Goal: Task Accomplishment & Management: Manage account settings

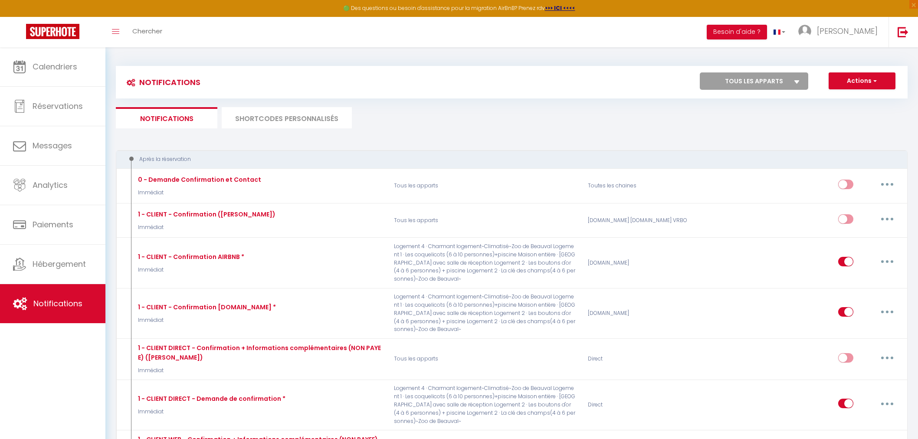
scroll to position [2024, 0]
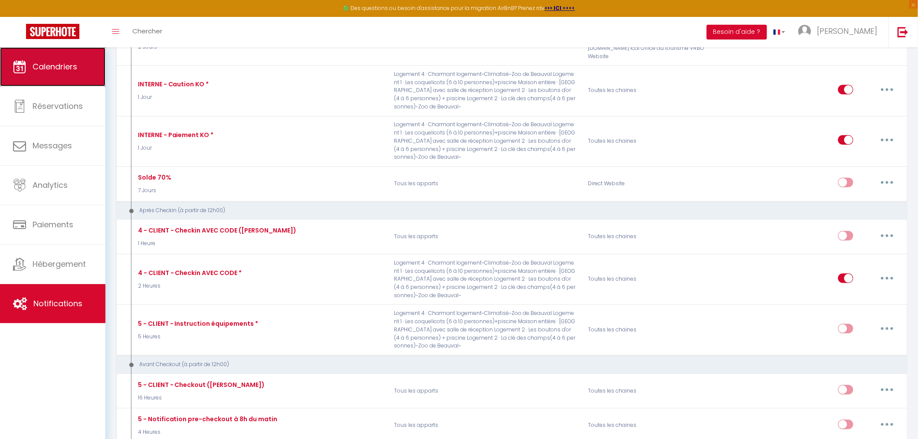
click at [54, 71] on span "Calendriers" at bounding box center [55, 66] width 45 height 11
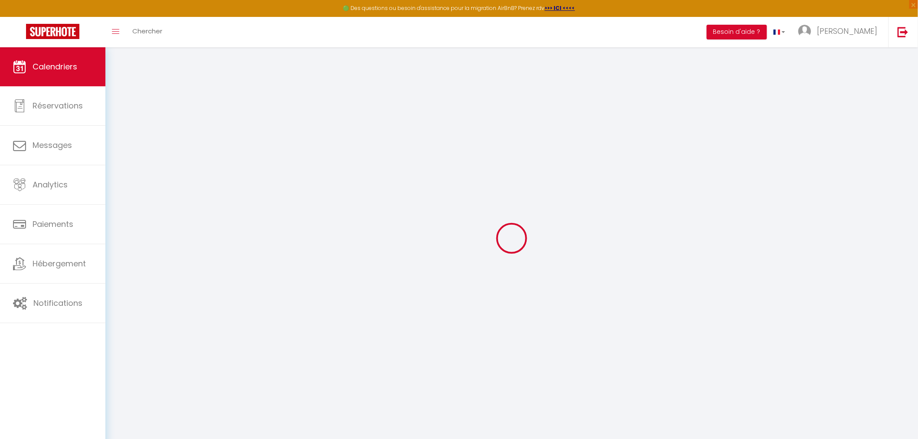
select select
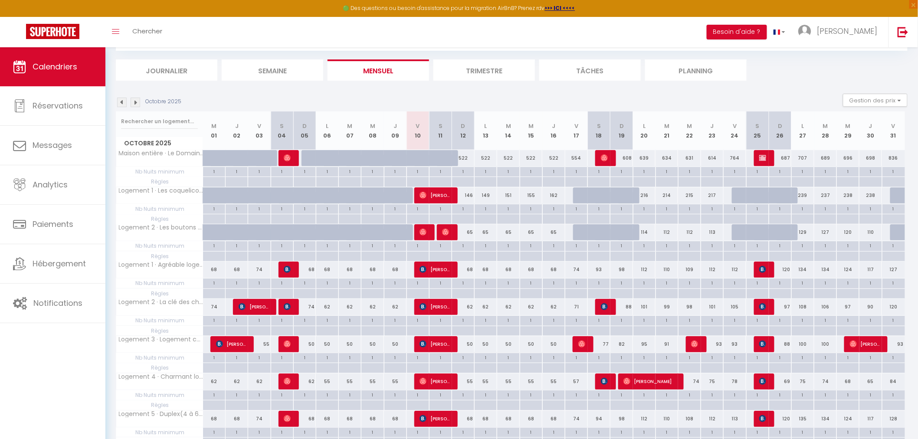
scroll to position [48, 0]
click at [435, 194] on span "[PERSON_NAME]" at bounding box center [434, 194] width 30 height 16
select select "OK"
select select "0"
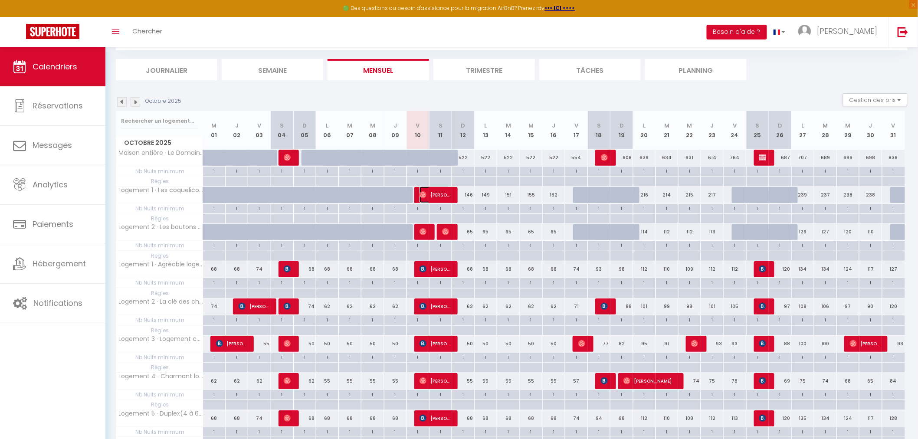
select select "0"
select select "1"
select select
select select "39729"
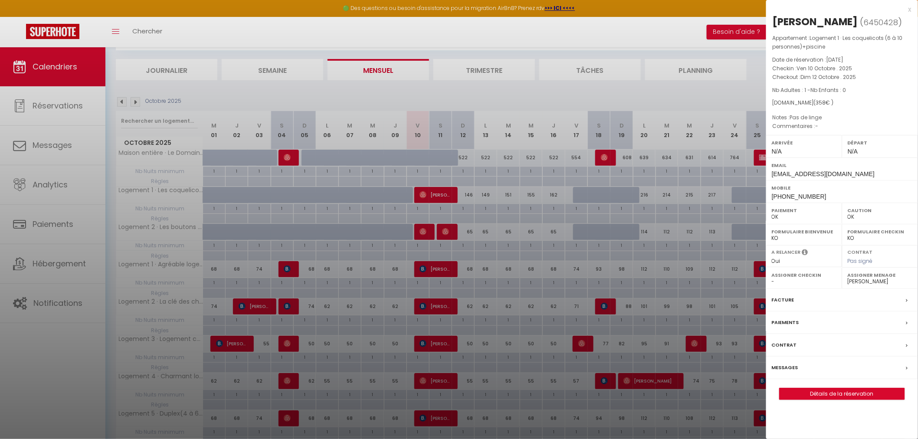
click at [424, 232] on div at bounding box center [459, 219] width 918 height 439
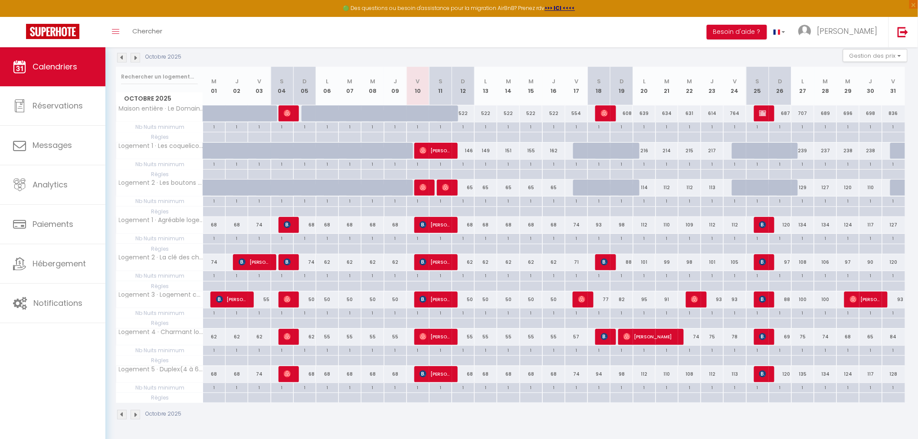
scroll to position [93, 0]
click at [436, 145] on span "[PERSON_NAME]" at bounding box center [434, 150] width 30 height 16
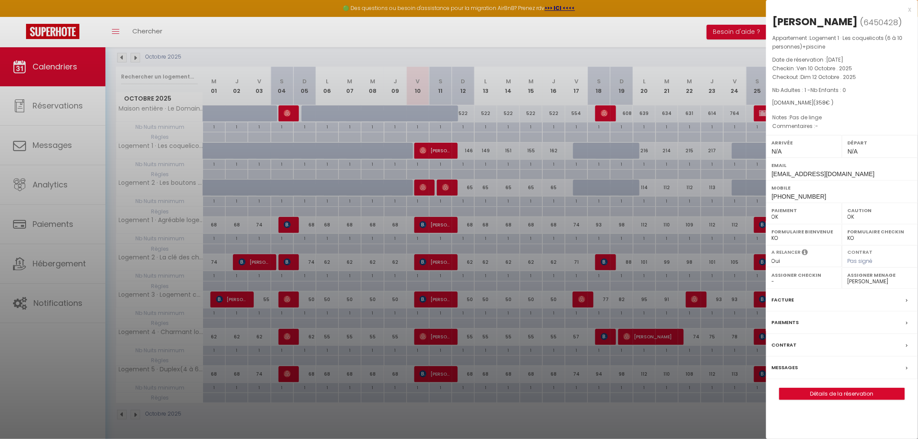
click at [437, 226] on div at bounding box center [459, 219] width 918 height 439
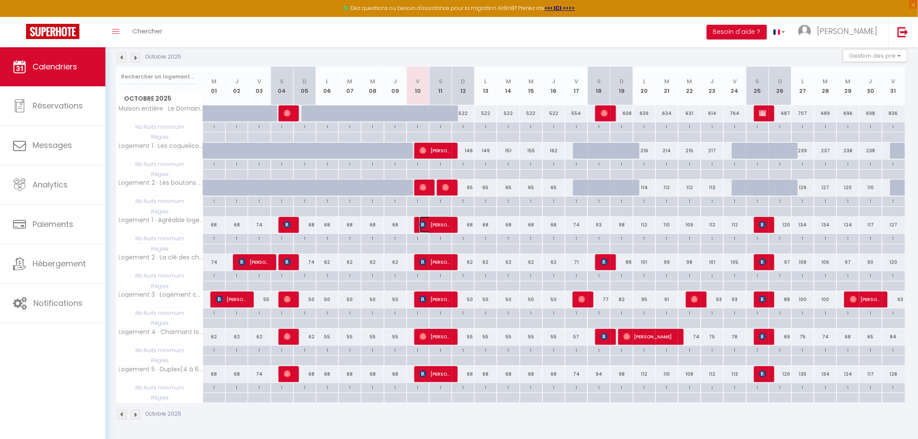
click at [437, 226] on span "[PERSON_NAME]" at bounding box center [434, 224] width 30 height 16
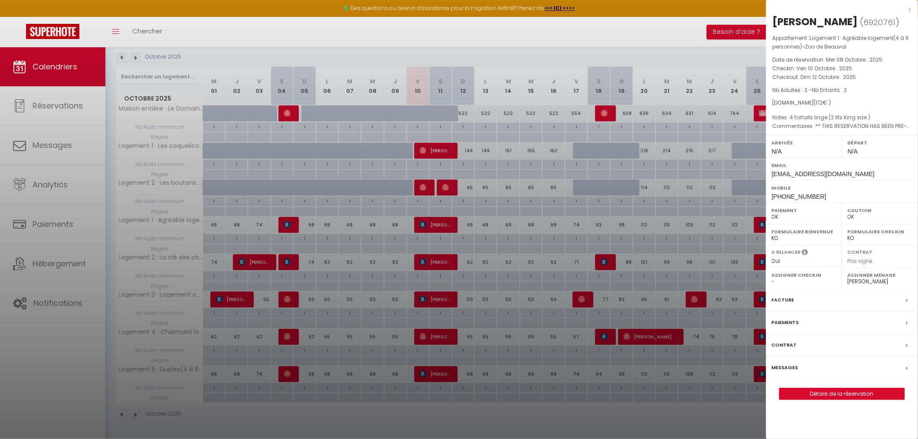
click at [434, 262] on div at bounding box center [459, 219] width 918 height 439
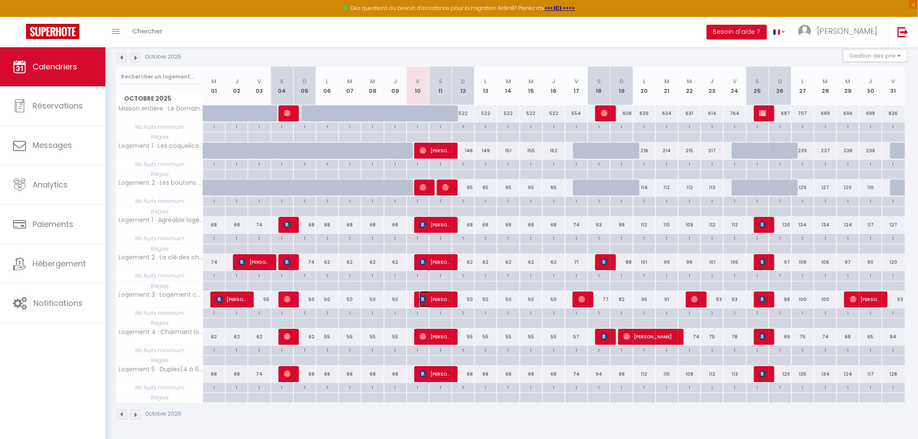
click at [434, 300] on span "[PERSON_NAME]" at bounding box center [434, 299] width 30 height 16
select select "KO"
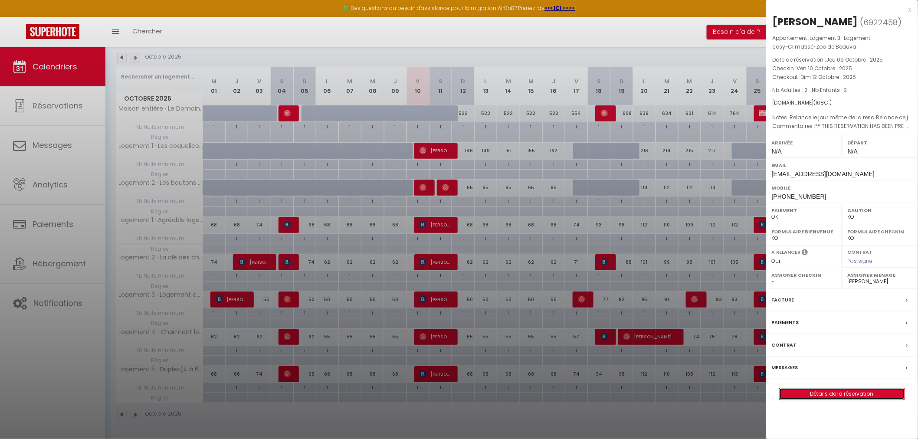
click at [838, 393] on link "Détails de la réservation" at bounding box center [841, 393] width 125 height 11
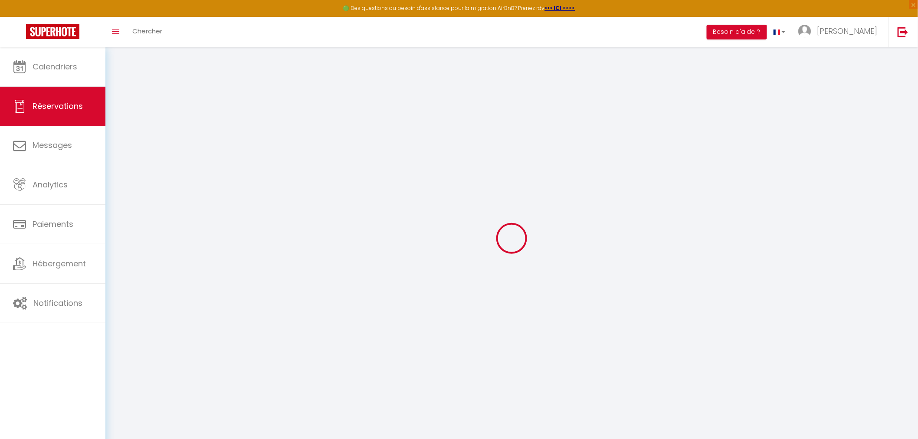
type input "[PERSON_NAME]"
type input "Siciliano"
type input "[EMAIL_ADDRESS][DOMAIN_NAME]"
type input "[PHONE_NUMBER]"
select select "FR"
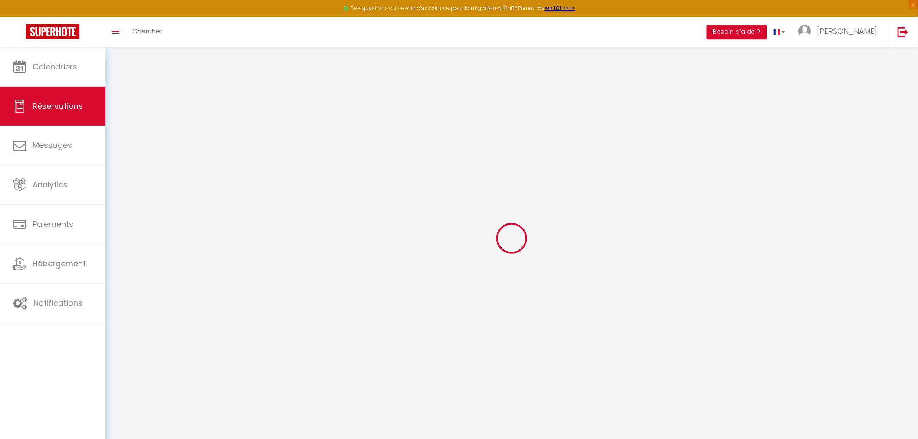
type input "36.96"
select select "31463"
select select "1"
select select
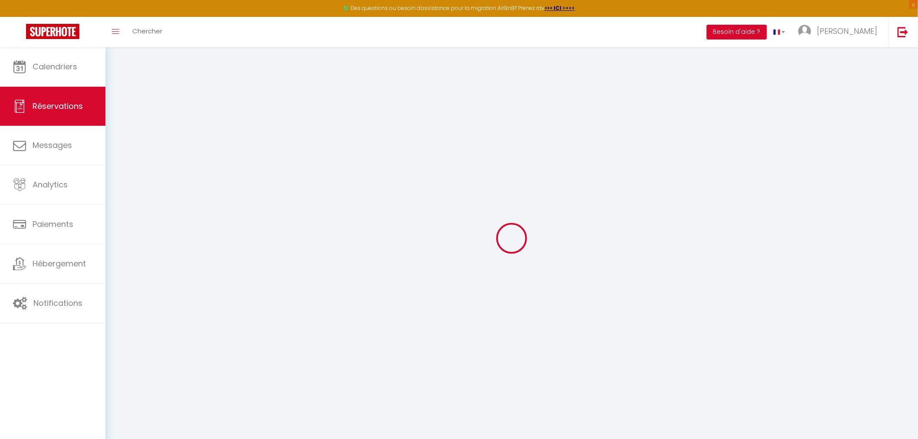
type input "2"
select select "12"
select select "14"
type input "149"
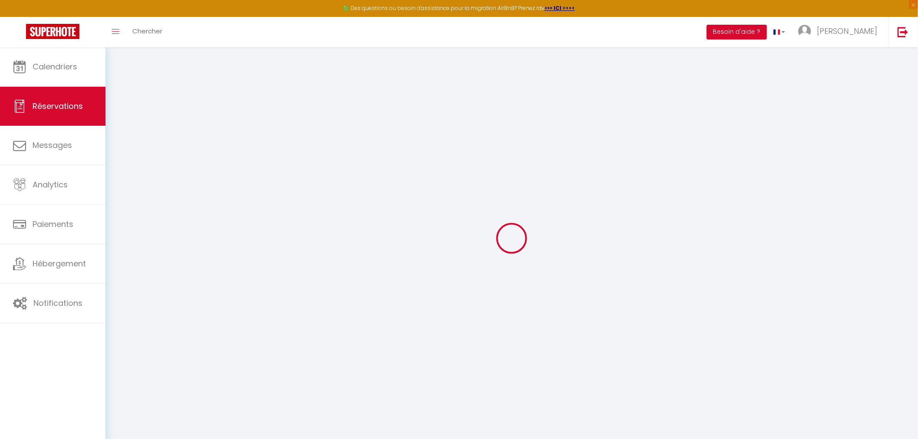
checkbox input "false"
type input "0"
select select "2"
type input "0"
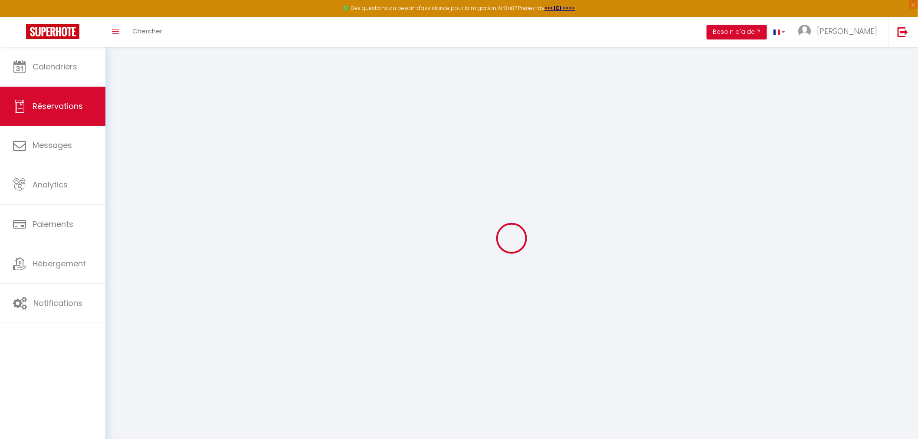
type input "0"
select select
checkbox input "false"
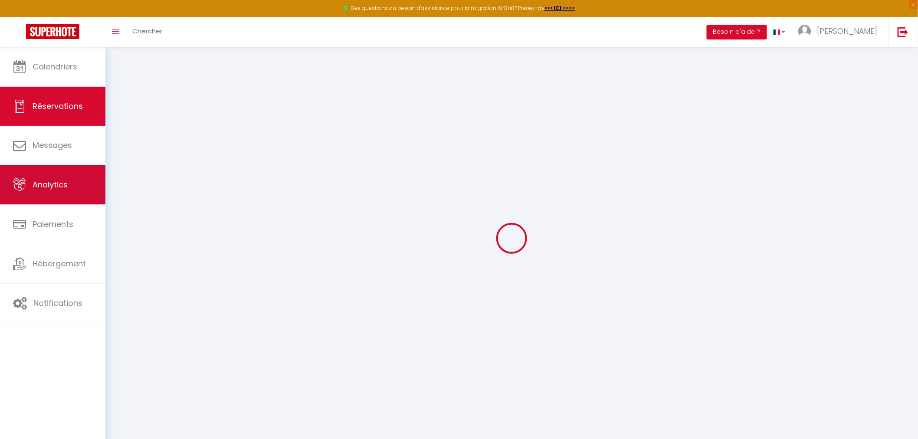
select select
checkbox input "false"
select select
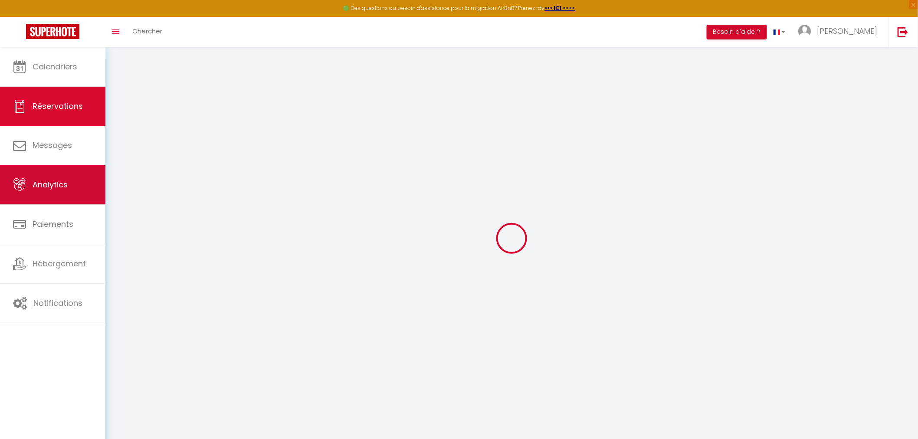
checkbox input "false"
type textarea "** THIS RESERVATION HAS BEEN PRE-PAID ** Approximate time of arrival: between 2…"
type textarea "Relance le jour même de la resa Relance ce jour"
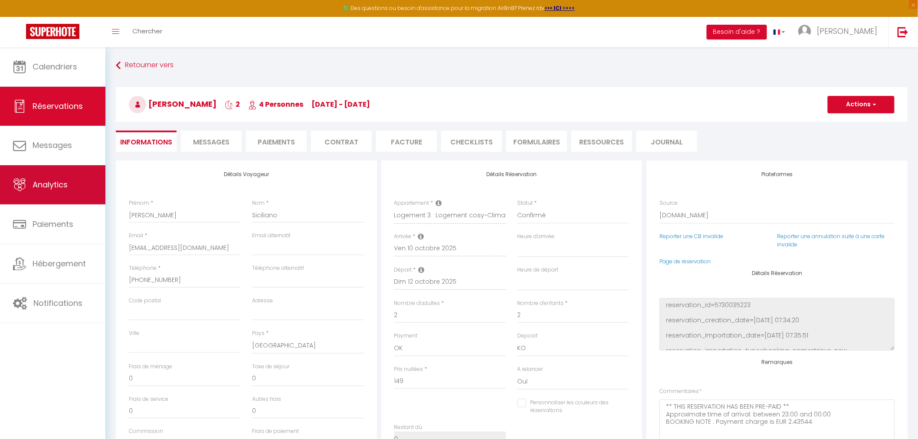
type input "19"
select select
checkbox input "false"
select select
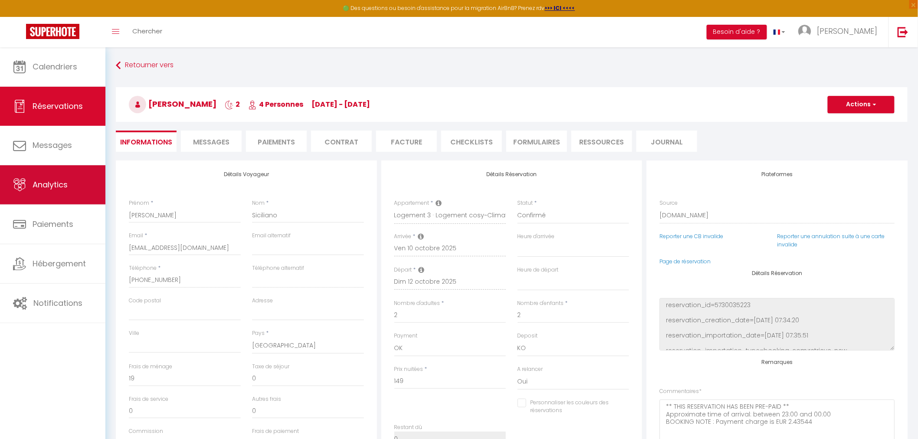
select select
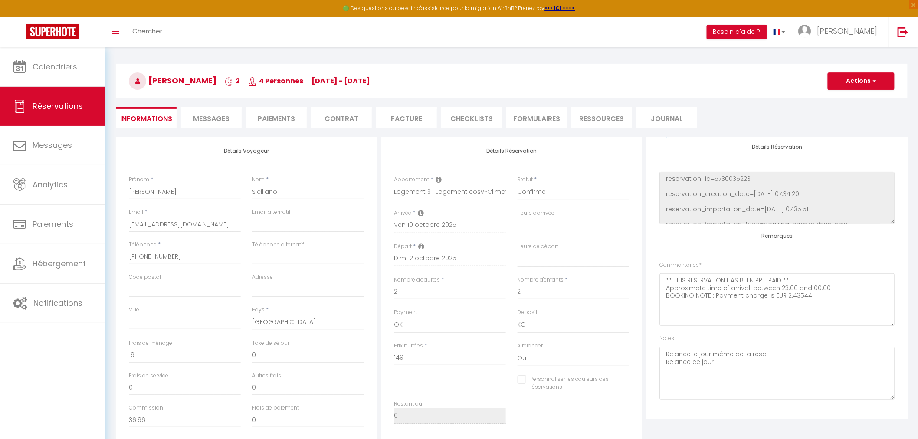
scroll to position [48, 0]
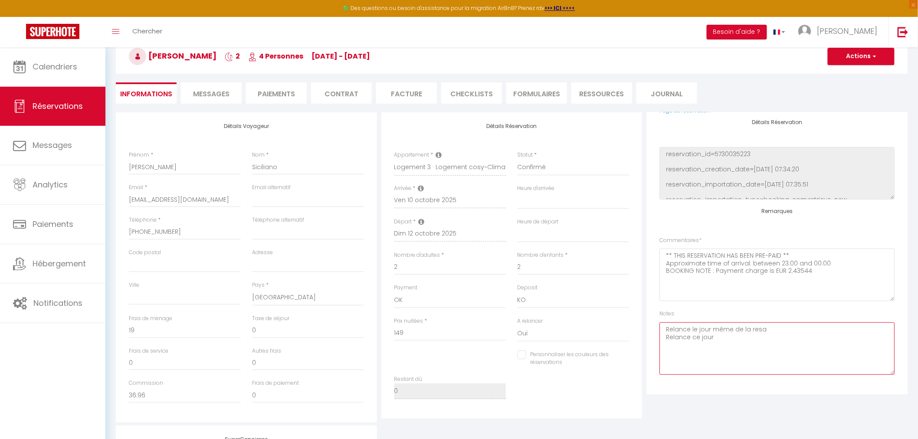
drag, startPoint x: 720, startPoint y: 341, endPoint x: 656, endPoint y: 330, distance: 65.2
click at [656, 330] on div "Plateformes Source Direct [DOMAIN_NAME] [DOMAIN_NAME] Chalet montagne Expedia G…" at bounding box center [776, 253] width 261 height 282
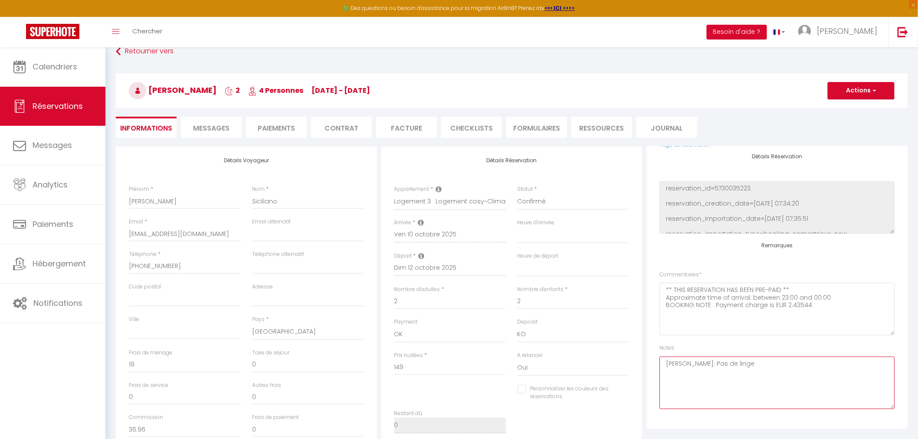
scroll to position [0, 0]
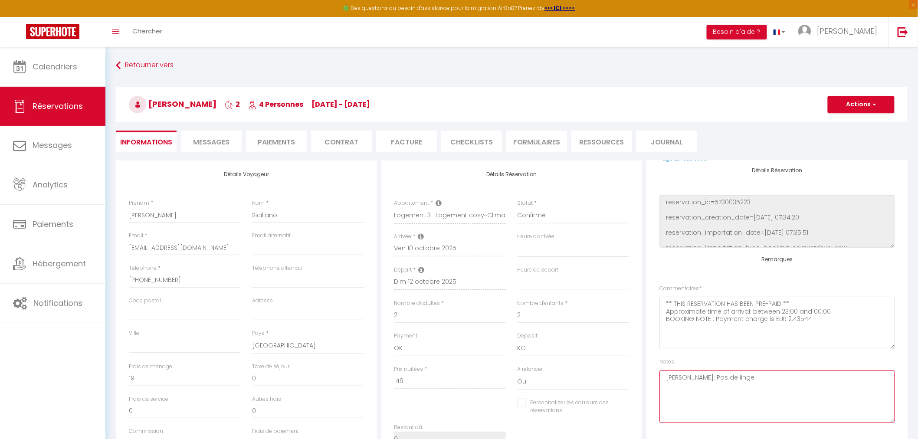
type textarea "[PERSON_NAME]: Pas de linge"
click at [861, 100] on button "Actions" at bounding box center [861, 104] width 67 height 17
click at [840, 123] on link "Enregistrer" at bounding box center [852, 123] width 69 height 11
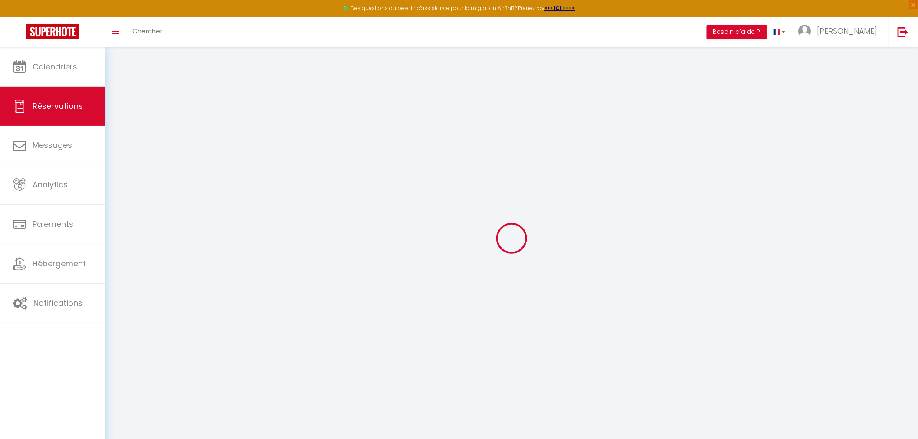
select select "not_cancelled"
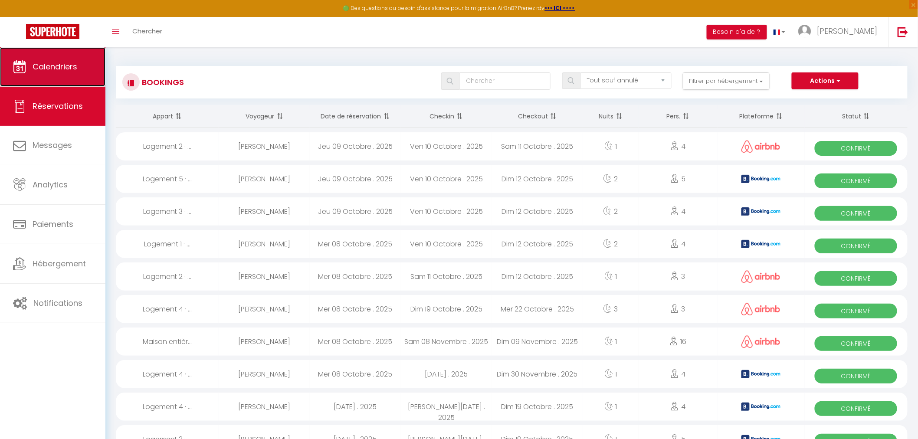
click at [29, 59] on link "Calendriers" at bounding box center [52, 66] width 105 height 39
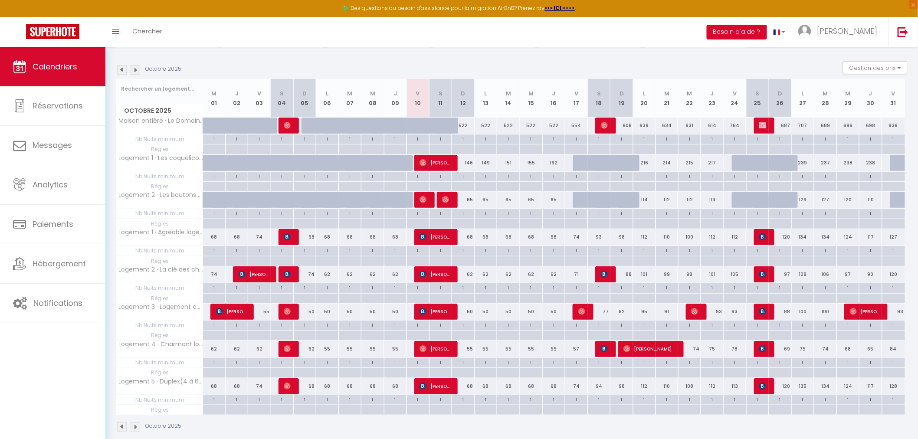
scroll to position [93, 0]
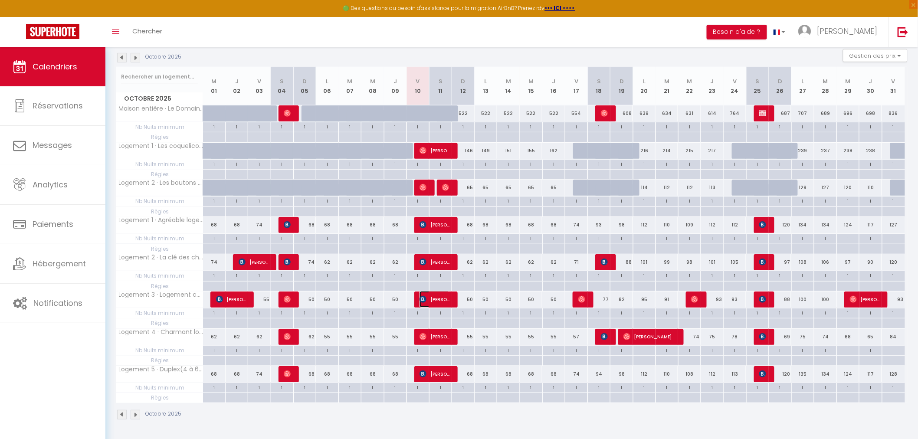
click at [435, 302] on span "[PERSON_NAME]" at bounding box center [434, 299] width 30 height 16
select select "OK"
select select "KO"
select select "0"
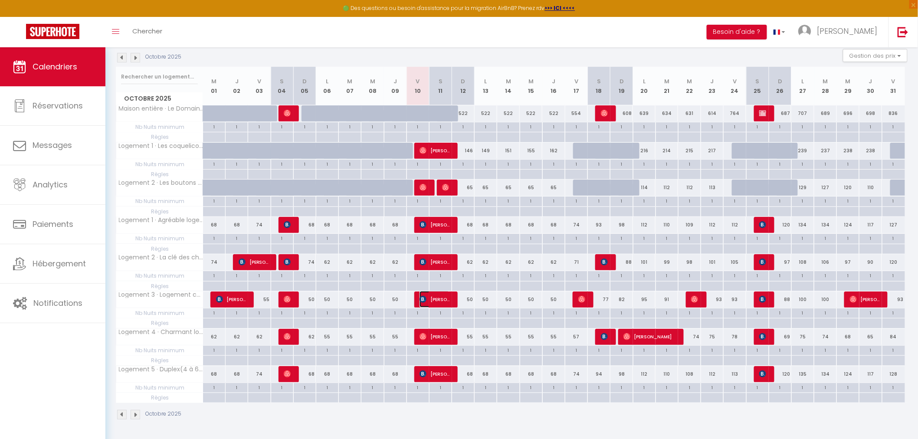
select select "1"
select select
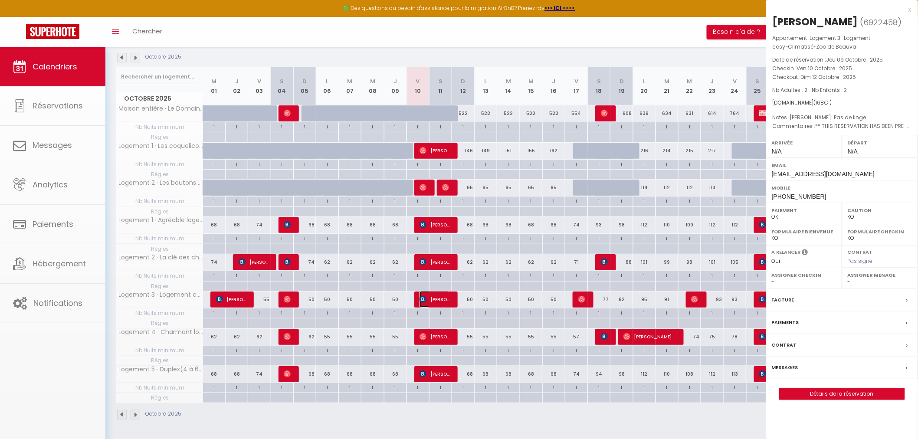
select select "39729"
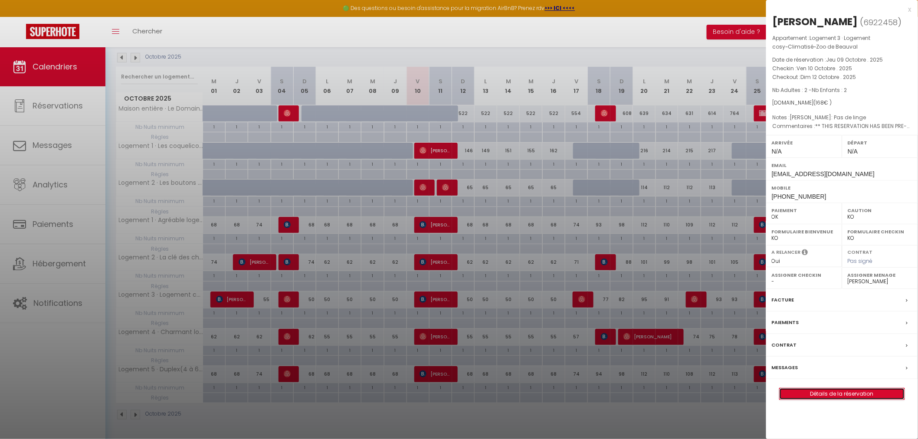
click at [830, 395] on link "Détails de la réservation" at bounding box center [841, 393] width 125 height 11
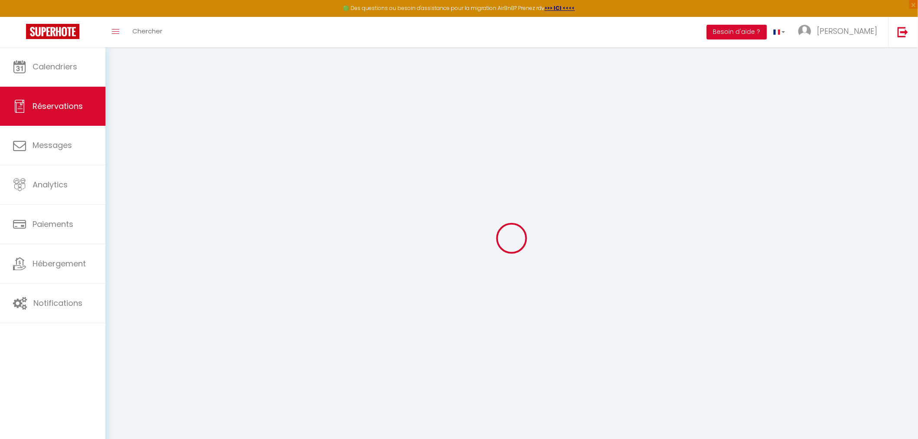
type input "[PERSON_NAME]"
type input "Siciliano"
type input "[EMAIL_ADDRESS][DOMAIN_NAME]"
type input "[PHONE_NUMBER]"
select select "FR"
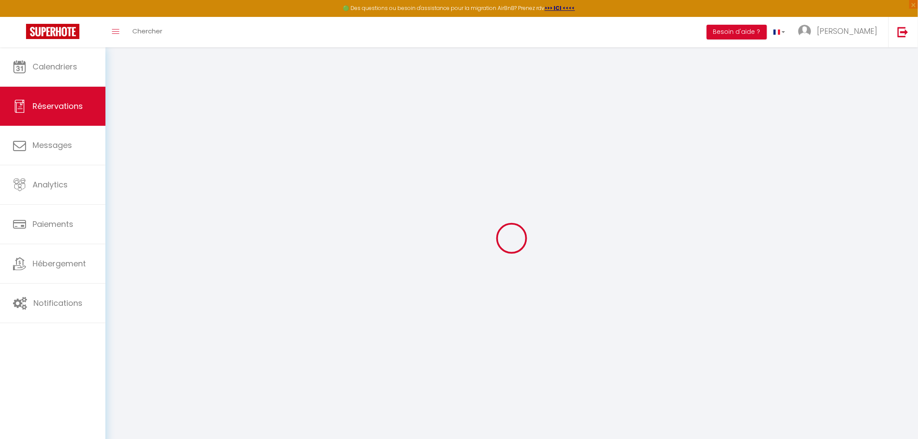
type input "36.96"
select select "31463"
select select "1"
select select
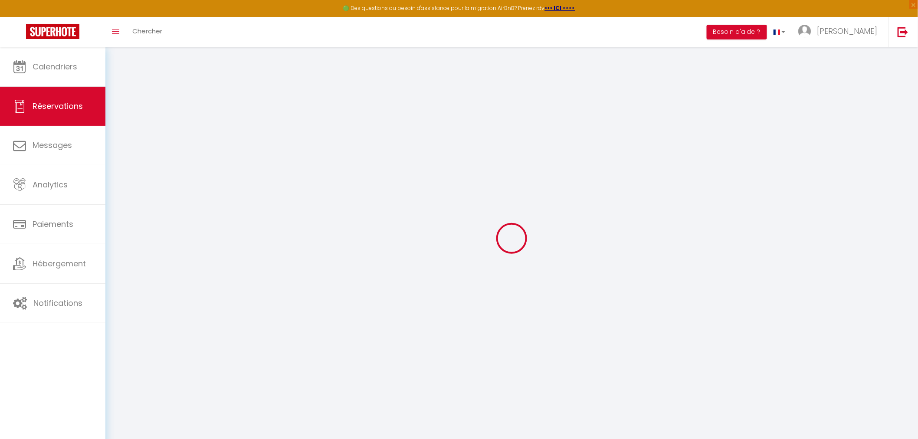
type input "2"
select select "12"
select select
type input "149"
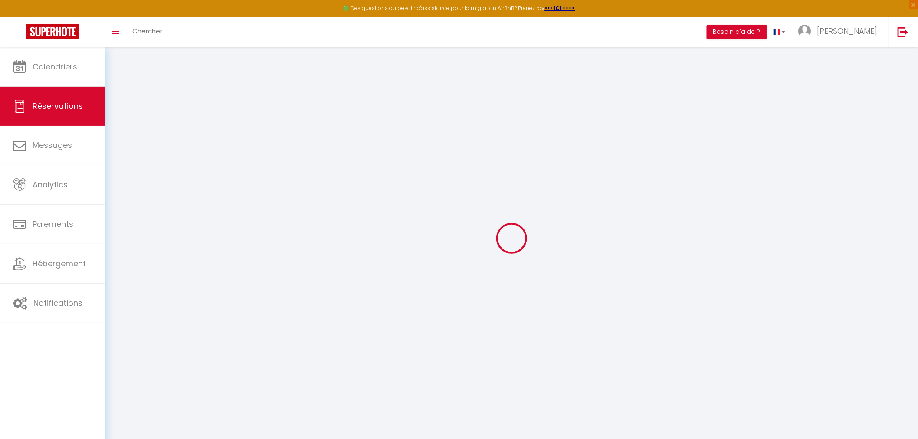
checkbox input "false"
type input "0"
select select "2"
type input "0"
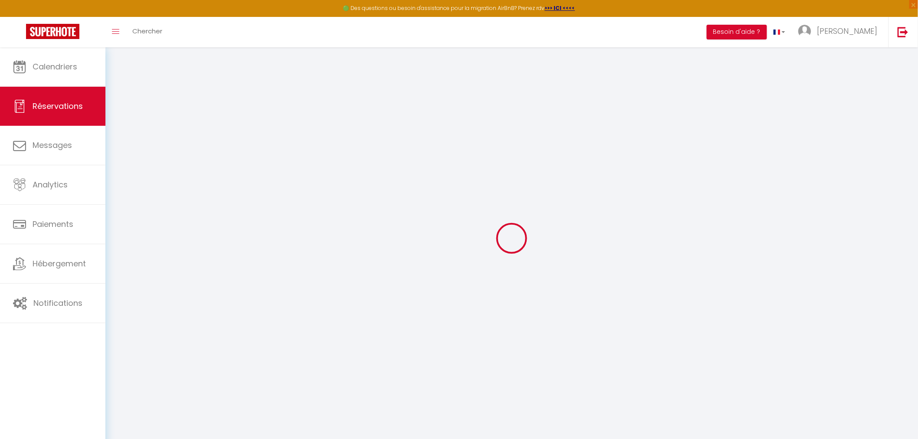
type input "0"
select select
select select "14"
checkbox input "false"
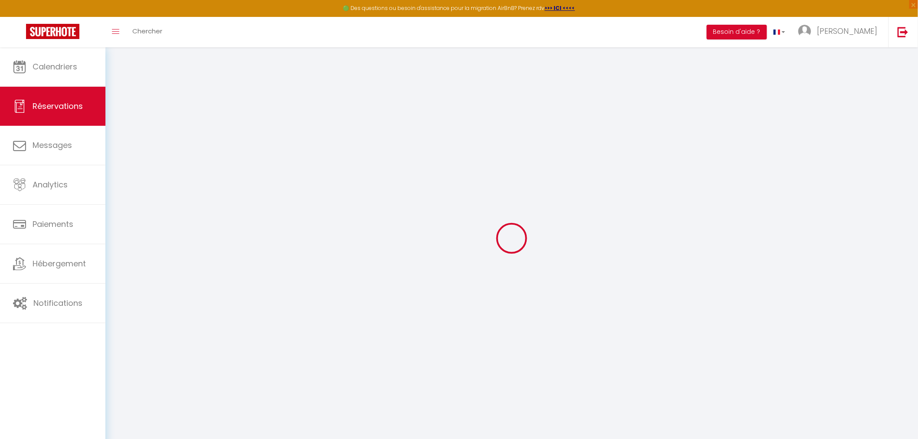
select select
checkbox input "false"
select select
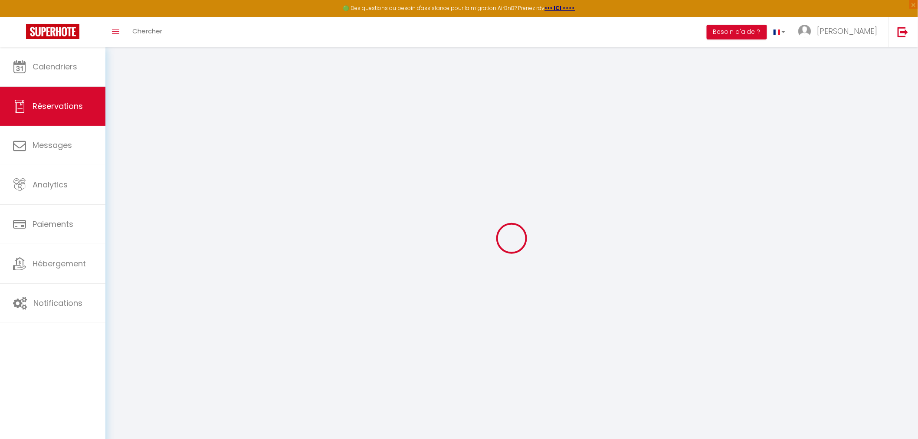
checkbox input "false"
select select
checkbox input "false"
type textarea "** THIS RESERVATION HAS BEEN PRE-PAID ** Approximate time of arrival: between 2…"
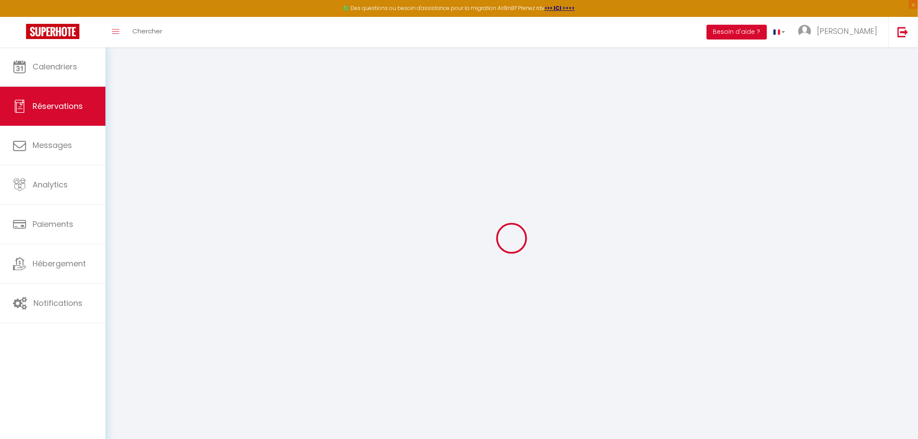
type textarea "[PERSON_NAME]: Pas de linge"
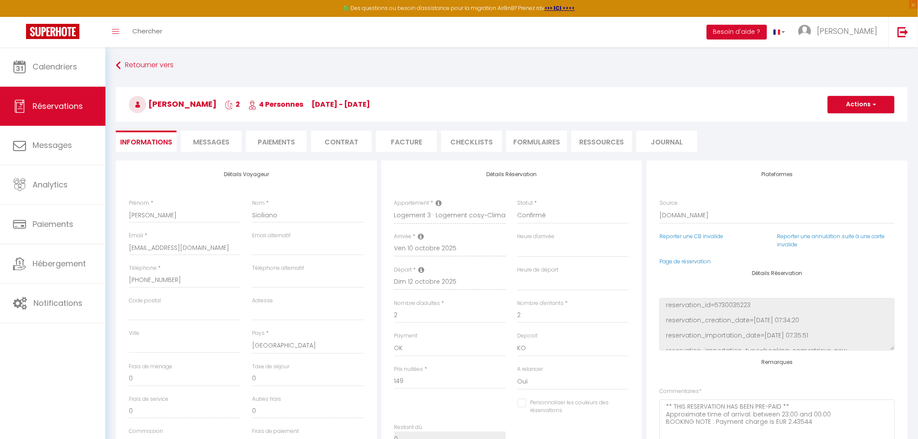
type input "19"
select select
checkbox input "false"
select select
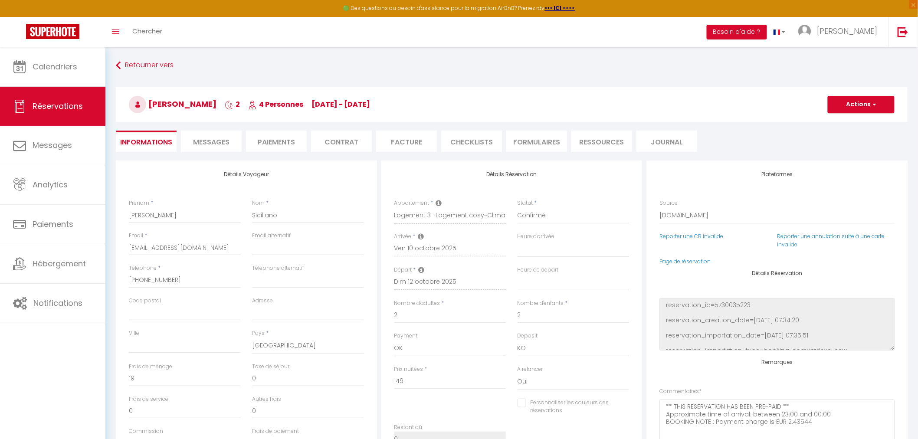
select select
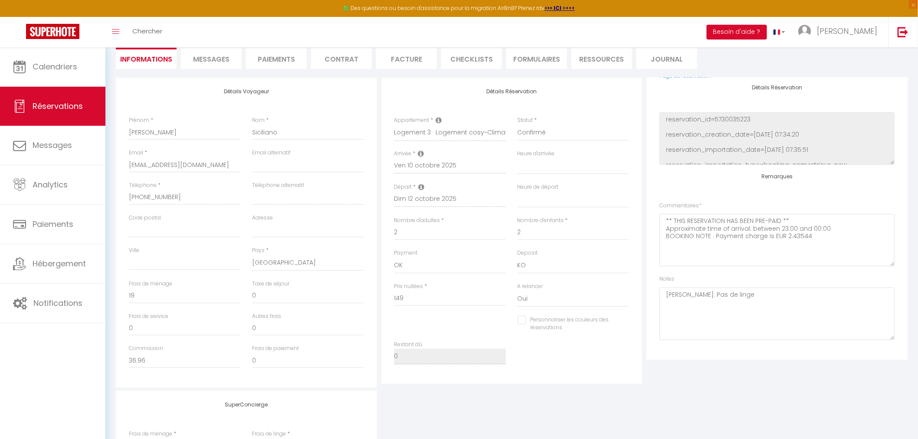
scroll to position [96, 0]
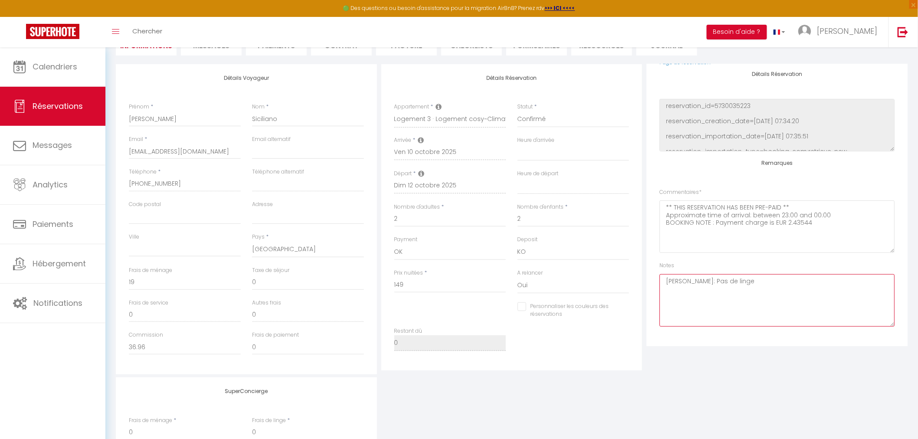
click at [740, 283] on textarea "[PERSON_NAME]: Pas de linge" at bounding box center [776, 300] width 235 height 52
drag, startPoint x: 691, startPoint y: 281, endPoint x: 756, endPoint y: 272, distance: 65.6
click at [756, 272] on div "Notes [PERSON_NAME]: Pas de linge" at bounding box center [776, 294] width 235 height 65
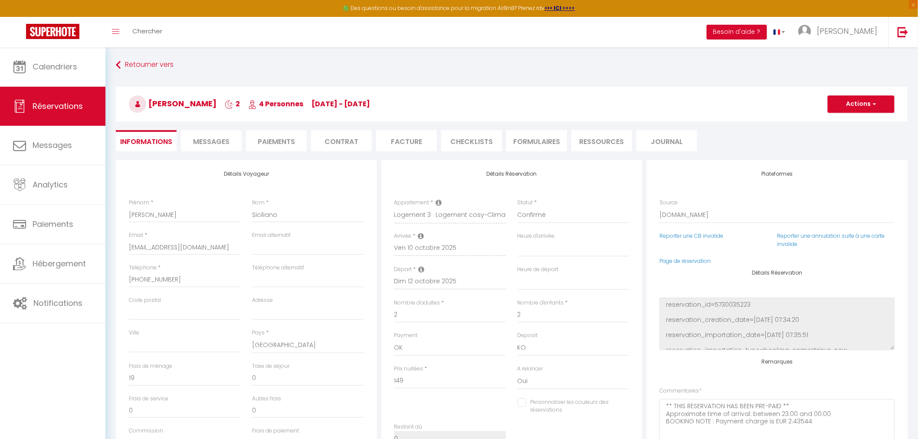
scroll to position [0, 0]
type textarea "[PERSON_NAME]: 4 forfait linges"
click at [844, 100] on button "Actions" at bounding box center [861, 104] width 67 height 17
click at [840, 121] on link "Enregistrer" at bounding box center [852, 123] width 69 height 11
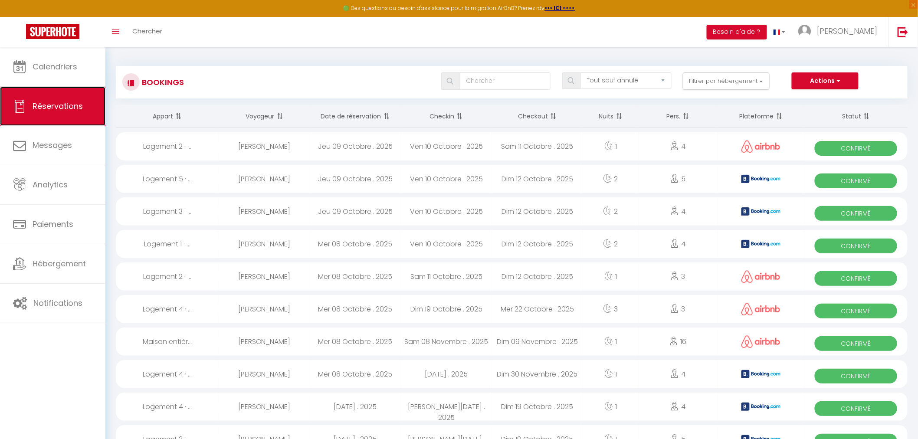
click at [72, 104] on span "Réservations" at bounding box center [58, 106] width 50 height 11
click at [66, 103] on span "Réservations" at bounding box center [58, 106] width 50 height 11
click at [333, 116] on th "Date de réservation" at bounding box center [355, 116] width 91 height 23
click at [357, 145] on div "Jeu 09 Octobre . 2025" at bounding box center [355, 146] width 91 height 28
select select "OK"
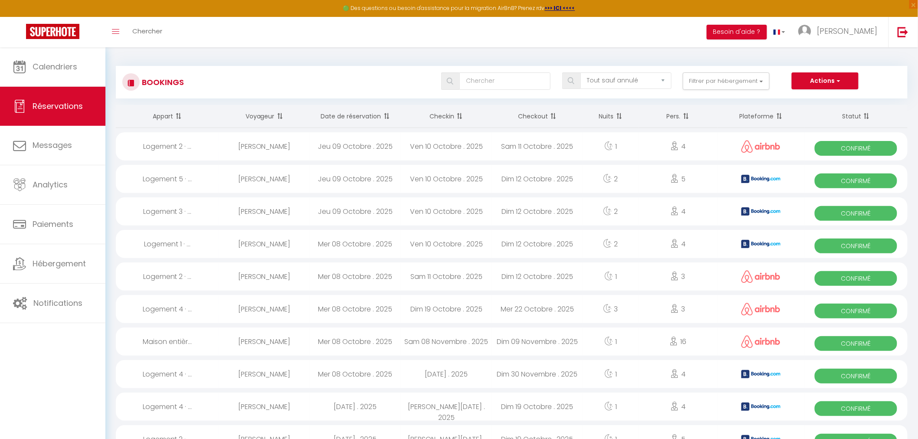
select select "OK"
select select "1"
select select "0"
select select "1"
select select
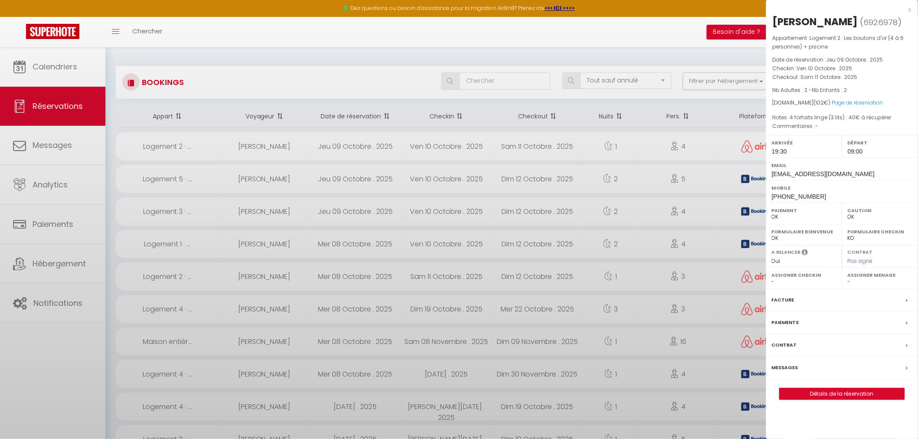
select select "39729"
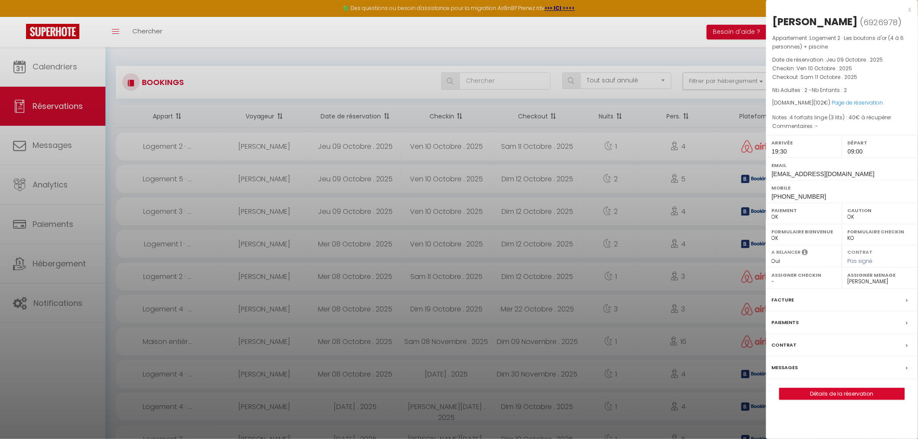
click at [795, 367] on label "Messages" at bounding box center [785, 367] width 26 height 9
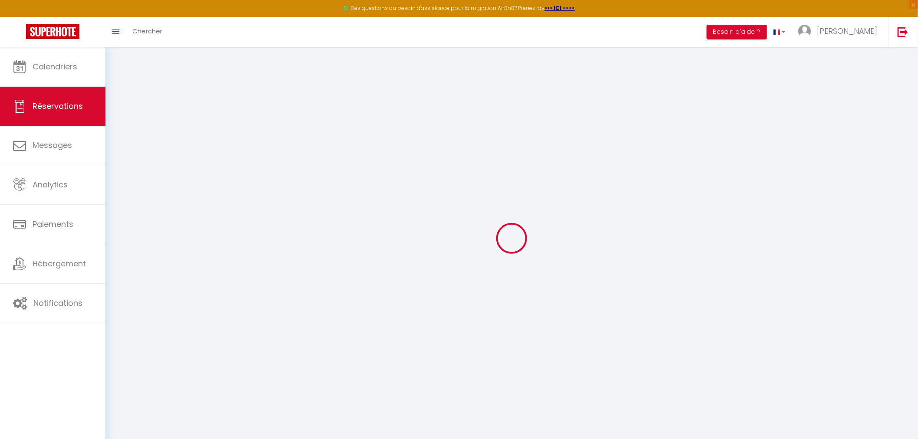
select select
checkbox input "false"
type textarea "4 forfaits linge (3 lits) : 40€ à récupérer"
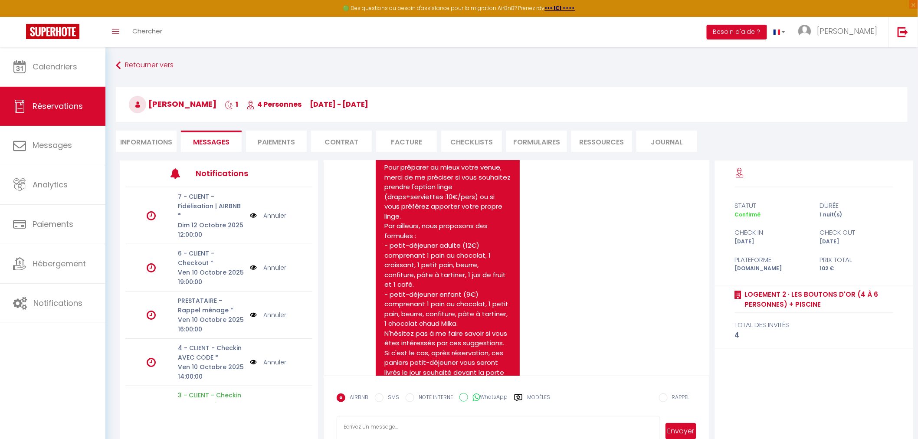
scroll to position [96, 0]
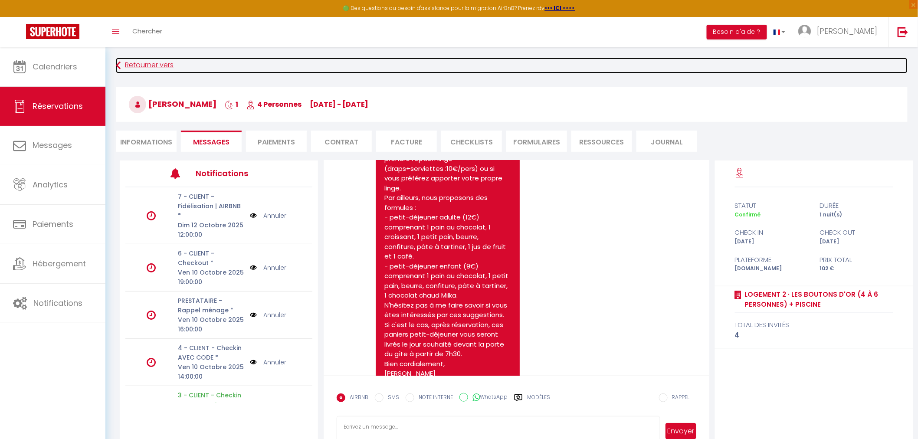
click at [152, 67] on link "Retourner vers" at bounding box center [512, 66] width 792 height 16
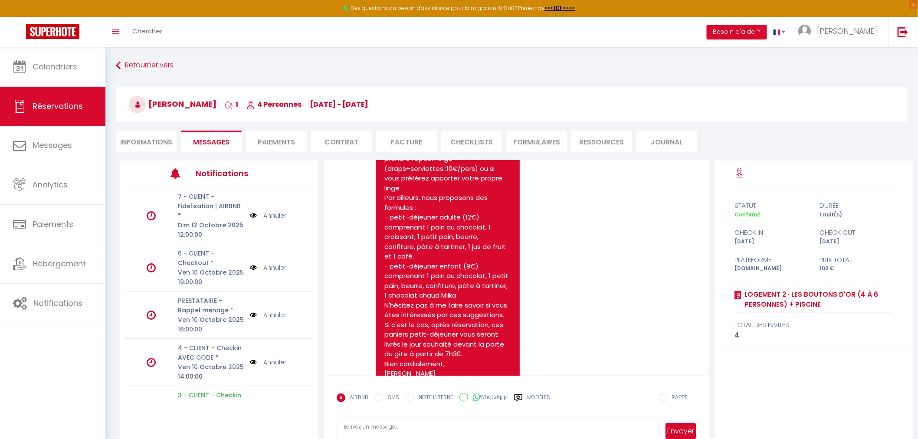
select select "not_cancelled"
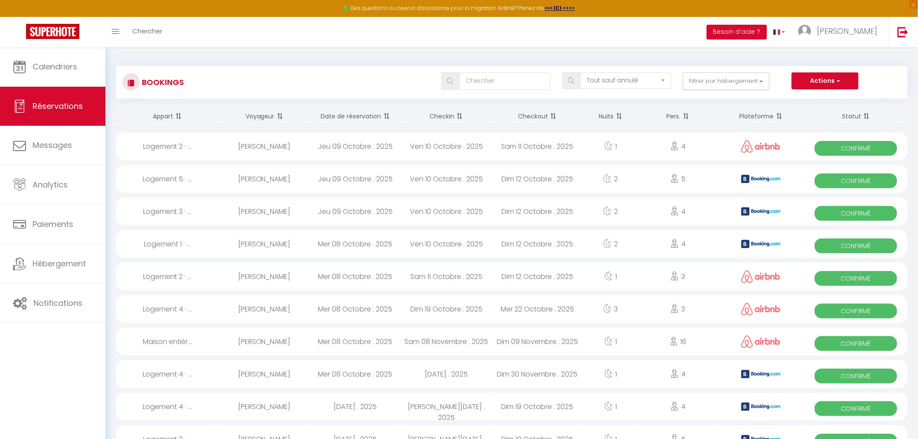
click at [446, 180] on div "Ven 10 Octobre . 2025" at bounding box center [446, 179] width 91 height 28
select select "OK"
select select "KO"
select select "0"
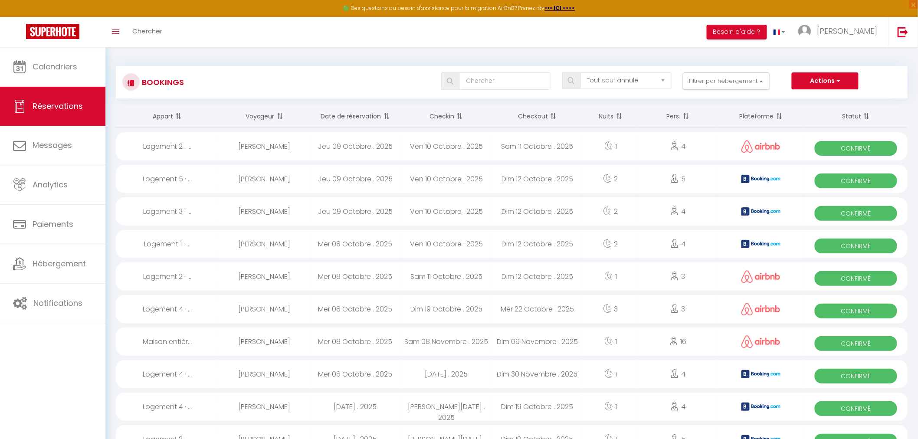
select select "1"
select select
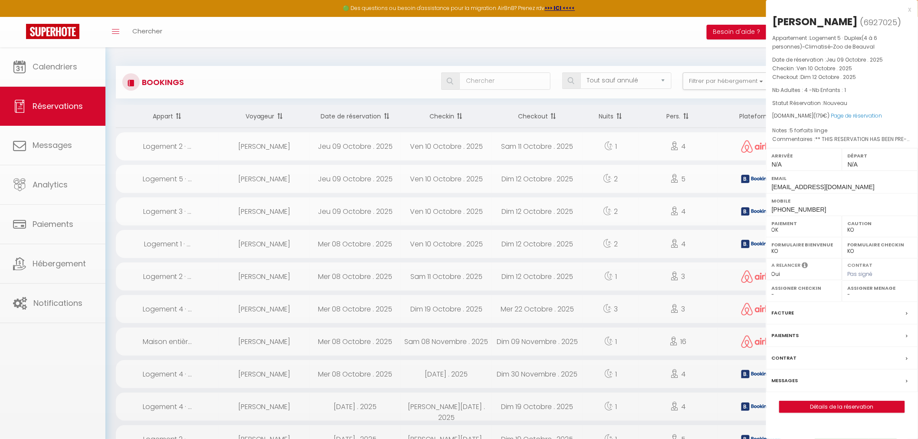
select select "39729"
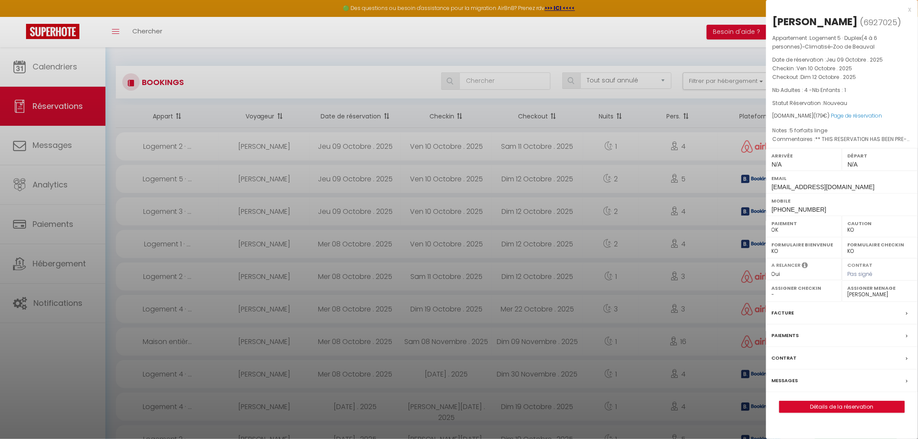
click at [778, 385] on label "Messages" at bounding box center [785, 380] width 26 height 9
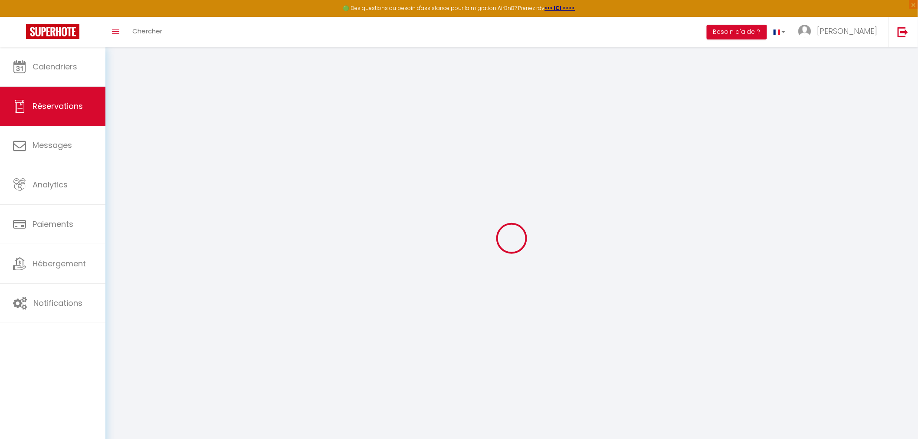
select select
checkbox input "false"
type textarea "** THIS RESERVATION HAS BEEN PRE-PAID ** Approximate time of arrival: between 2…"
type textarea "5 forfaits linge"
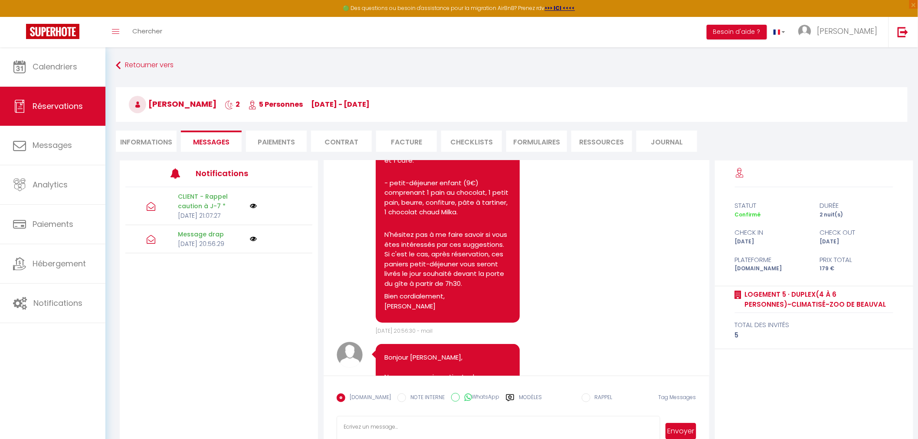
scroll to position [241, 0]
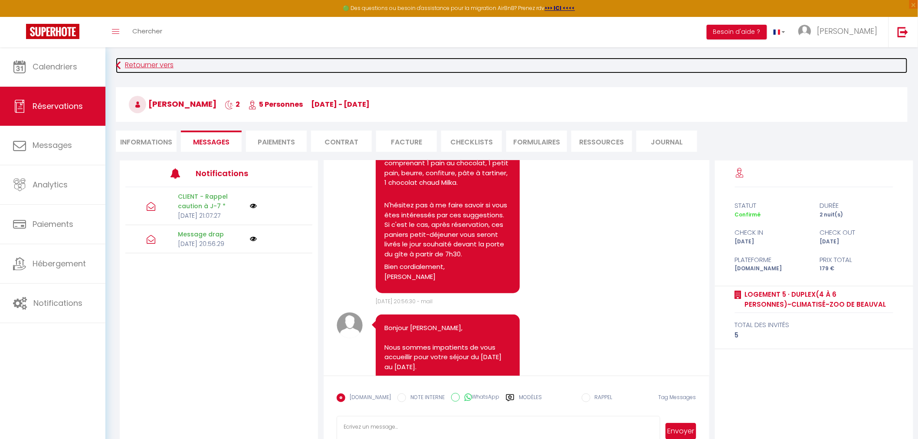
click at [154, 68] on link "Retourner vers" at bounding box center [512, 66] width 792 height 16
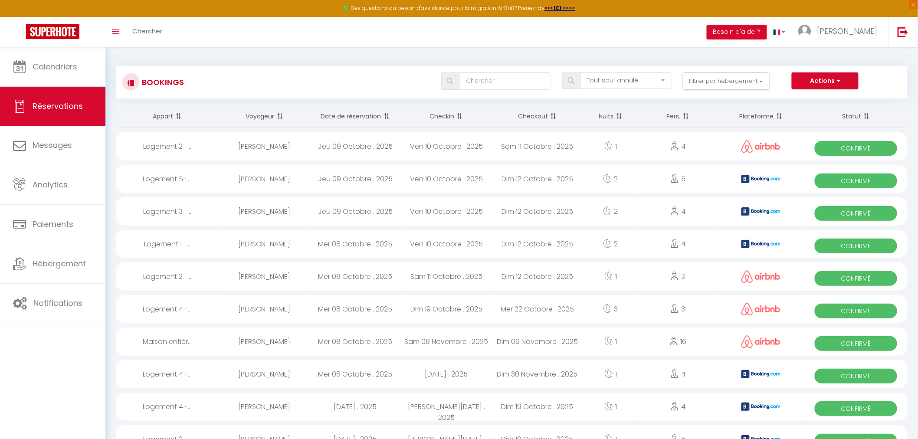
click at [272, 210] on div "[PERSON_NAME]" at bounding box center [264, 211] width 91 height 28
select select "OK"
select select "KO"
select select "0"
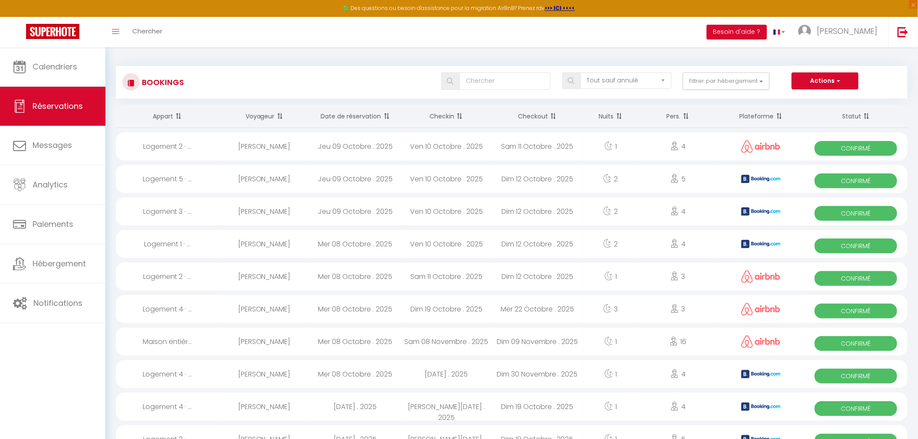
select select "1"
select select
select select "39729"
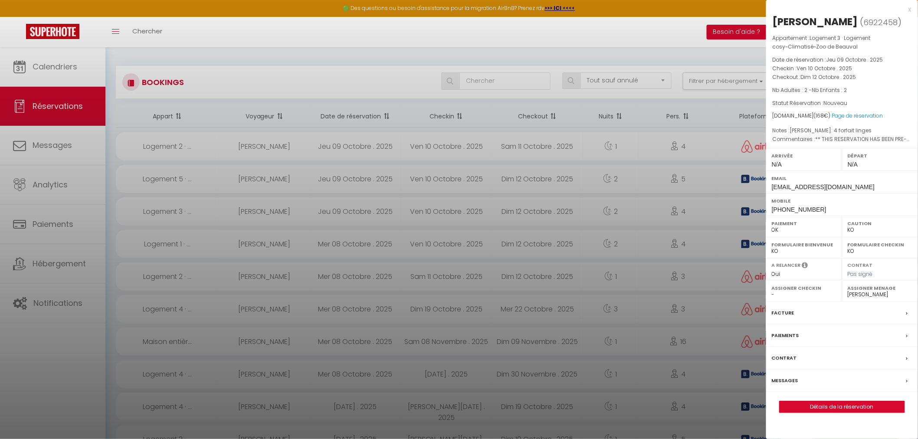
click at [785, 379] on label "Messages" at bounding box center [785, 380] width 26 height 9
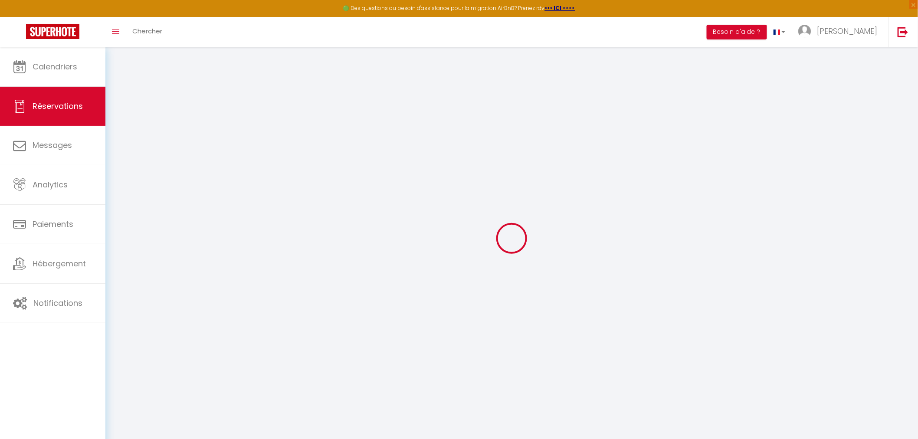
select select
checkbox input "false"
type textarea "** THIS RESERVATION HAS BEEN PRE-PAID ** Approximate time of arrival: between 2…"
type textarea "[PERSON_NAME]: 4 forfait linges"
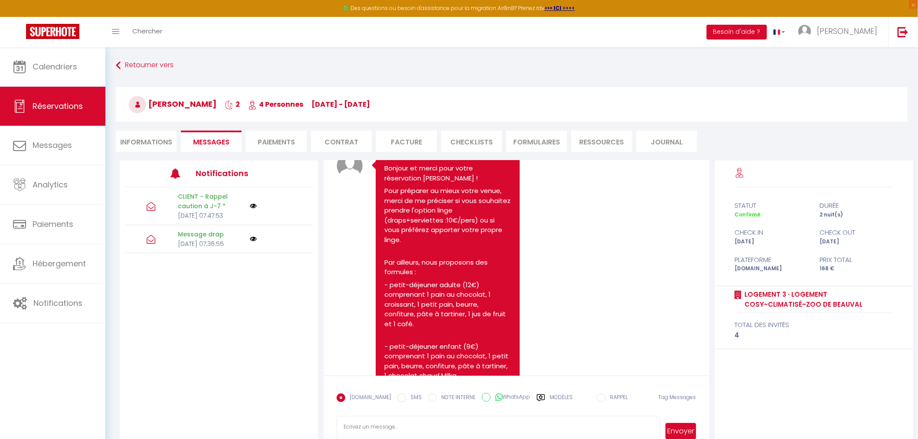
scroll to position [48, 0]
click at [131, 144] on li "Informations" at bounding box center [146, 141] width 61 height 21
select select
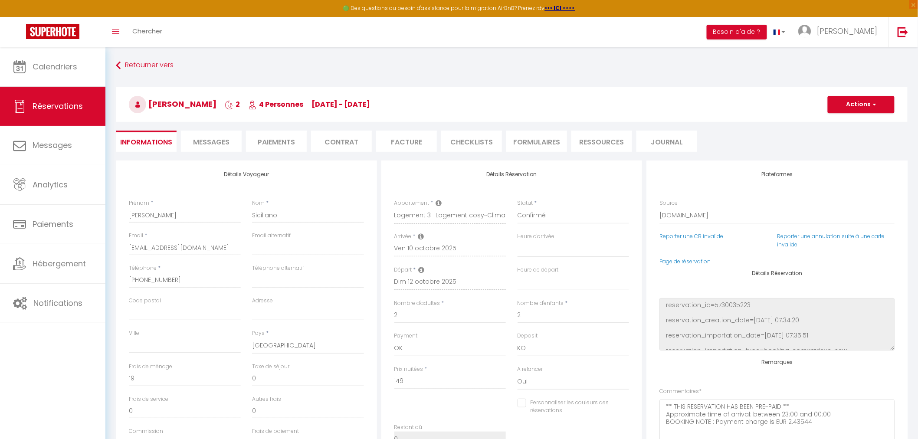
click at [218, 144] on span "Messages" at bounding box center [211, 142] width 36 height 10
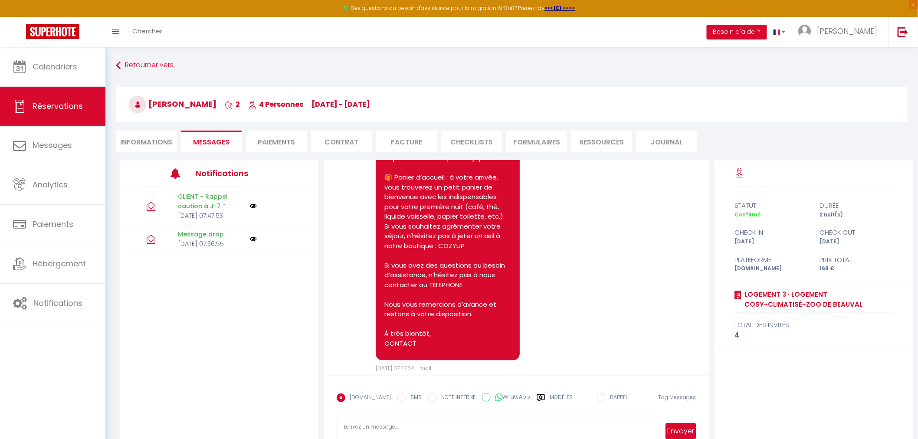
scroll to position [839, 0]
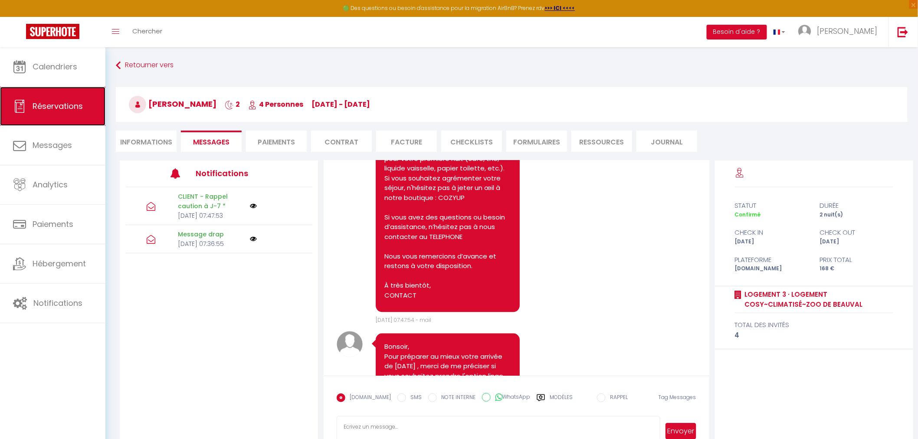
click at [74, 108] on span "Réservations" at bounding box center [58, 106] width 50 height 11
select select "not_cancelled"
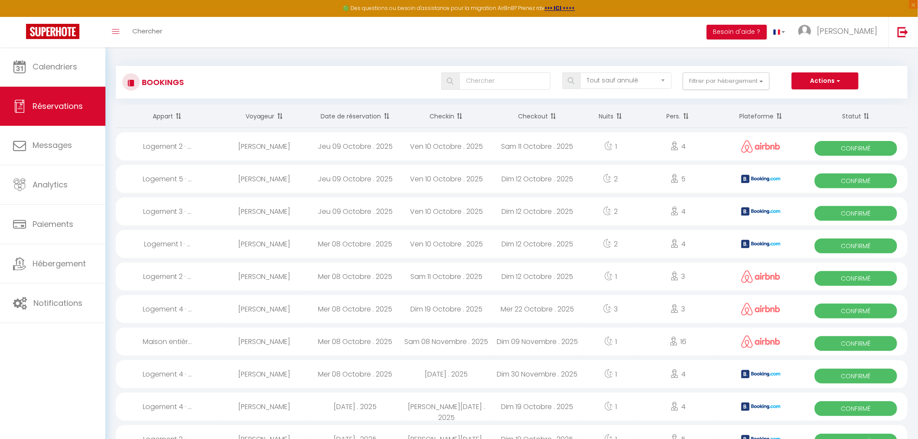
click at [358, 243] on div "Mer 08 Octobre . 2025" at bounding box center [355, 244] width 91 height 28
select select "OK"
select select "0"
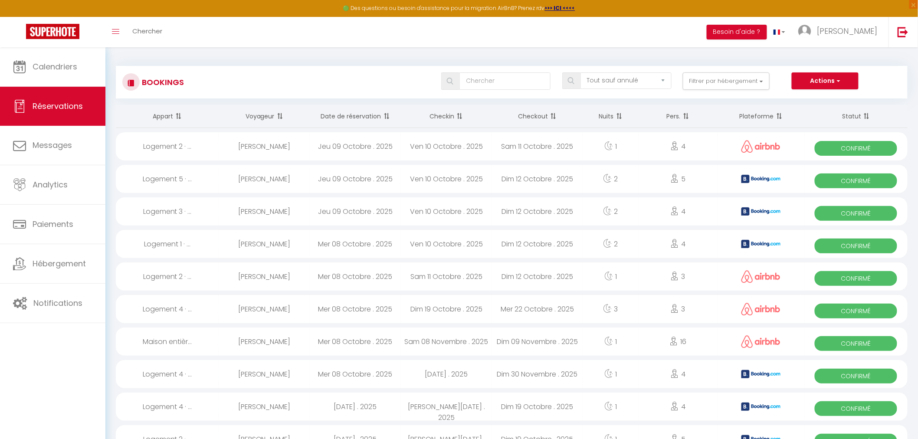
select select "1"
select select
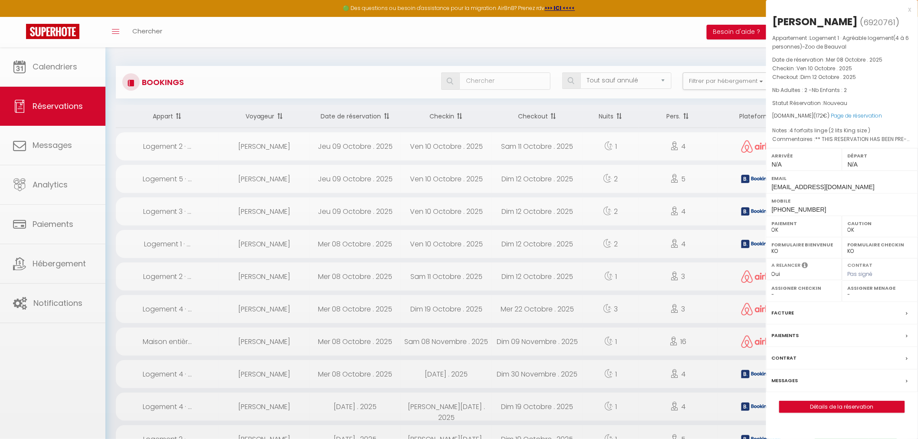
select select "39729"
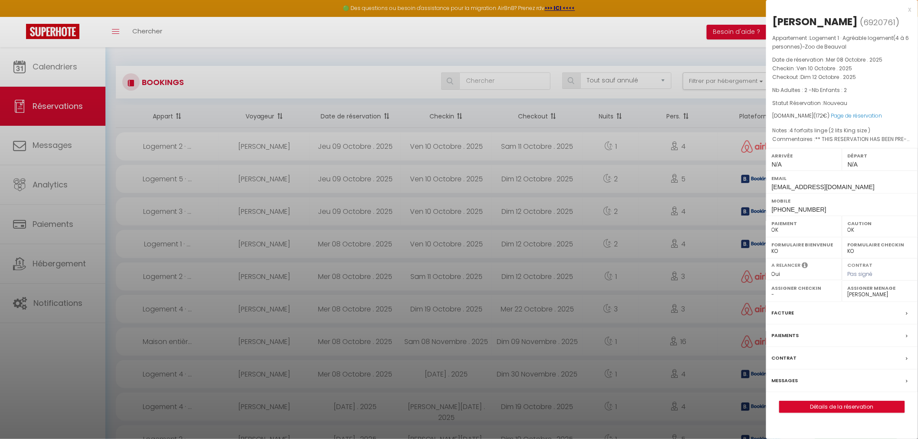
click at [299, 60] on div at bounding box center [459, 219] width 918 height 439
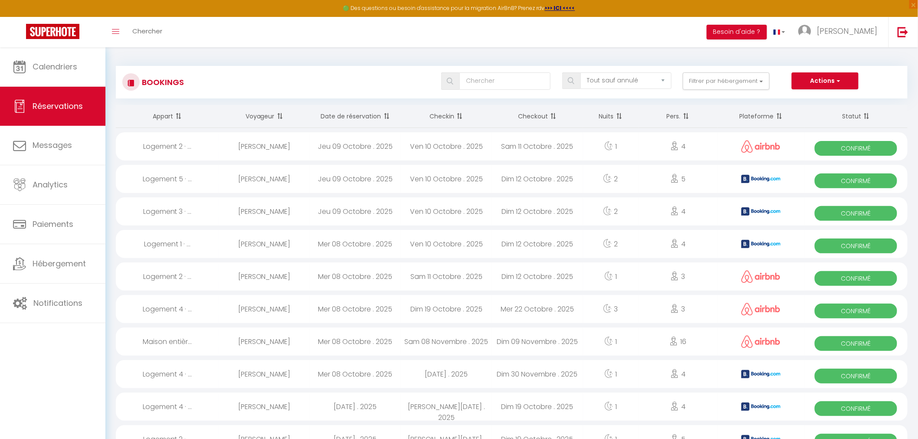
click at [267, 274] on div "[PERSON_NAME]" at bounding box center [264, 276] width 91 height 28
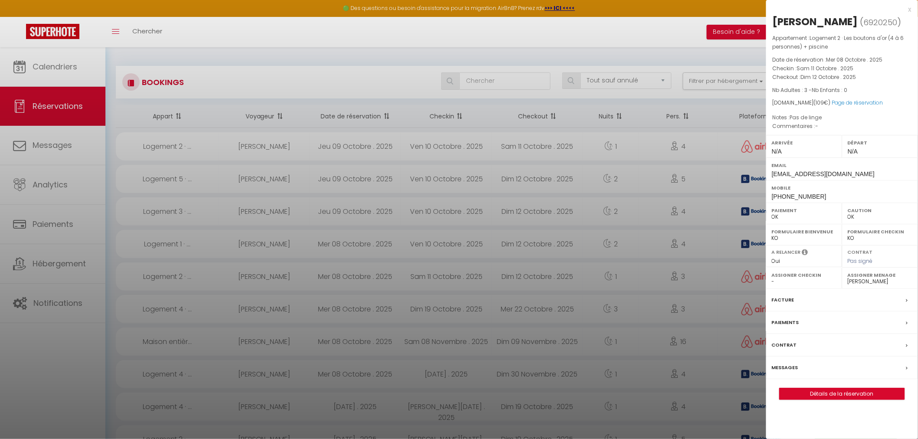
click at [786, 372] on label "Messages" at bounding box center [785, 367] width 26 height 9
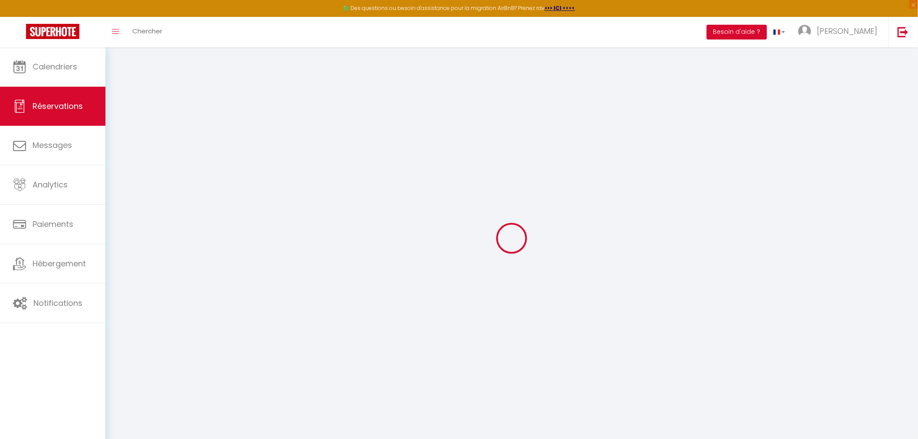
select select
checkbox input "false"
select select
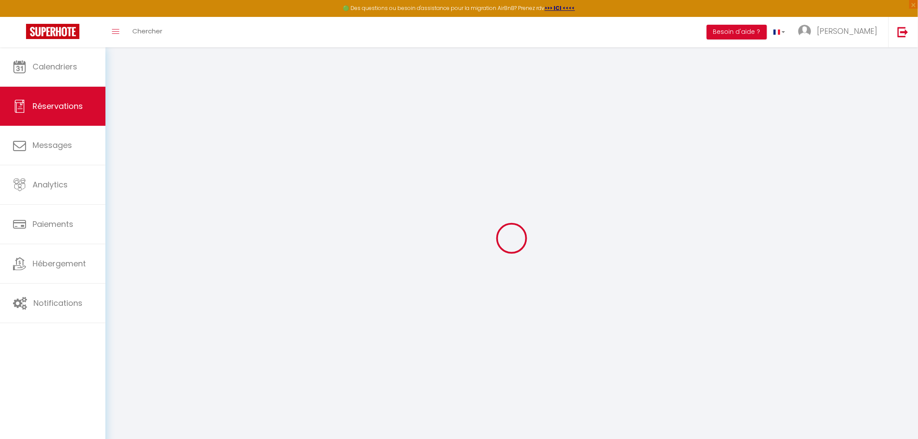
select select
checkbox input "false"
type textarea "Pas de linge"
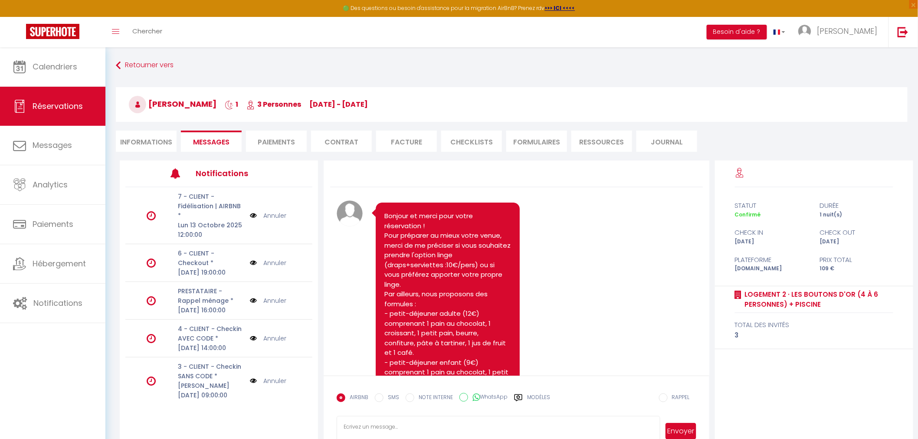
click at [216, 104] on span "[PERSON_NAME]" at bounding box center [173, 103] width 88 height 11
drag, startPoint x: 229, startPoint y: 101, endPoint x: 144, endPoint y: 97, distance: 84.3
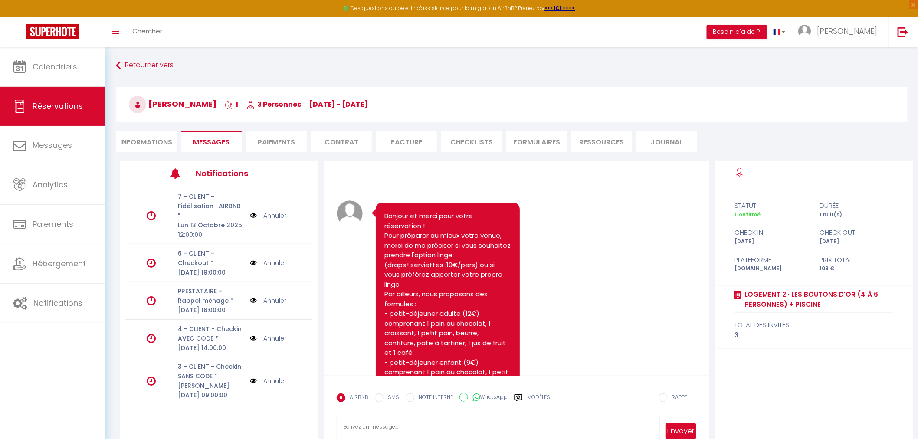
click at [144, 97] on h3 "[PERSON_NAME] 1 3 Personnes [DATE] - [DATE]" at bounding box center [512, 104] width 792 height 35
copy span "[PERSON_NAME]"
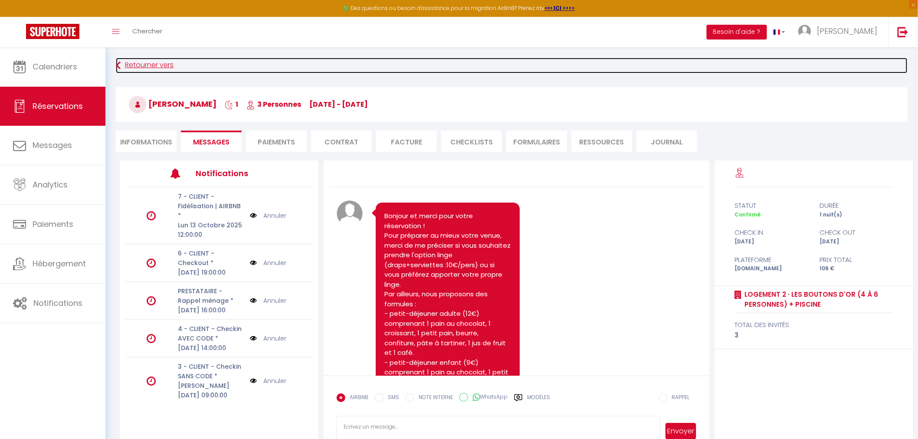
click at [151, 64] on link "Retourner vers" at bounding box center [512, 66] width 792 height 16
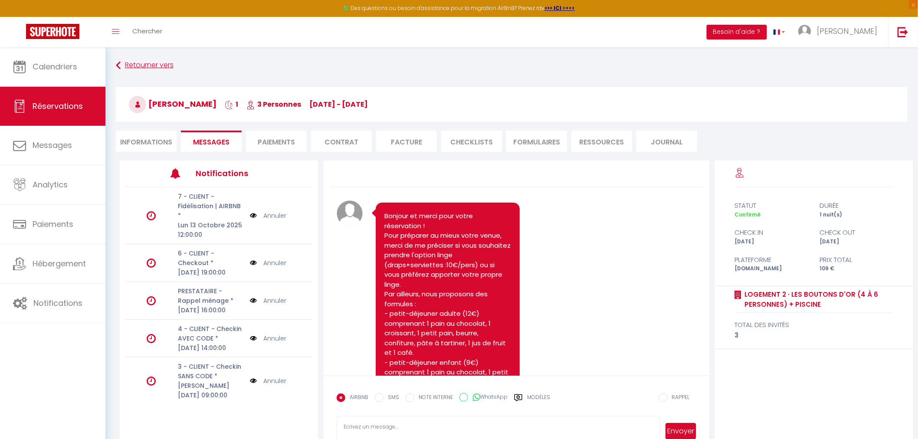
select select "not_cancelled"
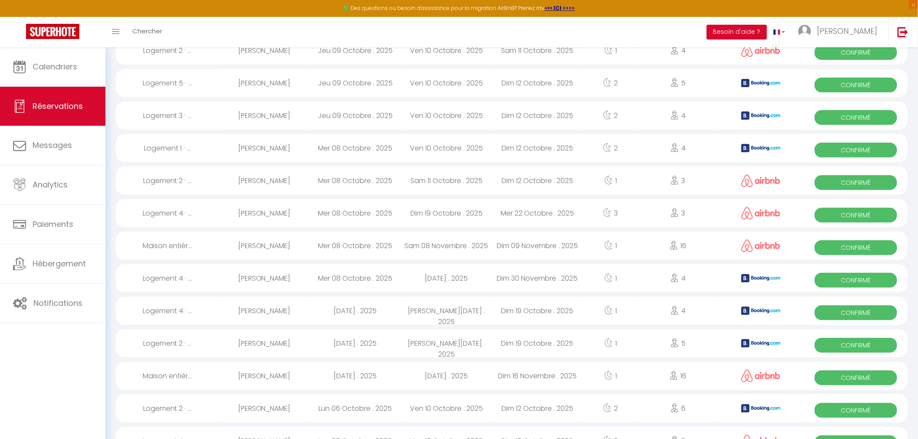
scroll to position [96, 0]
click at [252, 276] on div "[PERSON_NAME]" at bounding box center [264, 278] width 91 height 28
select select "OK"
select select "KO"
select select "0"
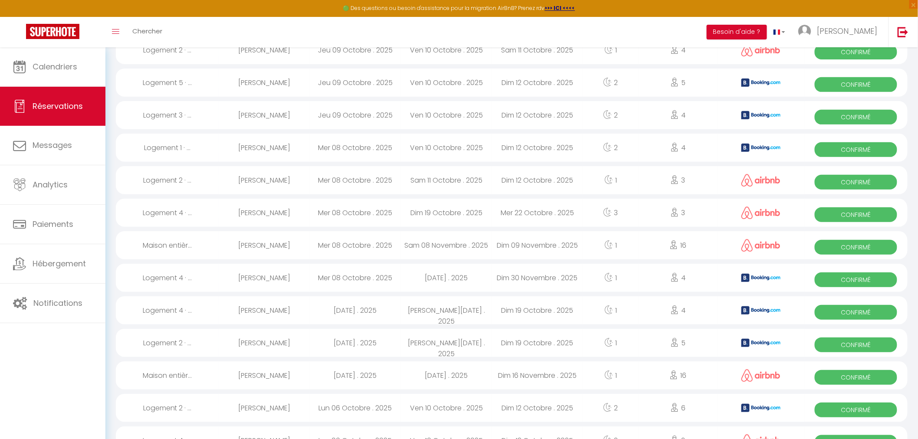
select select "0"
select select "1"
select select
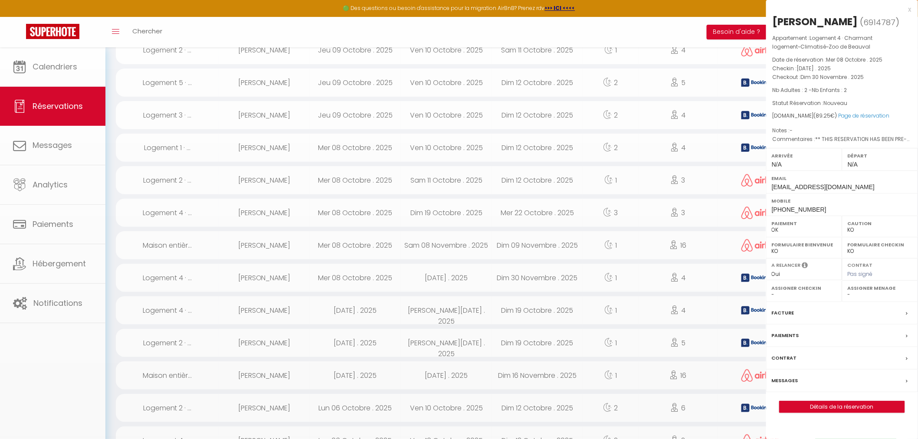
select select "39729"
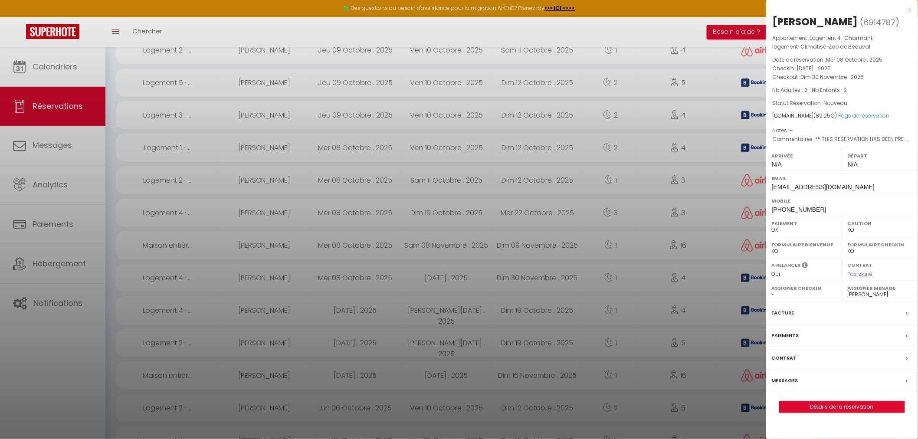
click at [785, 385] on label "Messages" at bounding box center [785, 380] width 26 height 9
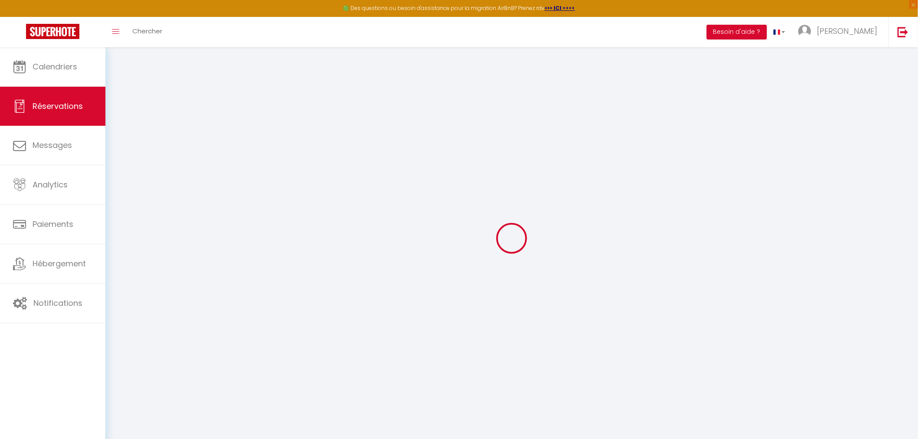
select select
checkbox input "false"
type voyageur0 "** THIS RESERVATION HAS BEEN PRE-PAID ** BOOKING NOTE : Payment charge is EUR 1…"
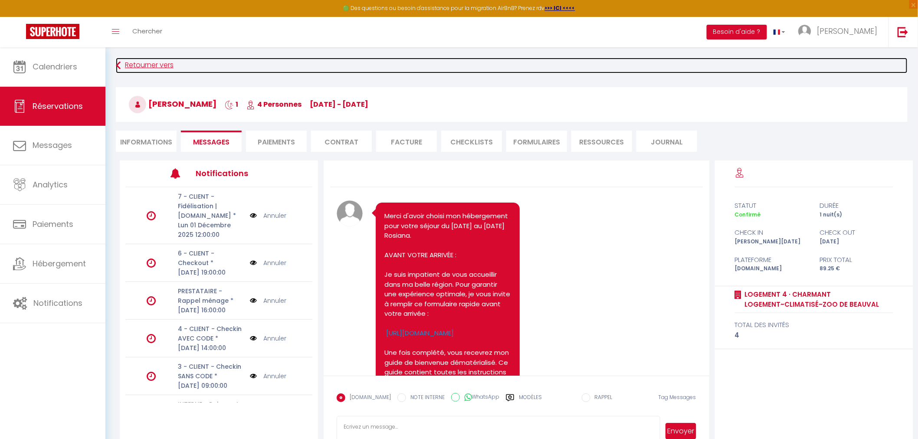
click at [143, 66] on link "Retourner vers" at bounding box center [512, 66] width 792 height 16
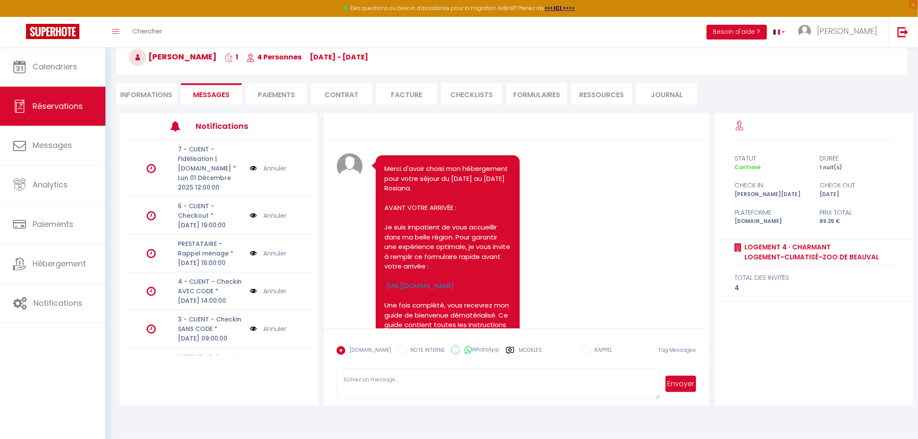
select select "not_cancelled"
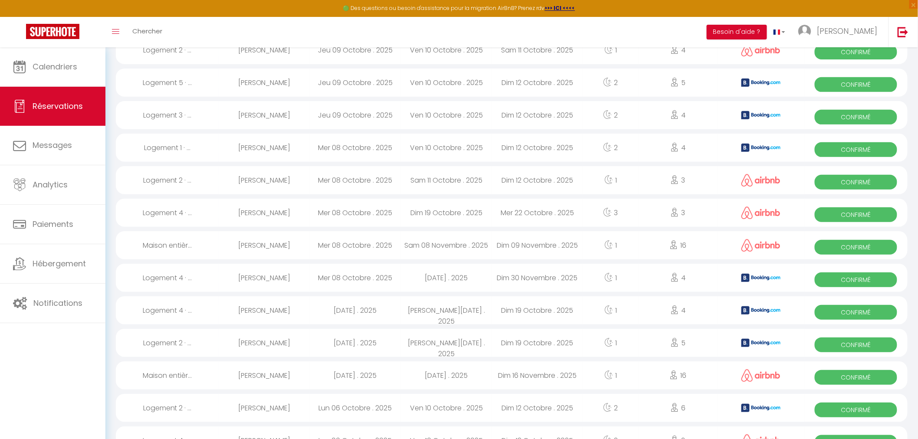
scroll to position [144, 0]
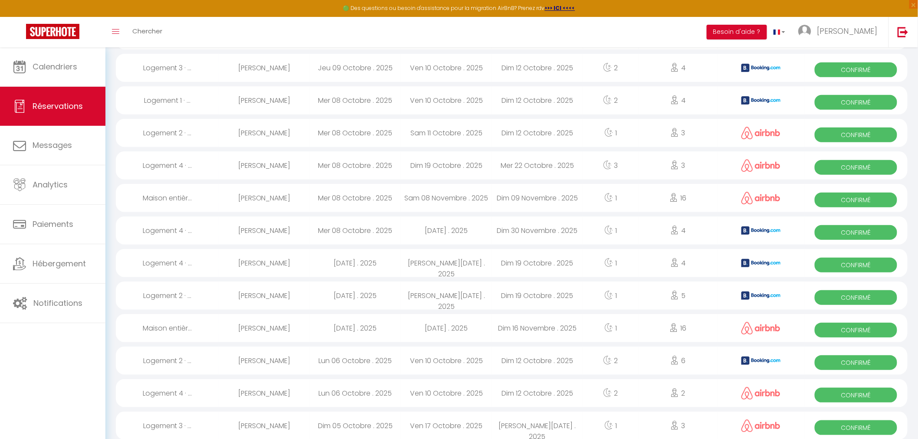
click at [288, 265] on div "[PERSON_NAME]" at bounding box center [264, 263] width 91 height 28
select select "OK"
select select "1"
select select "0"
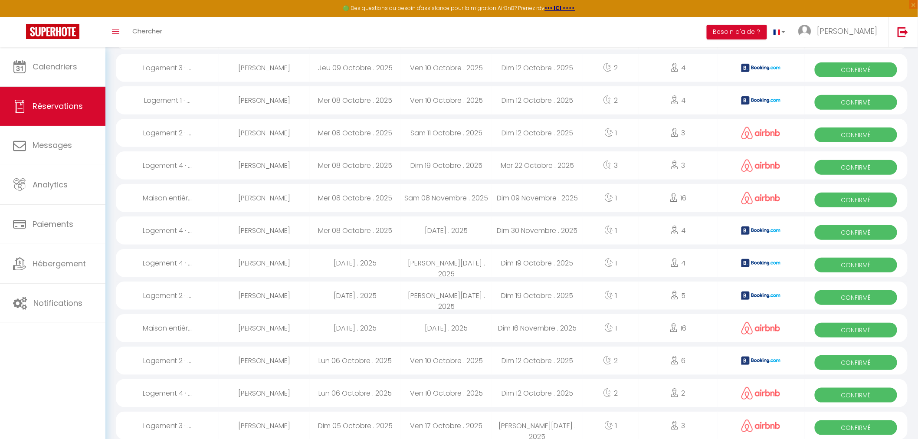
select select "1"
select select
select select "39729"
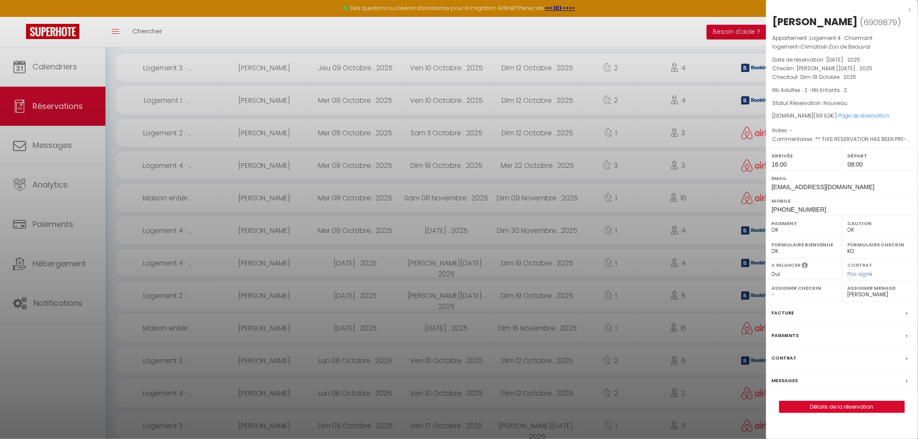
click at [788, 378] on label "Messages" at bounding box center [785, 380] width 26 height 9
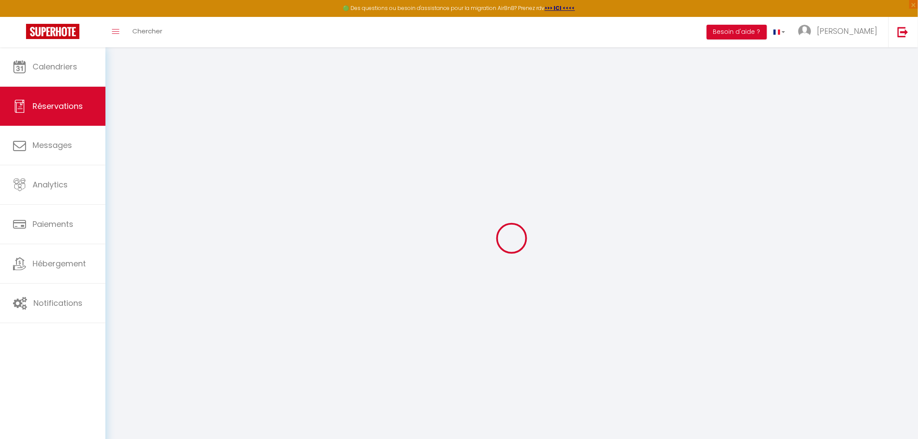
select select
checkbox input "false"
type voyageur0 "** THIS RESERVATION HAS BEEN PRE-PAID ** BOOKING NOTE : Payment charge is EUR 3…"
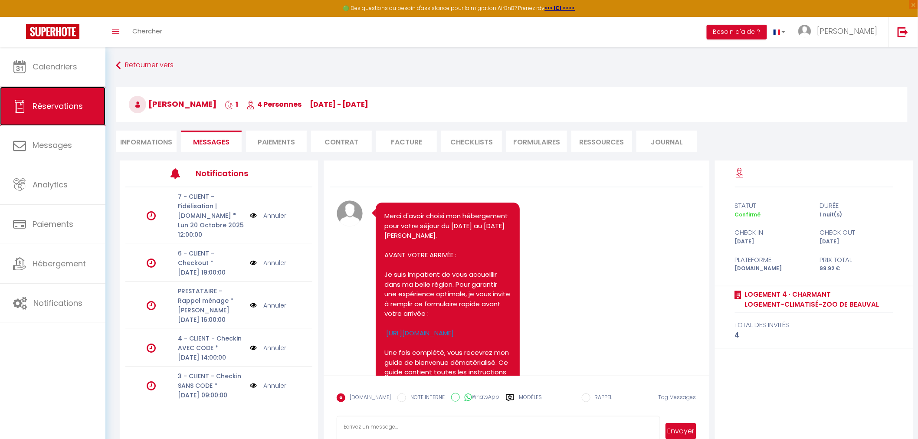
click at [46, 108] on span "Réservations" at bounding box center [58, 106] width 50 height 11
select select "not_cancelled"
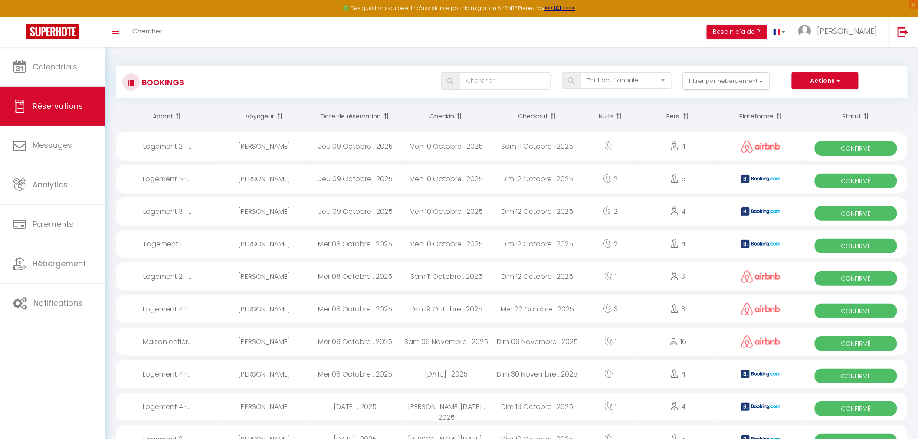
click at [337, 210] on div "Jeu 09 Octobre . 2025" at bounding box center [355, 211] width 91 height 28
select select "OK"
select select "KO"
select select "0"
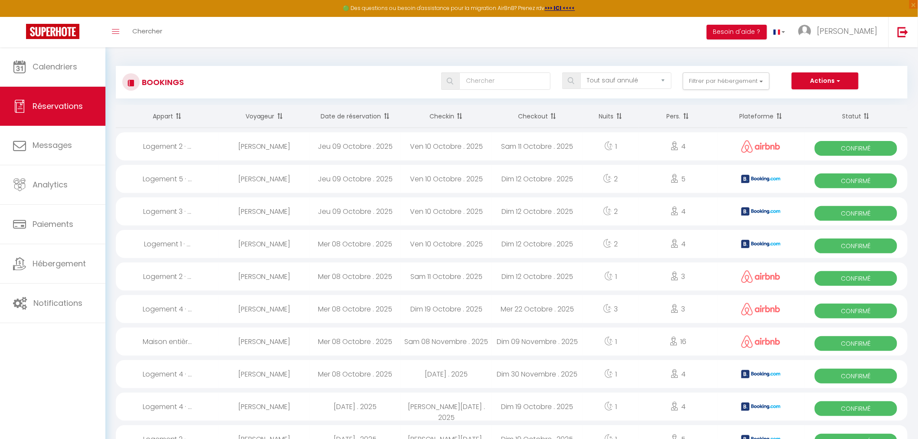
select select "1"
select select
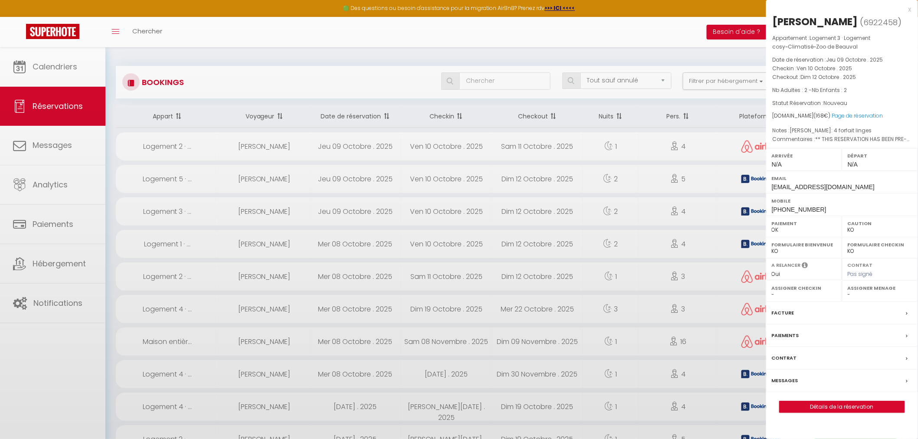
select select "39729"
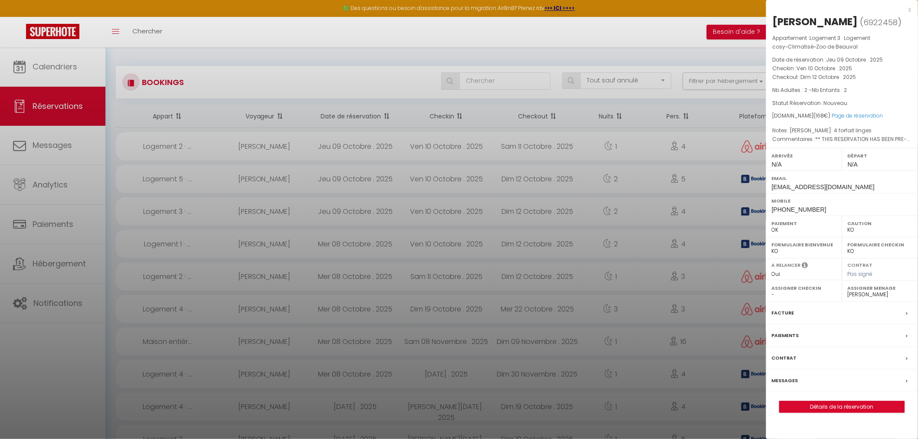
click at [786, 383] on label "Messages" at bounding box center [785, 380] width 26 height 9
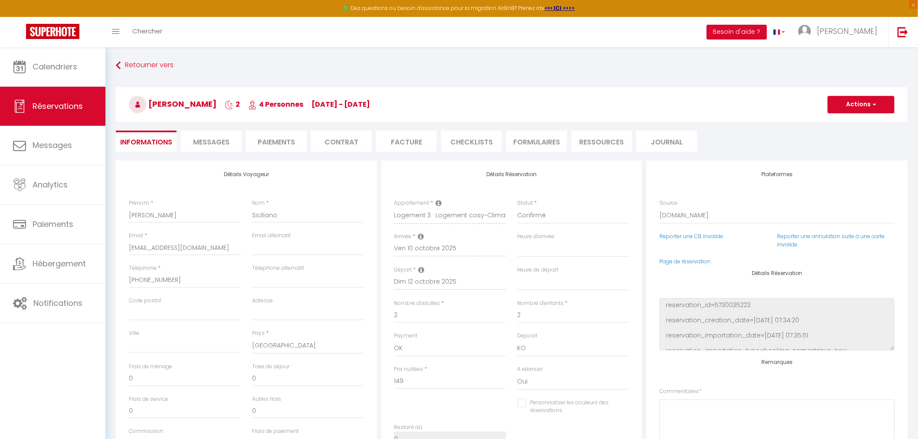
select select
checkbox input "false"
type textarea "** THIS RESERVATION HAS BEEN PRE-PAID ** Approximate time of arrival: between 2…"
type textarea "[PERSON_NAME]: 4 forfait linges"
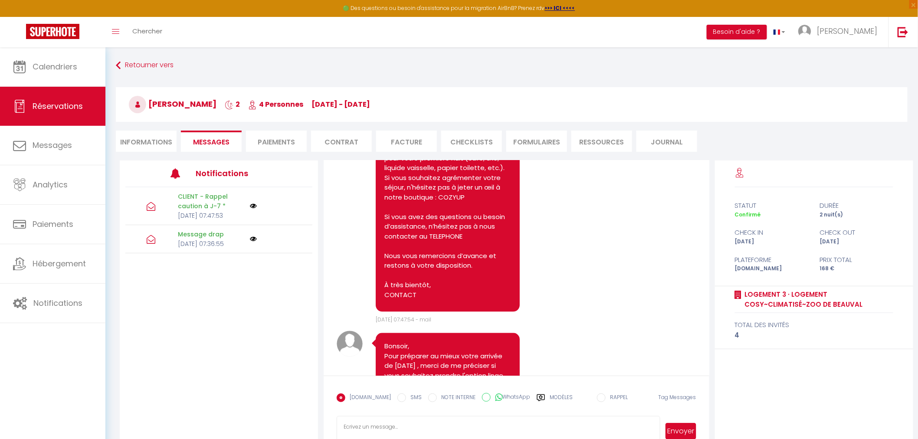
scroll to position [839, 0]
click at [150, 104] on span "[PERSON_NAME]" at bounding box center [173, 103] width 88 height 11
drag, startPoint x: 150, startPoint y: 104, endPoint x: 206, endPoint y: 102, distance: 56.0
click at [206, 102] on span "[PERSON_NAME]" at bounding box center [173, 103] width 88 height 11
copy span "[PERSON_NAME]"
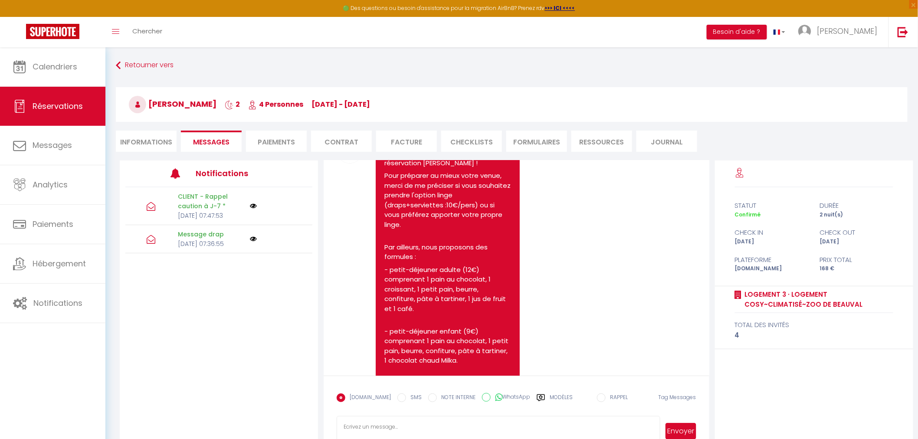
scroll to position [20, 0]
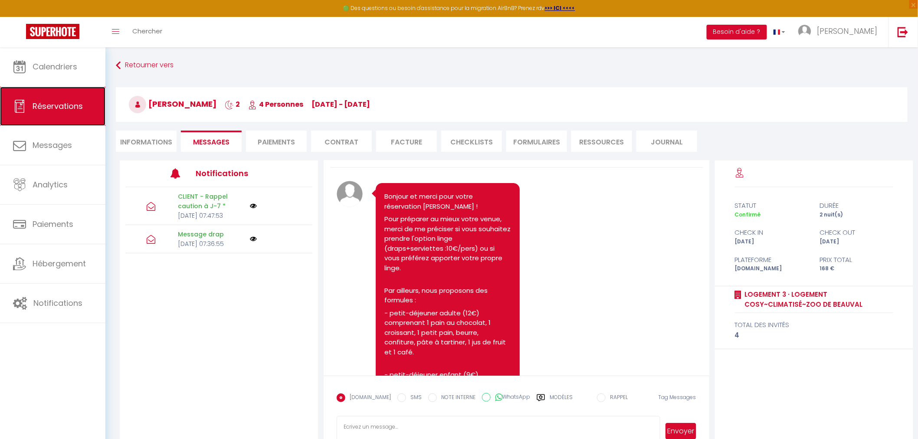
click at [52, 108] on span "Réservations" at bounding box center [58, 106] width 50 height 11
select select "not_cancelled"
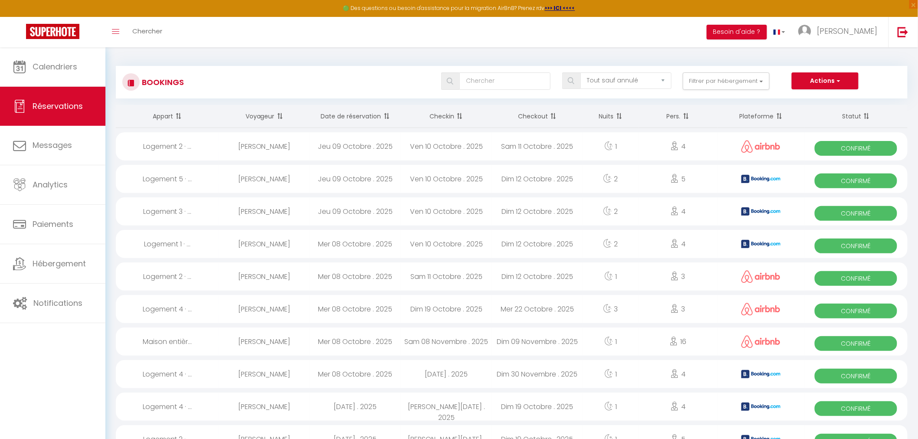
click at [383, 147] on div "Jeu 09 Octobre . 2025" at bounding box center [355, 146] width 91 height 28
select select "OK"
select select "1"
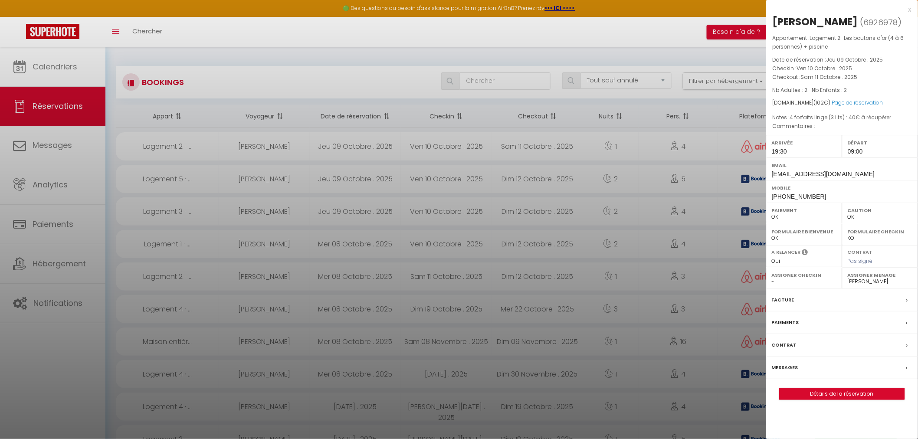
click at [788, 363] on label "Messages" at bounding box center [785, 367] width 26 height 9
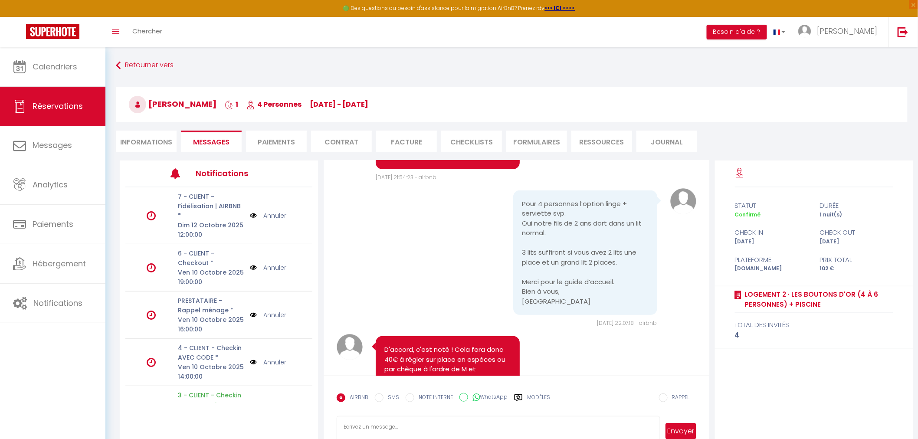
scroll to position [1590, 0]
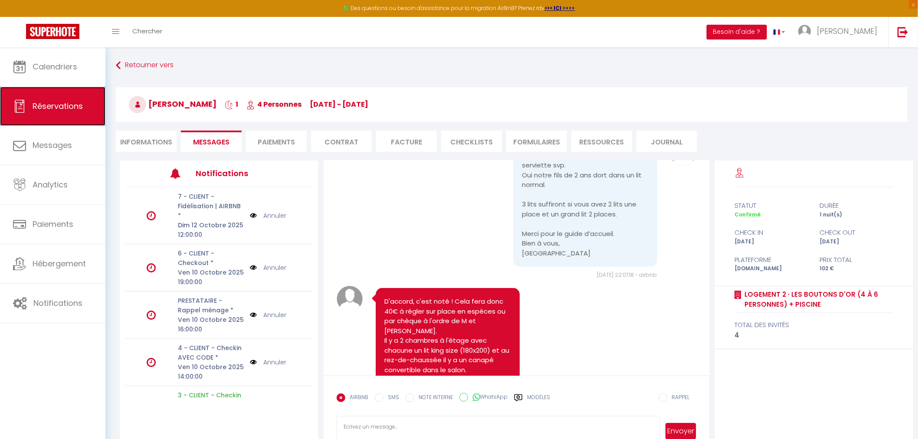
click at [64, 107] on span "Réservations" at bounding box center [58, 106] width 50 height 11
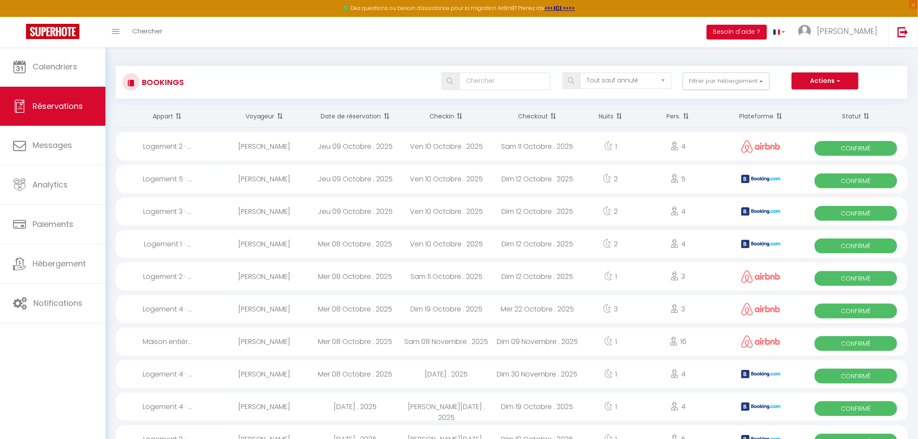
click at [270, 213] on div "[PERSON_NAME]" at bounding box center [264, 211] width 91 height 28
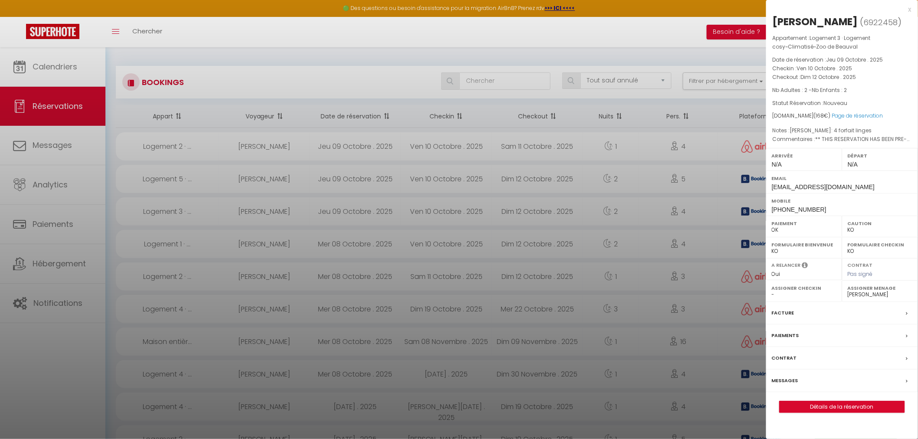
click at [178, 210] on div at bounding box center [459, 219] width 918 height 439
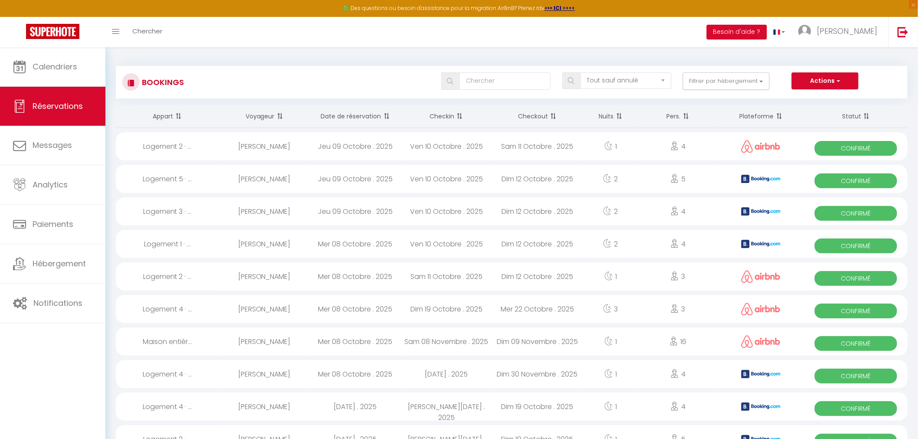
click at [239, 209] on div "[PERSON_NAME]" at bounding box center [264, 211] width 91 height 28
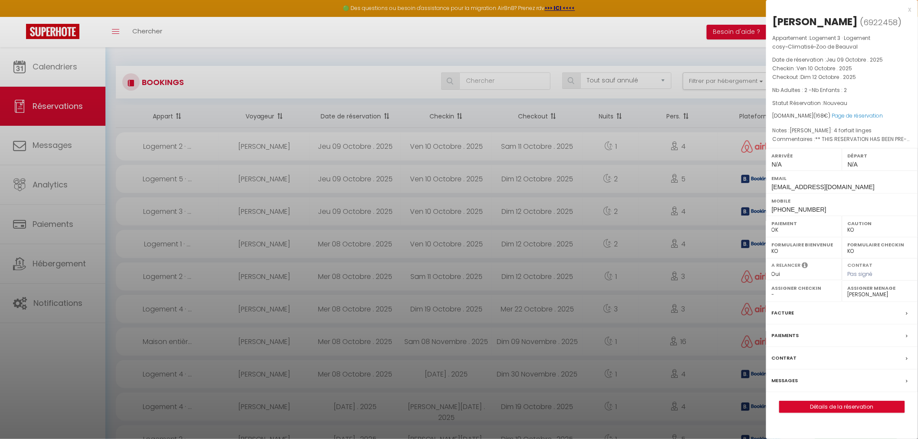
click at [785, 378] on label "Messages" at bounding box center [785, 380] width 26 height 9
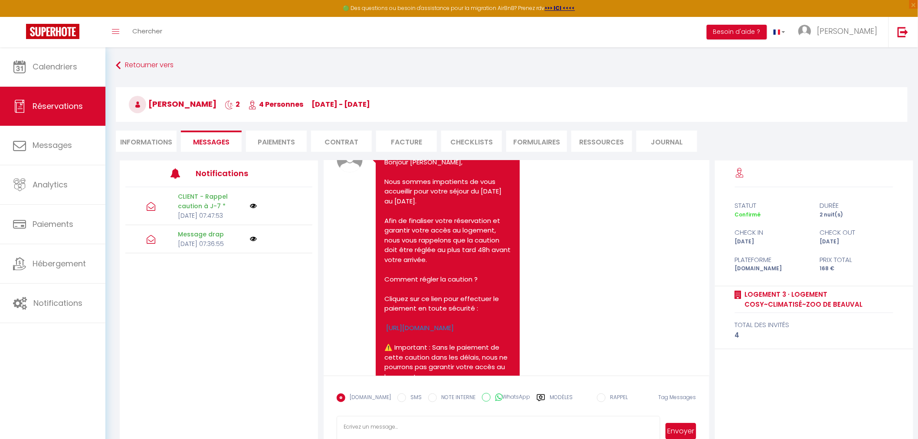
scroll to position [406, 0]
click at [62, 105] on span "Réservations" at bounding box center [58, 106] width 50 height 11
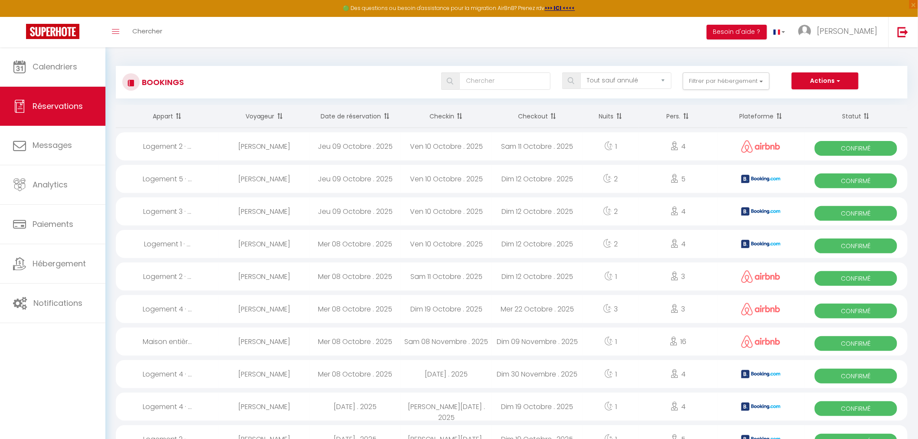
click at [366, 276] on div "Mer 08 Octobre . 2025" at bounding box center [355, 276] width 91 height 28
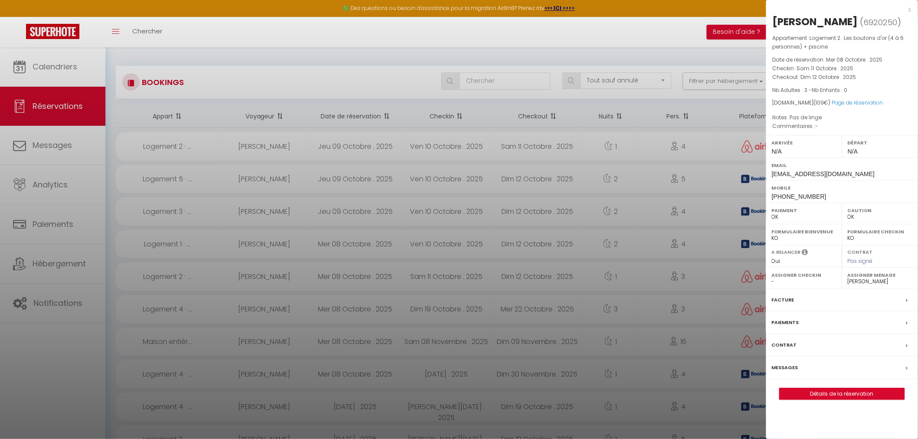
click at [788, 372] on label "Messages" at bounding box center [785, 367] width 26 height 9
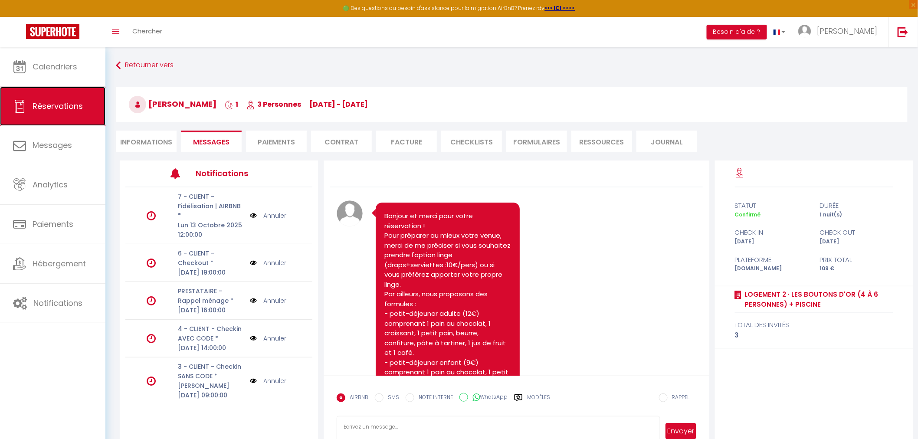
click at [55, 106] on span "Réservations" at bounding box center [58, 106] width 50 height 11
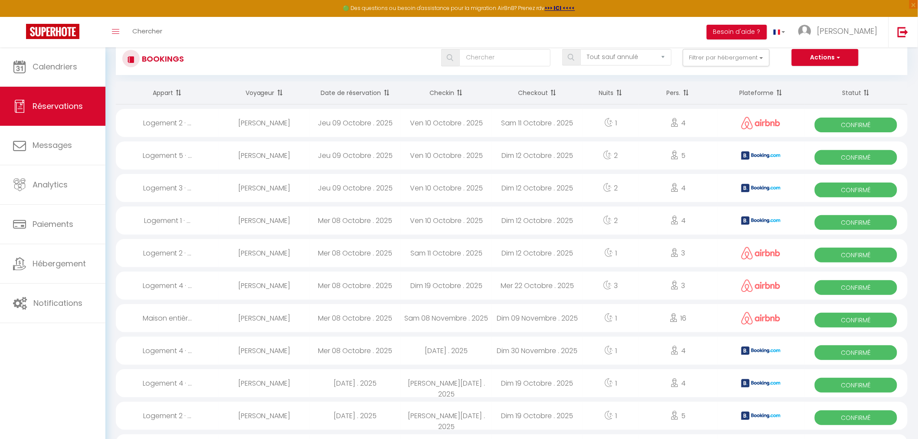
scroll to position [48, 0]
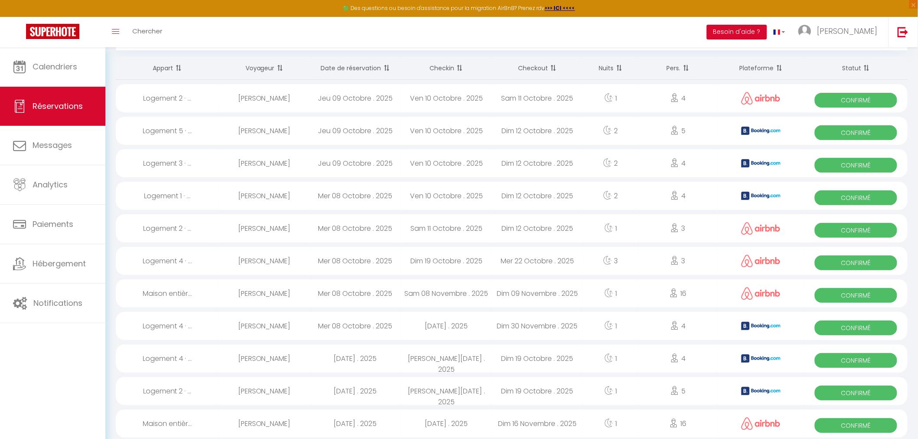
click at [342, 292] on div "Mer 08 Octobre . 2025" at bounding box center [355, 293] width 91 height 28
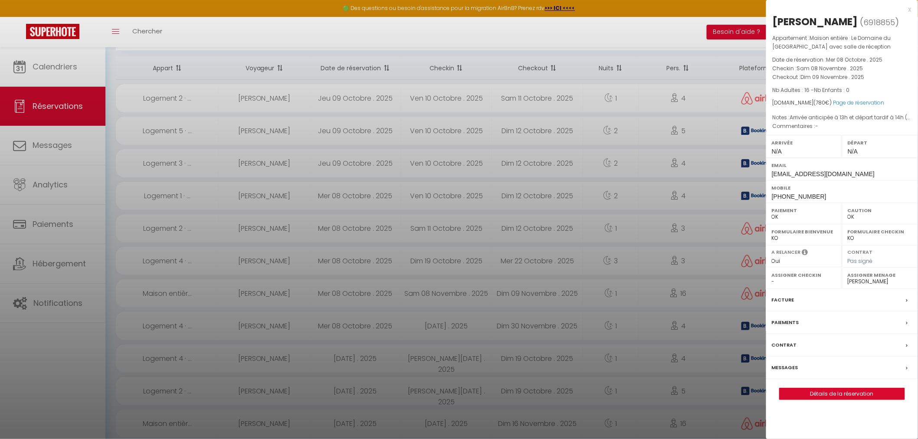
click at [785, 365] on label "Messages" at bounding box center [785, 367] width 26 height 9
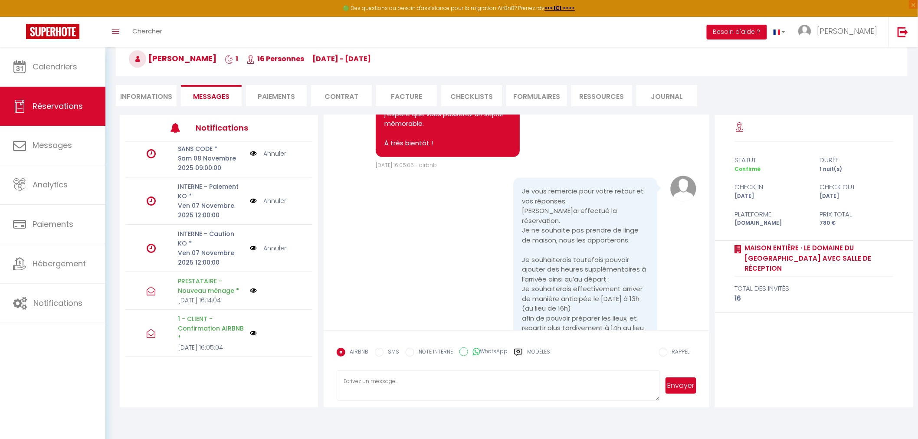
scroll to position [47, 0]
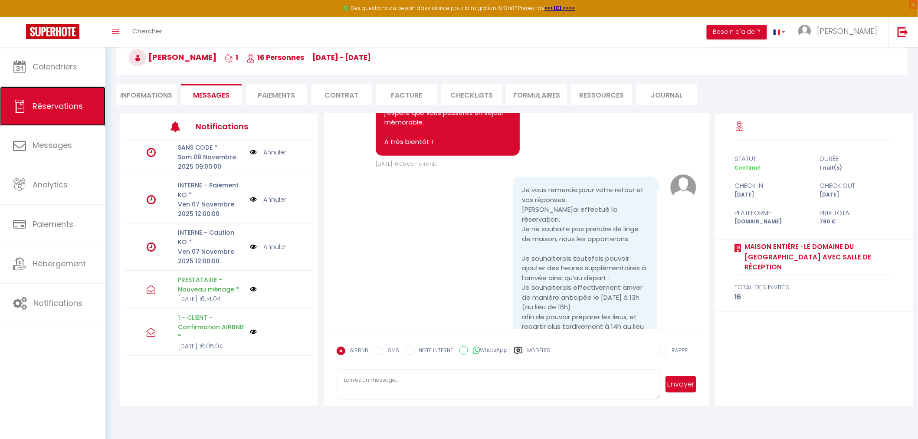
click at [44, 109] on span "Réservations" at bounding box center [58, 106] width 50 height 11
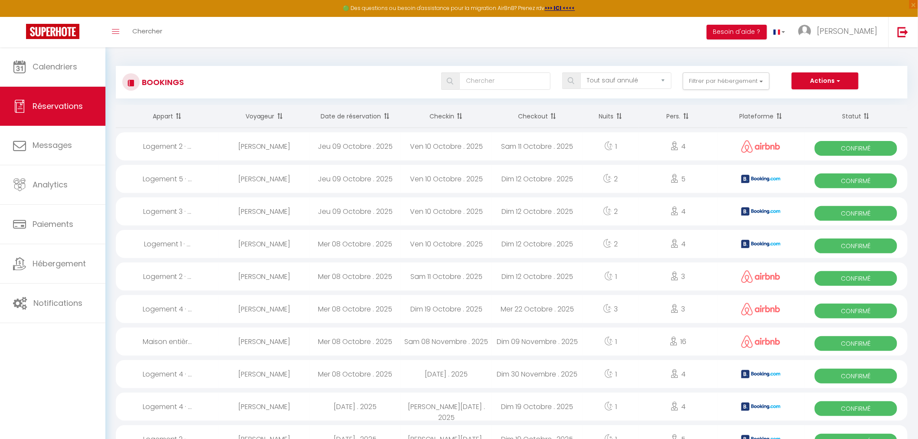
click at [269, 309] on div "[PERSON_NAME]" at bounding box center [264, 309] width 91 height 28
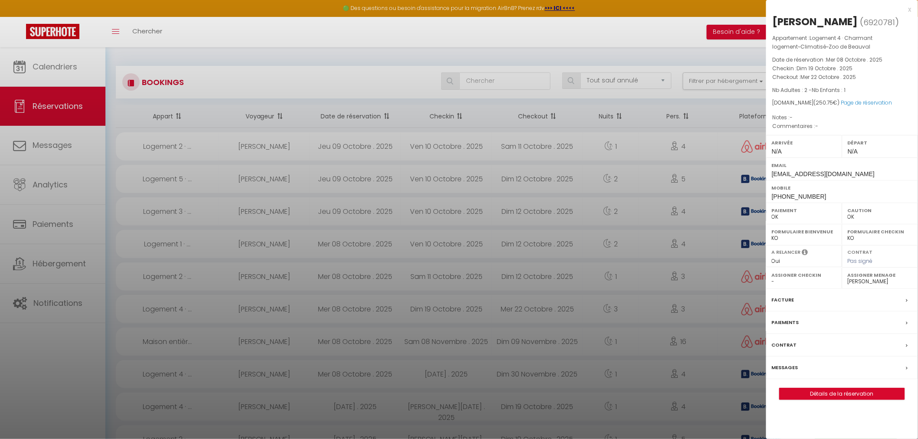
click at [786, 366] on label "Messages" at bounding box center [785, 367] width 26 height 9
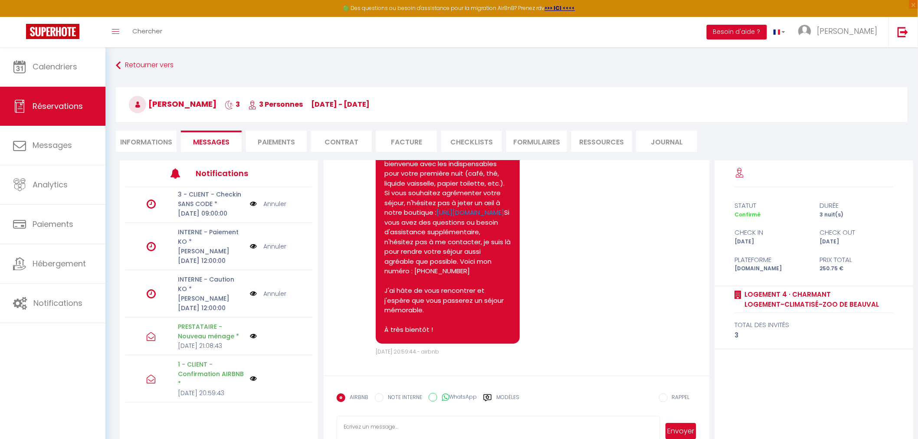
scroll to position [193, 0]
click at [39, 101] on span "Réservations" at bounding box center [58, 106] width 50 height 11
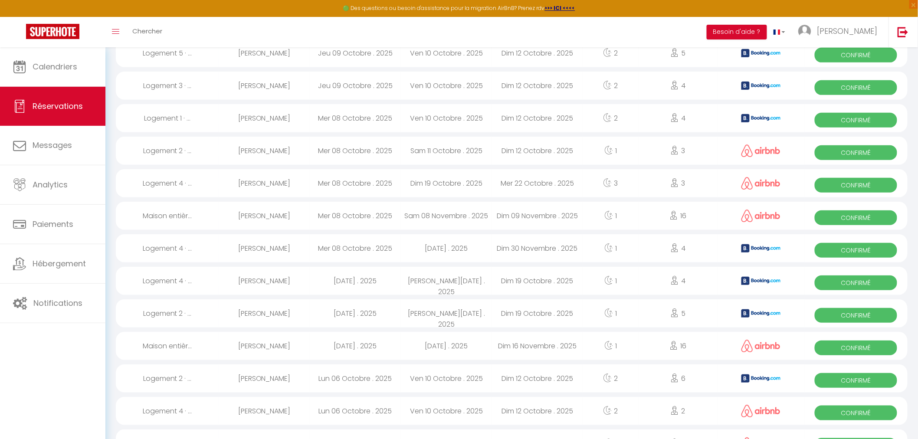
scroll to position [144, 0]
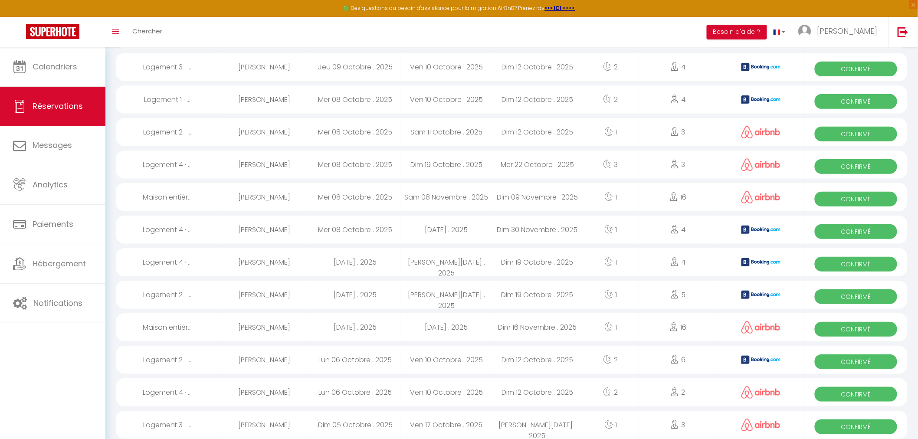
click at [298, 232] on div "[PERSON_NAME]" at bounding box center [264, 230] width 91 height 28
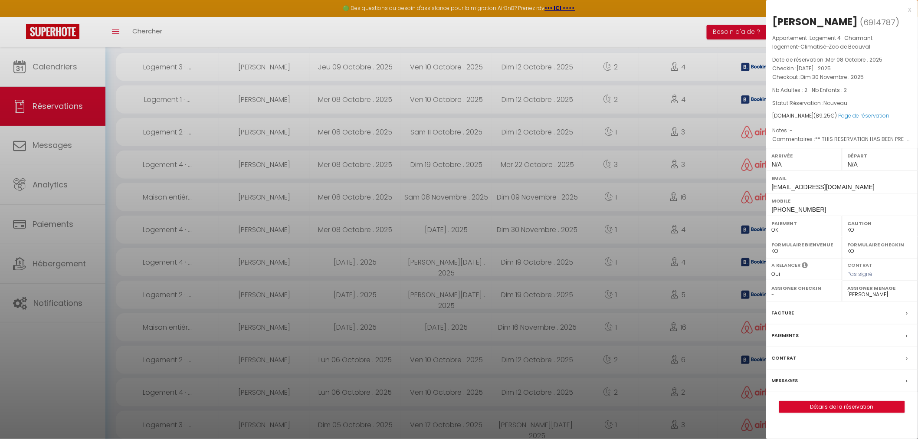
click at [782, 385] on label "Messages" at bounding box center [785, 380] width 26 height 9
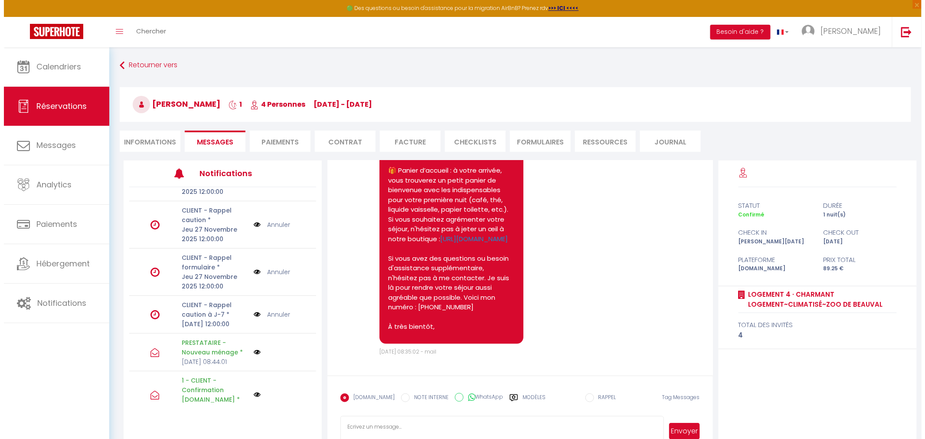
scroll to position [289, 0]
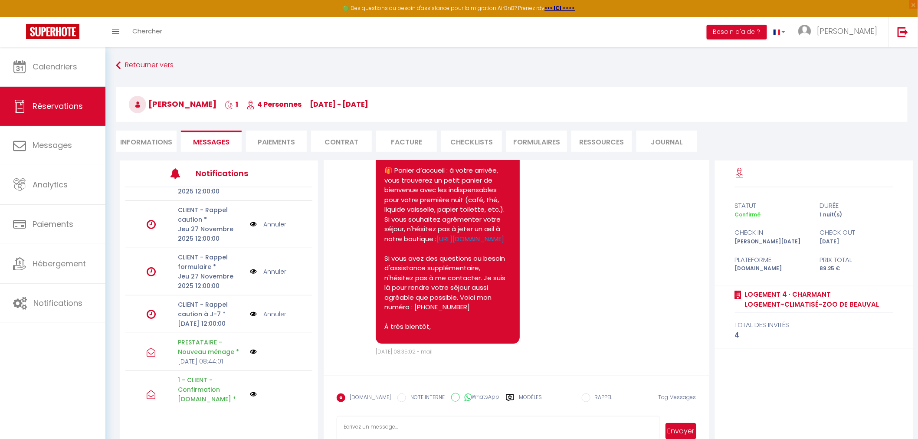
click at [250, 229] on img at bounding box center [253, 224] width 7 height 10
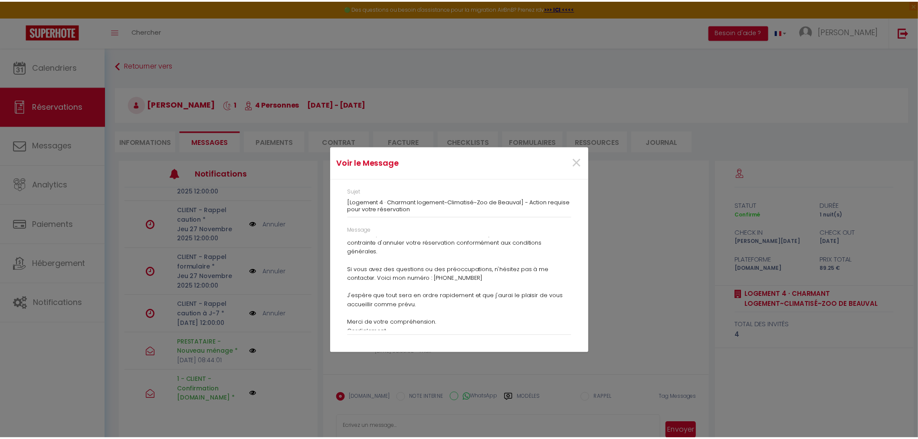
scroll to position [110, 0]
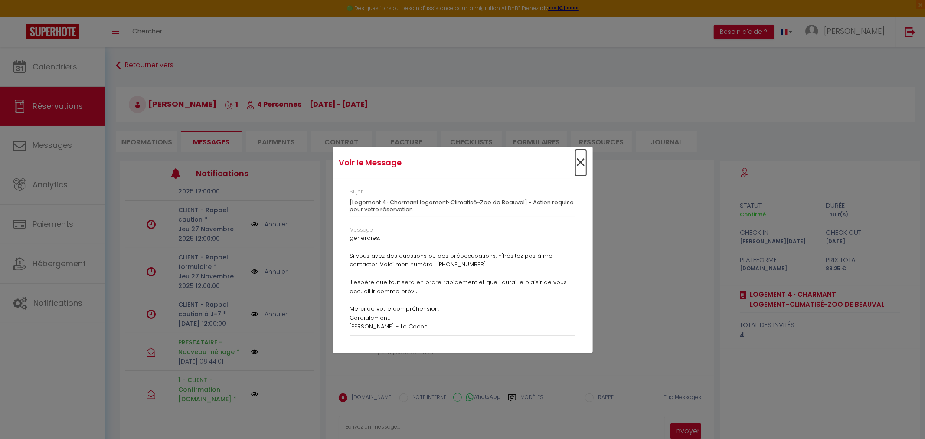
click at [579, 163] on span "×" at bounding box center [581, 163] width 11 height 26
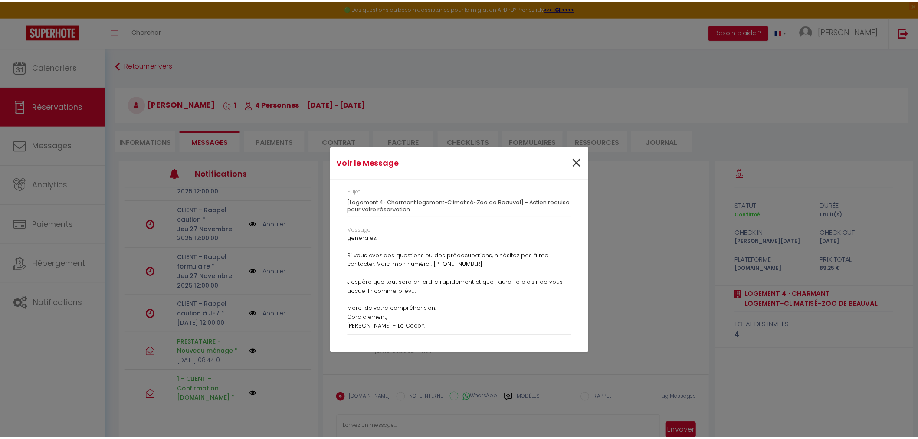
scroll to position [786, 0]
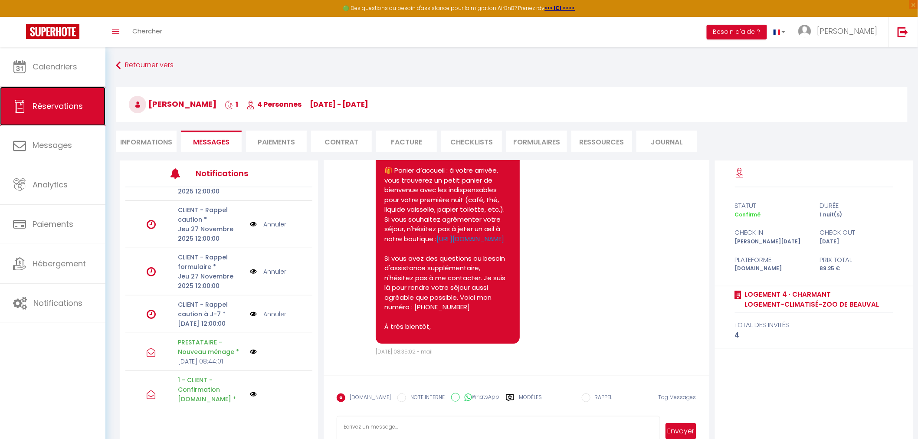
click at [67, 103] on span "Réservations" at bounding box center [58, 106] width 50 height 11
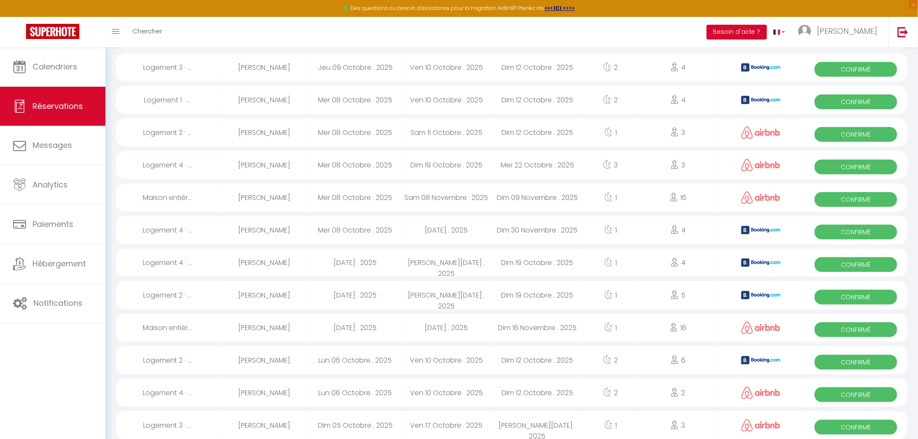
scroll to position [144, 0]
click at [321, 296] on div "[DATE] . 2025" at bounding box center [355, 295] width 91 height 28
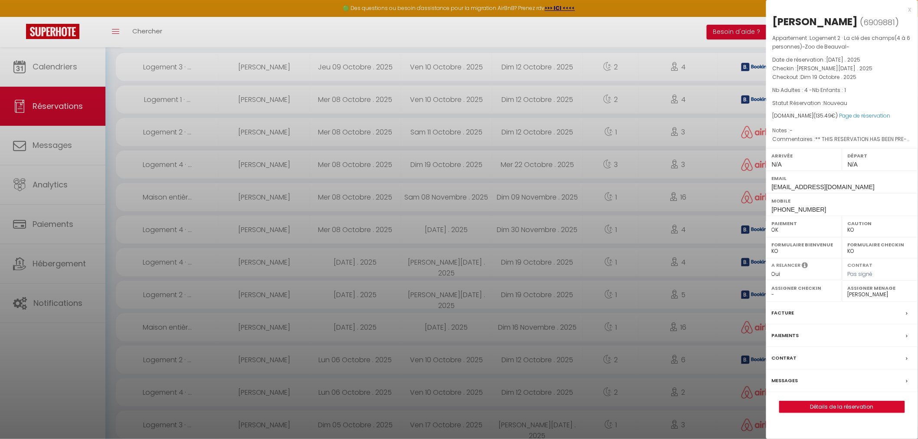
click at [788, 379] on label "Messages" at bounding box center [785, 380] width 26 height 9
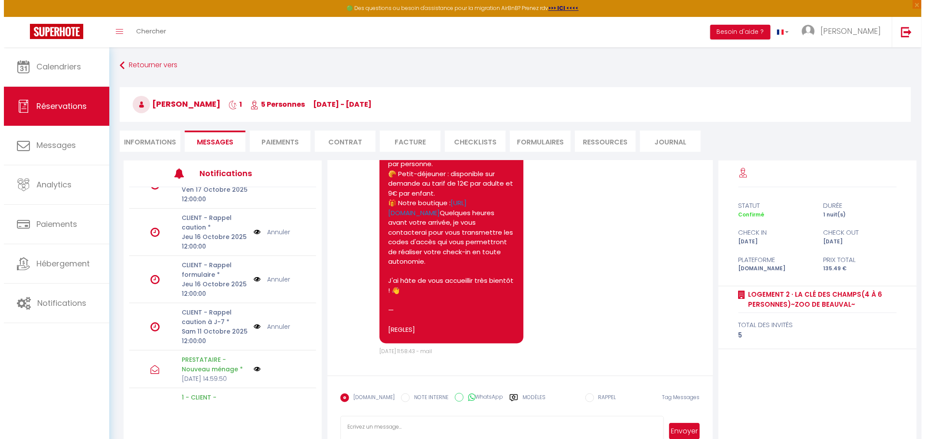
scroll to position [289, 0]
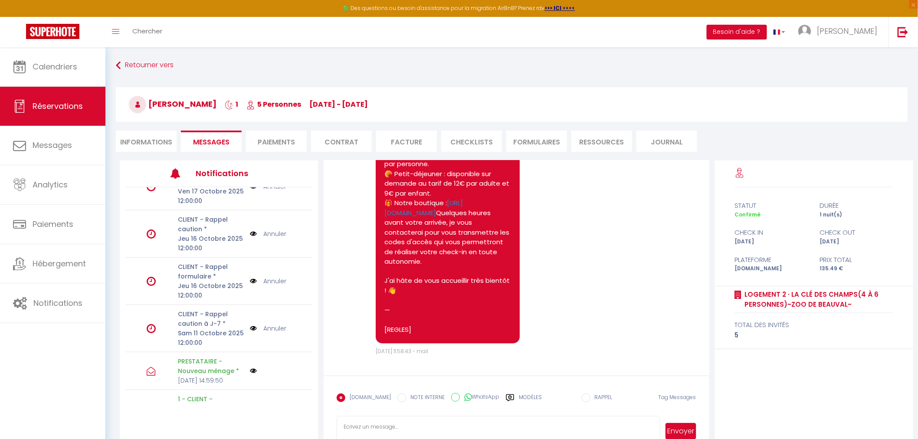
click at [250, 239] on img at bounding box center [253, 234] width 7 height 10
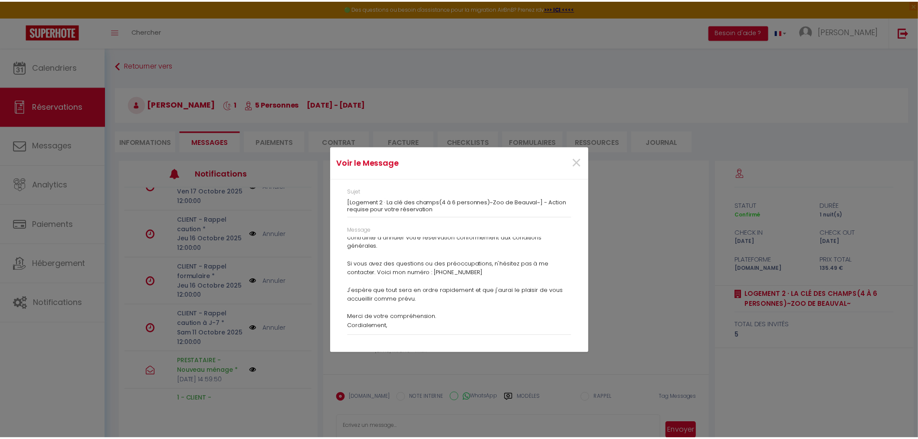
scroll to position [110, 0]
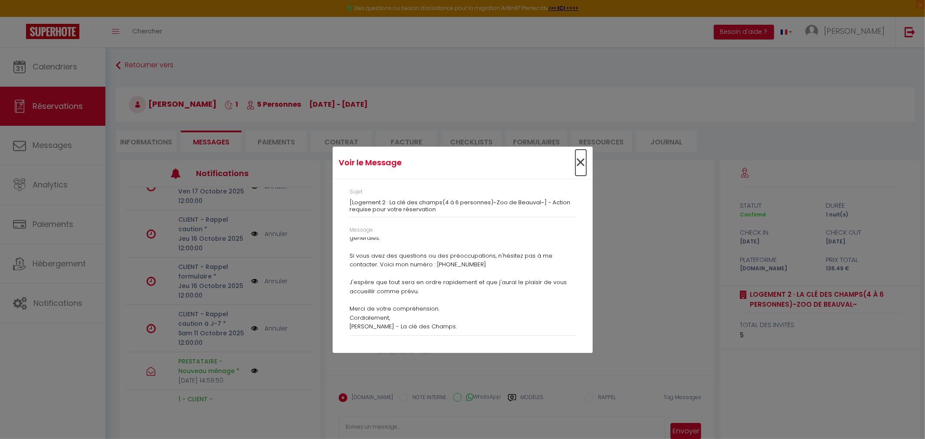
click at [584, 160] on span "×" at bounding box center [581, 163] width 11 height 26
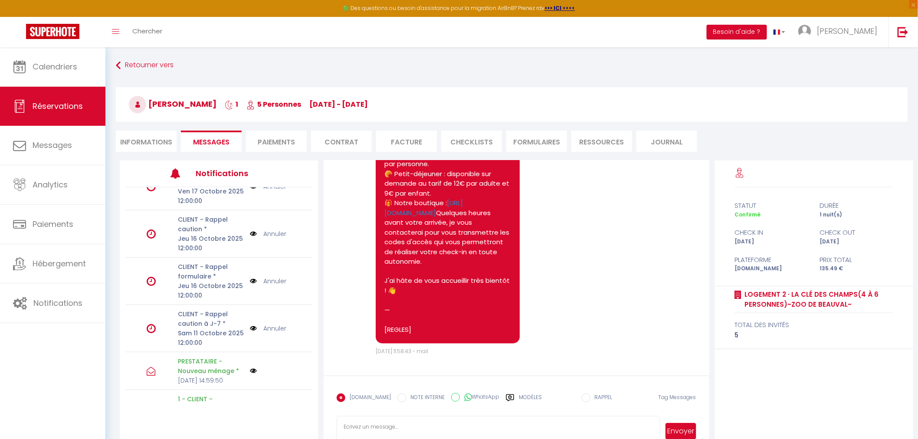
click at [250, 333] on img at bounding box center [253, 329] width 7 height 10
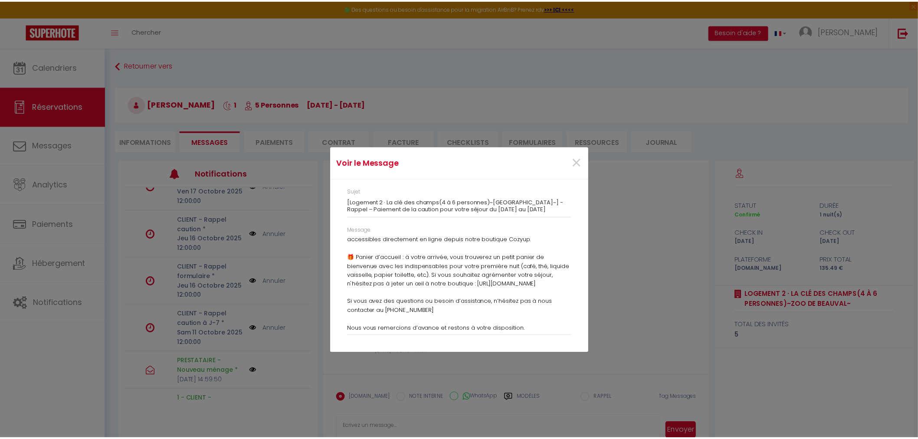
scroll to position [278, 0]
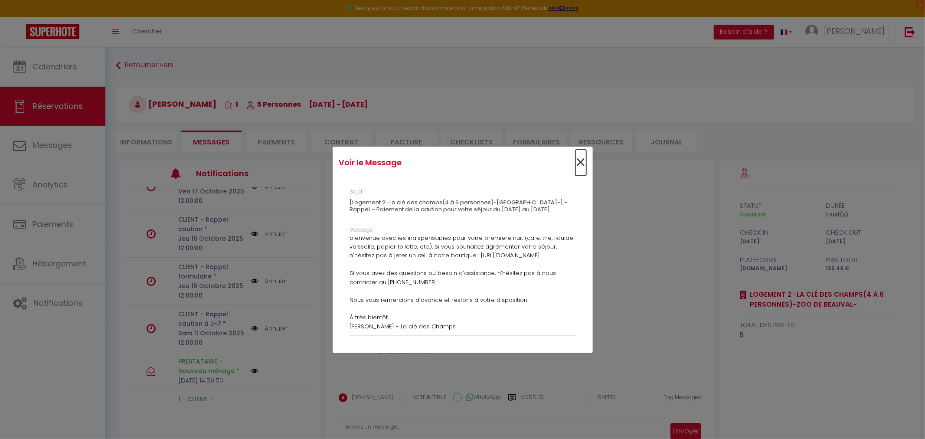
click at [579, 165] on span "×" at bounding box center [581, 163] width 11 height 26
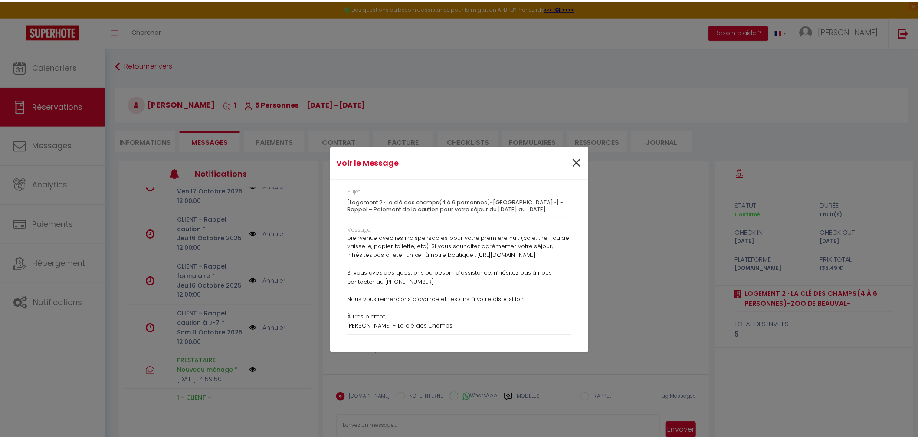
scroll to position [2249, 0]
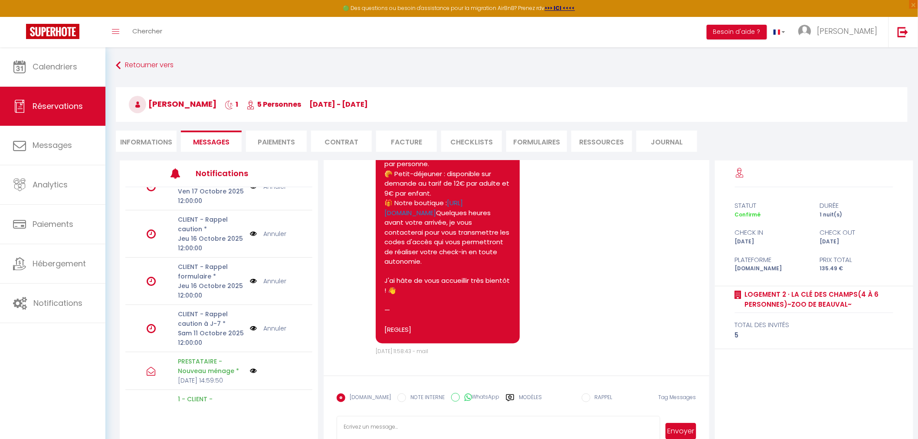
click at [136, 141] on li "Informations" at bounding box center [146, 141] width 61 height 21
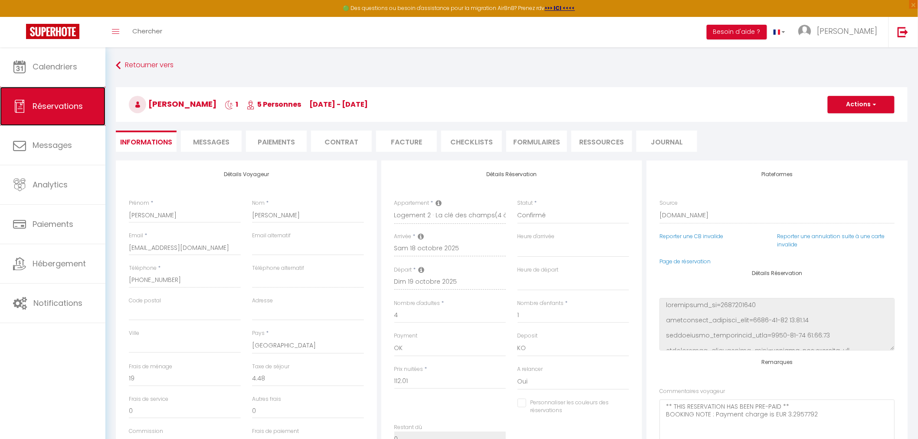
click at [63, 109] on span "Réservations" at bounding box center [58, 106] width 50 height 11
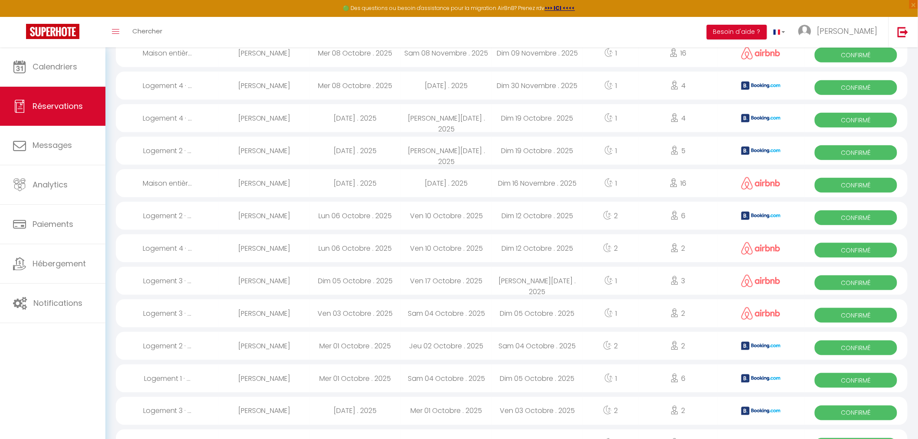
scroll to position [289, 0]
click at [267, 213] on div "[PERSON_NAME]" at bounding box center [264, 215] width 91 height 28
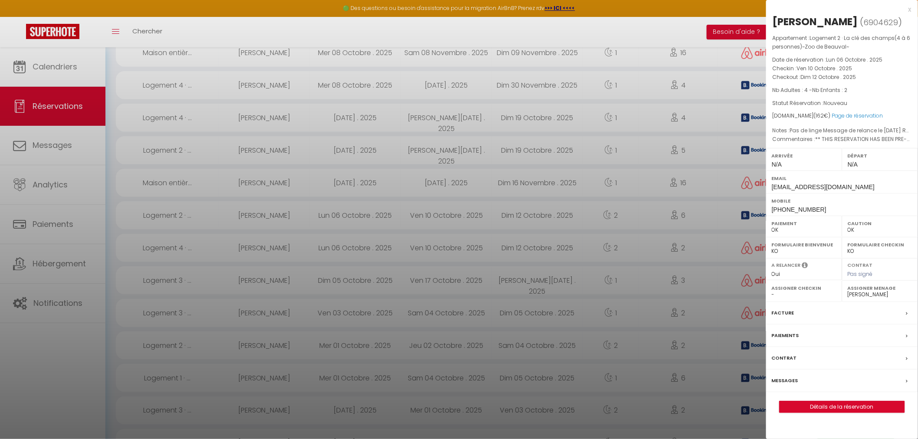
click at [785, 379] on label "Messages" at bounding box center [785, 380] width 26 height 9
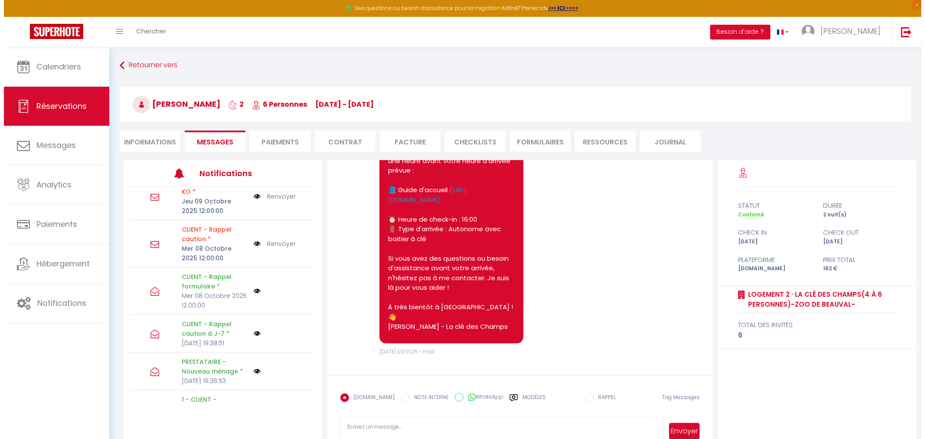
scroll to position [289, 0]
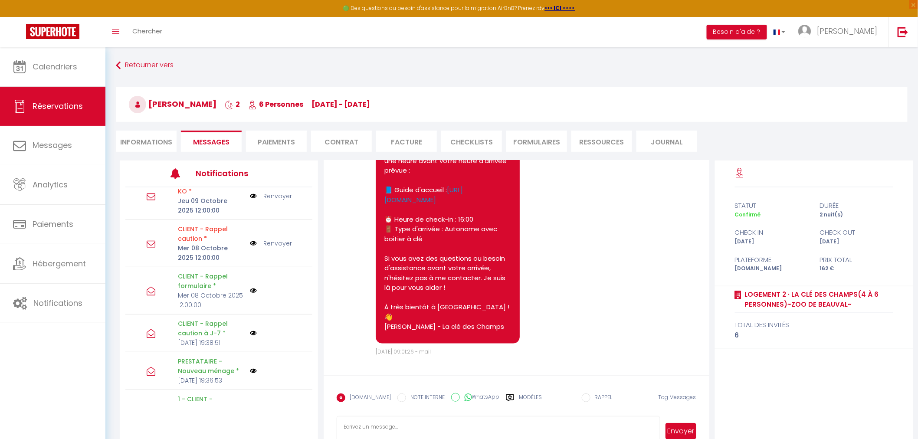
click at [250, 248] on img at bounding box center [253, 244] width 7 height 10
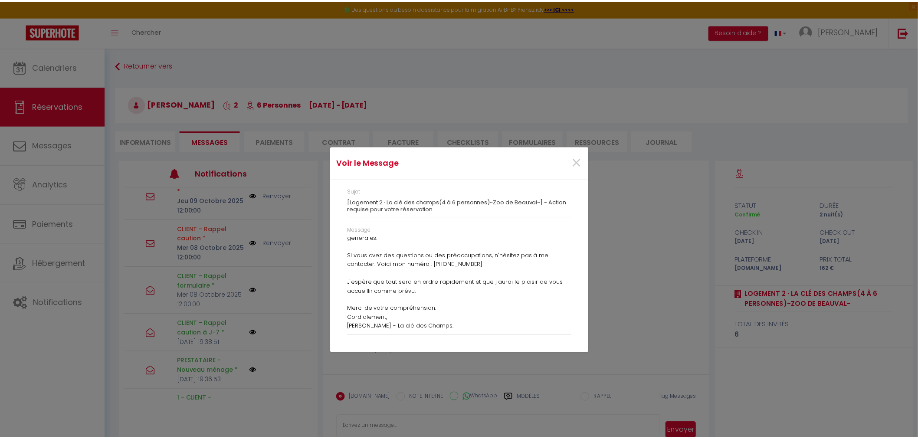
scroll to position [62, 0]
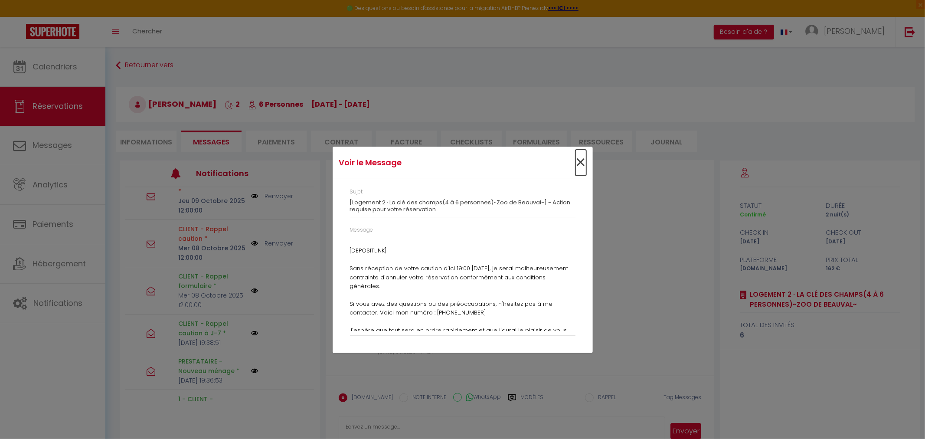
click at [578, 161] on span "×" at bounding box center [581, 163] width 11 height 26
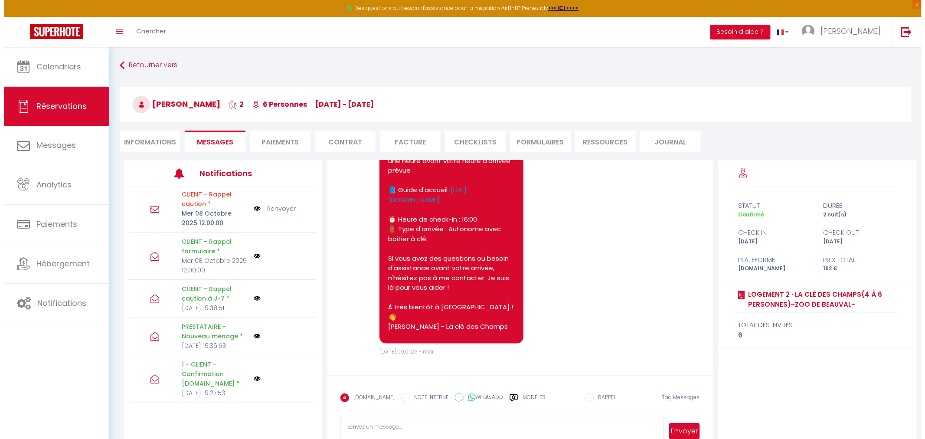
scroll to position [337, 0]
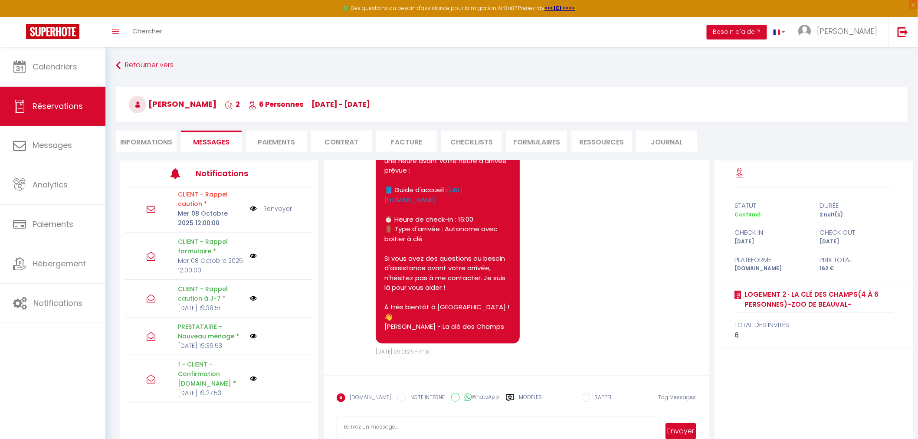
click at [250, 302] on img at bounding box center [253, 298] width 7 height 7
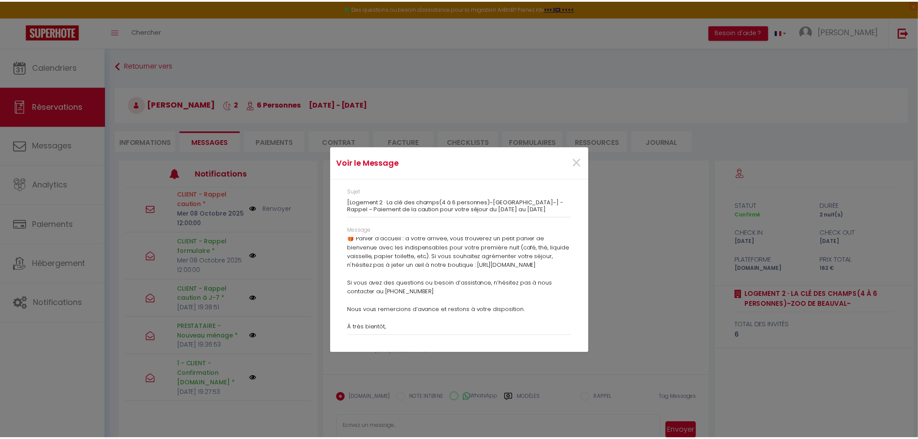
scroll to position [278, 0]
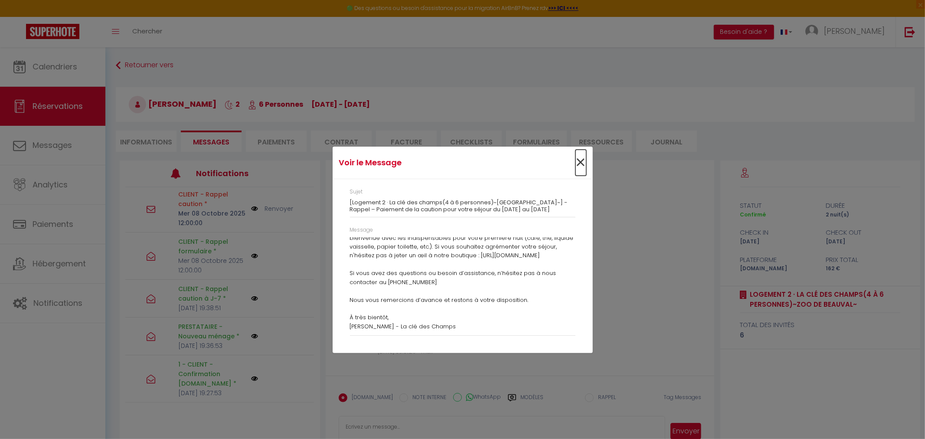
click at [580, 161] on span "×" at bounding box center [581, 163] width 11 height 26
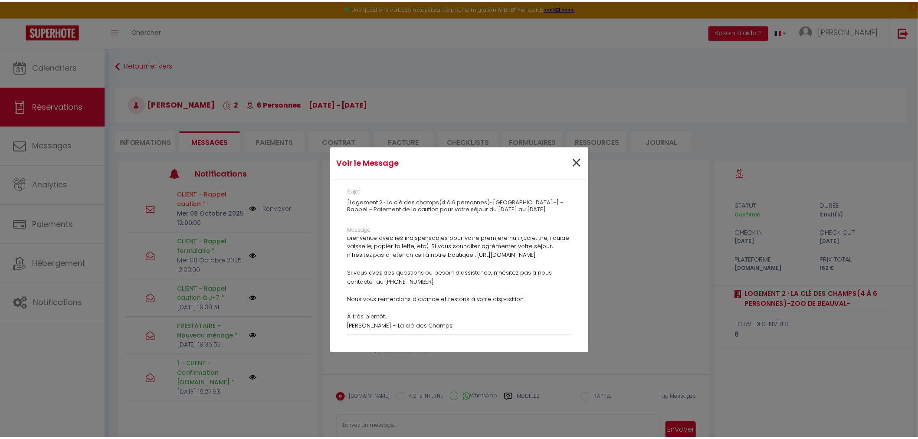
scroll to position [3376, 0]
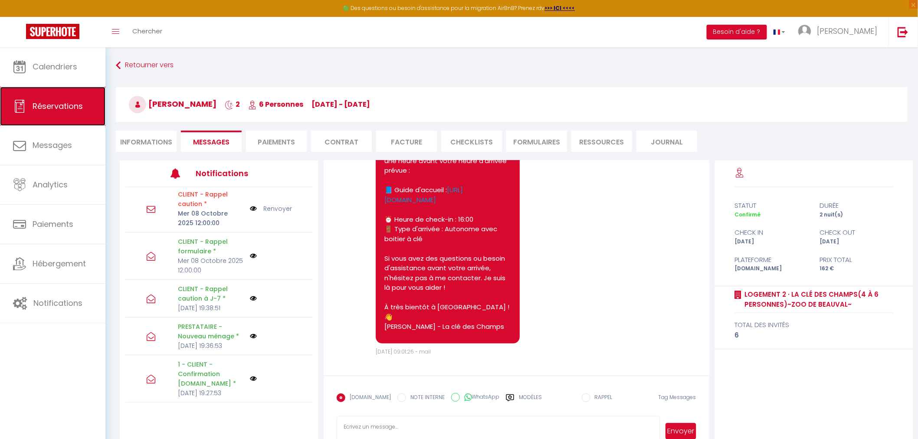
click at [63, 105] on span "Réservations" at bounding box center [58, 106] width 50 height 11
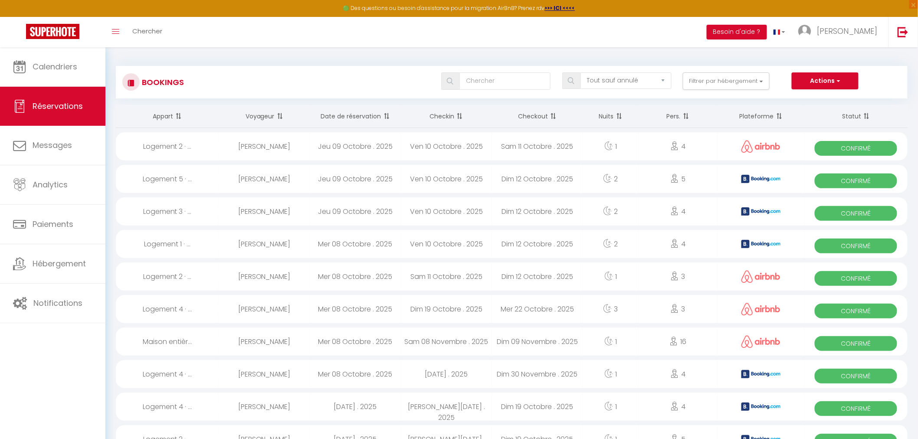
click at [249, 245] on div "[PERSON_NAME]" at bounding box center [264, 244] width 91 height 28
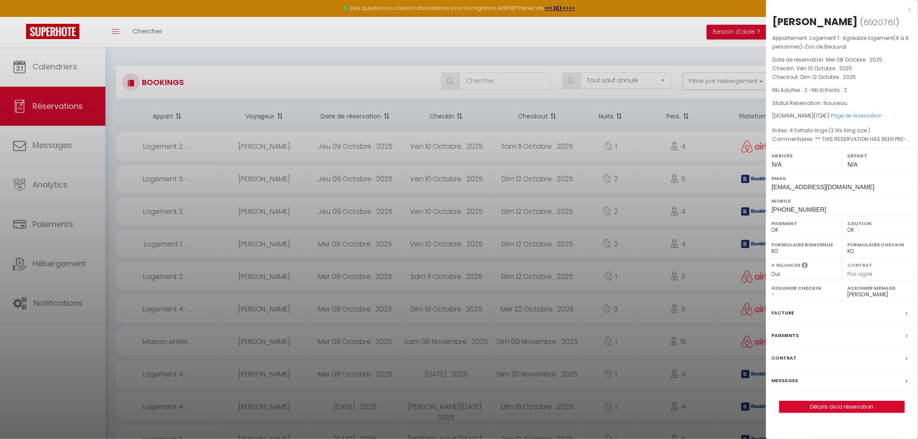
click at [783, 379] on label "Messages" at bounding box center [785, 380] width 26 height 9
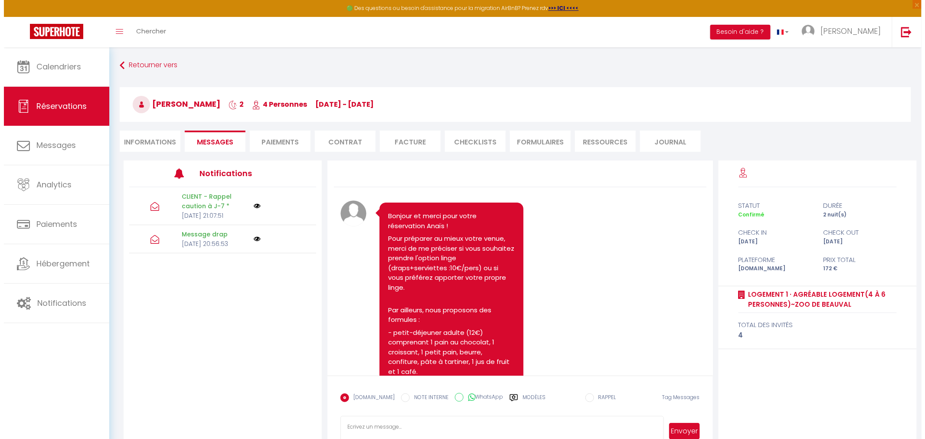
scroll to position [1089, 0]
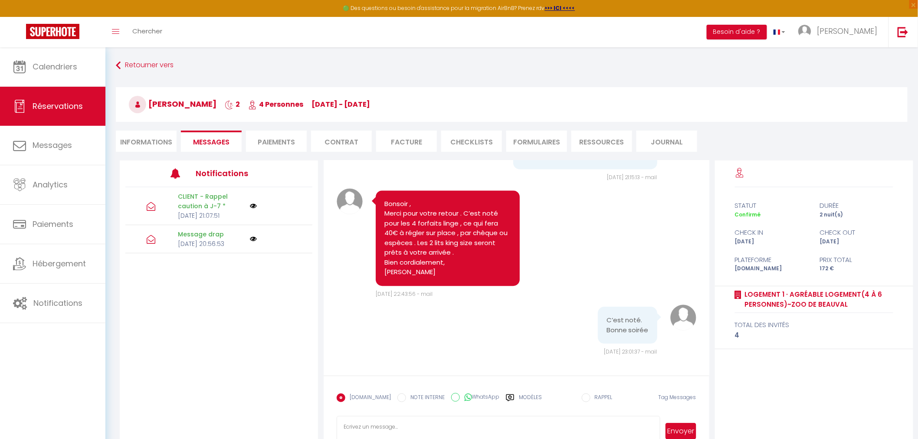
click at [253, 209] on img at bounding box center [253, 206] width 7 height 7
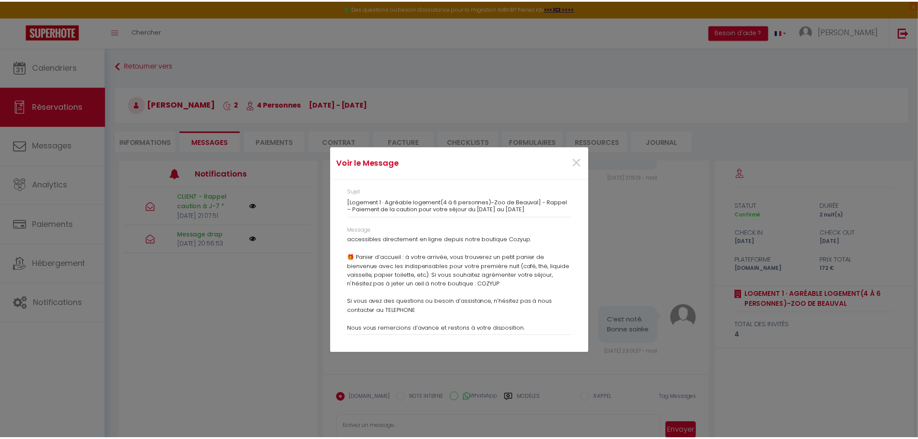
scroll to position [269, 0]
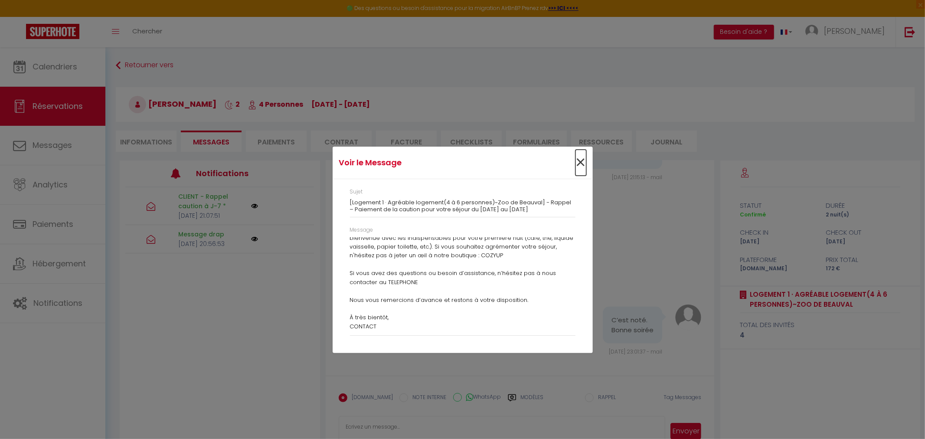
click at [581, 161] on span "×" at bounding box center [581, 163] width 11 height 26
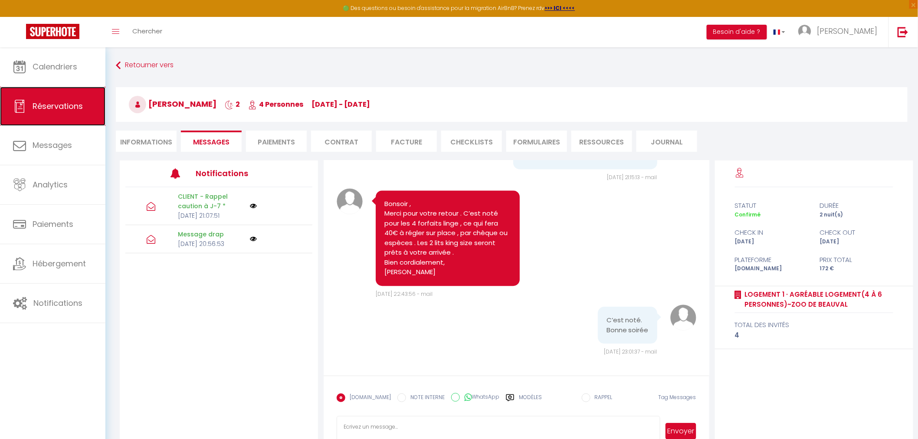
click at [53, 112] on link "Réservations" at bounding box center [52, 106] width 105 height 39
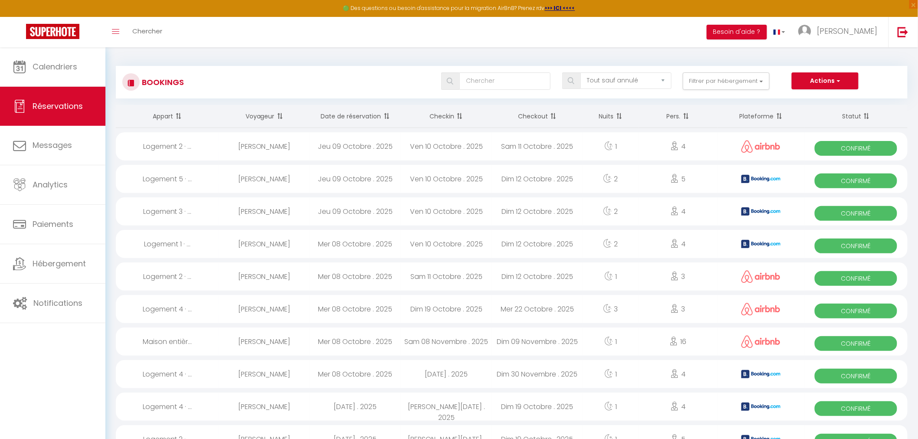
click at [180, 209] on div "Logement 3 · ..." at bounding box center [167, 211] width 103 height 28
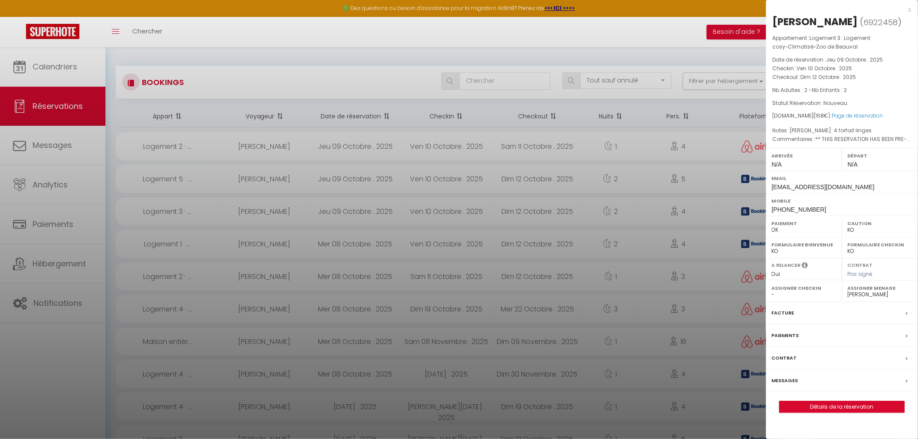
click at [783, 380] on label "Messages" at bounding box center [785, 380] width 26 height 9
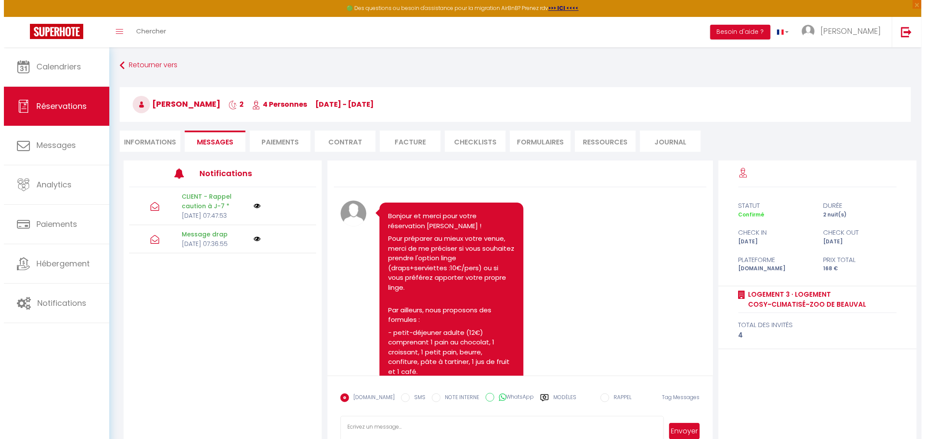
scroll to position [1177, 0]
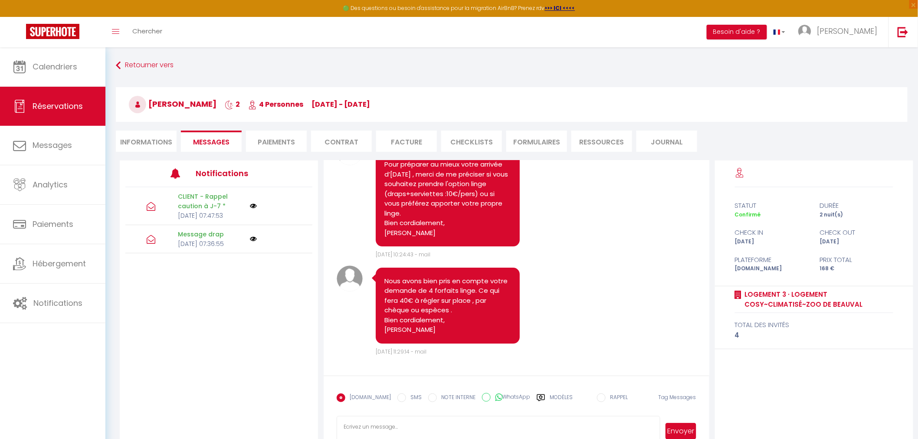
click at [254, 209] on img at bounding box center [253, 206] width 7 height 7
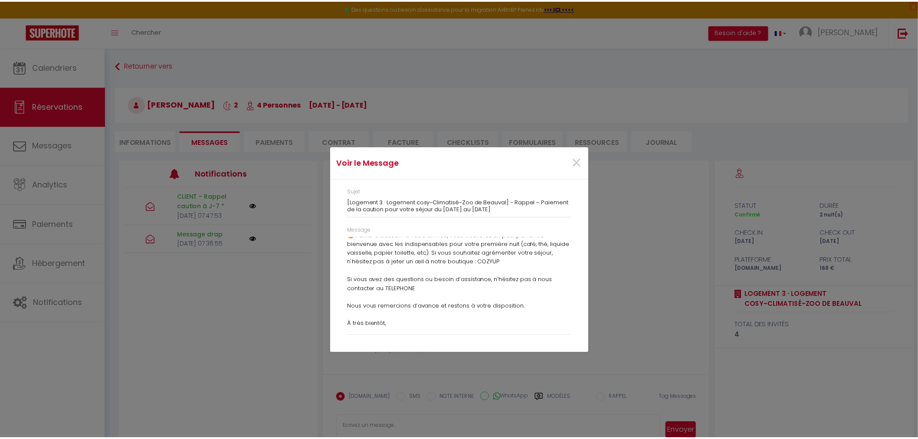
scroll to position [269, 0]
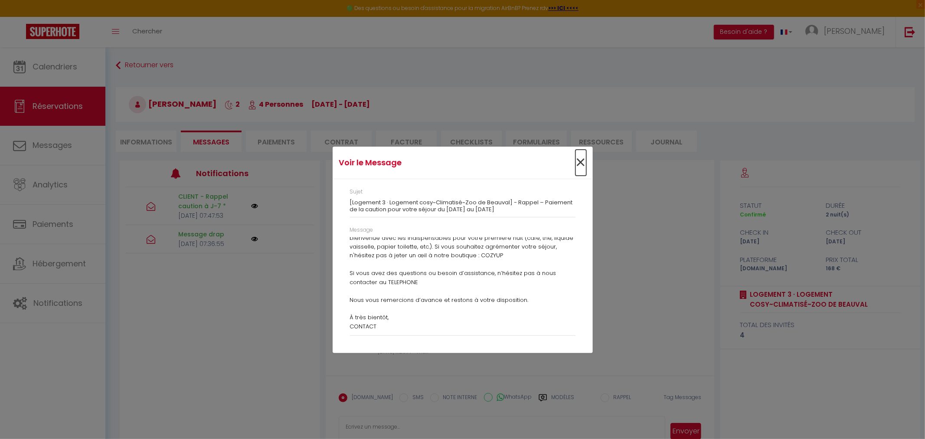
click at [580, 163] on span "×" at bounding box center [581, 163] width 11 height 26
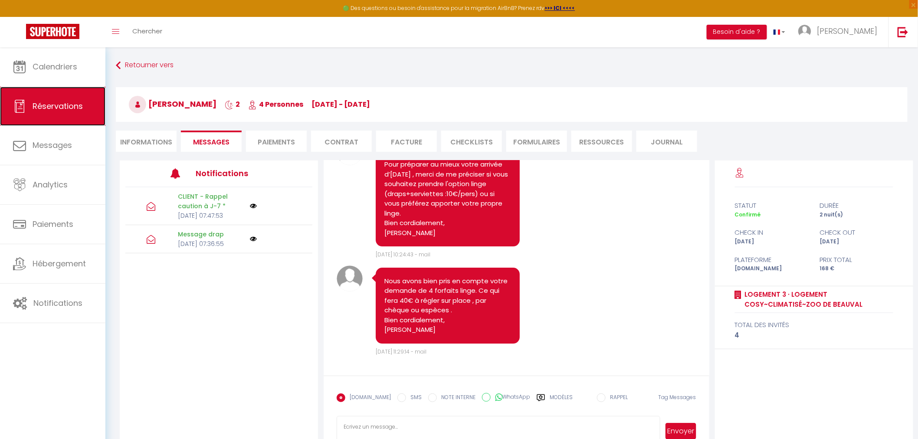
click at [52, 108] on span "Réservations" at bounding box center [58, 106] width 50 height 11
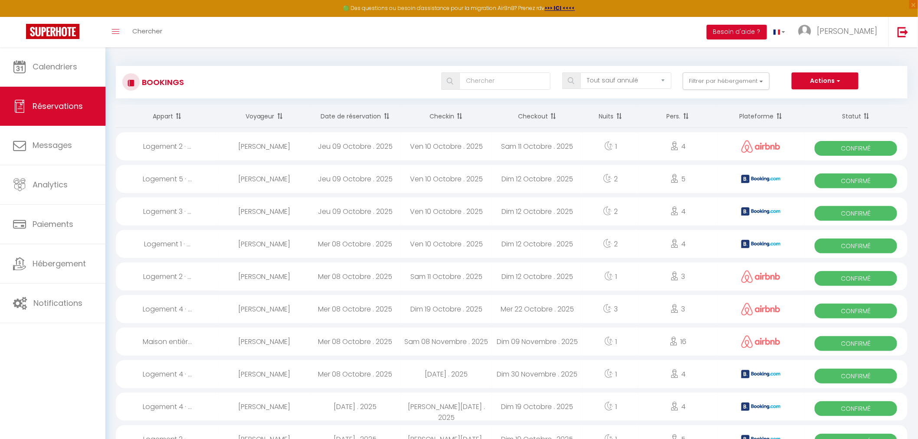
click at [255, 176] on div "[PERSON_NAME]" at bounding box center [264, 179] width 91 height 28
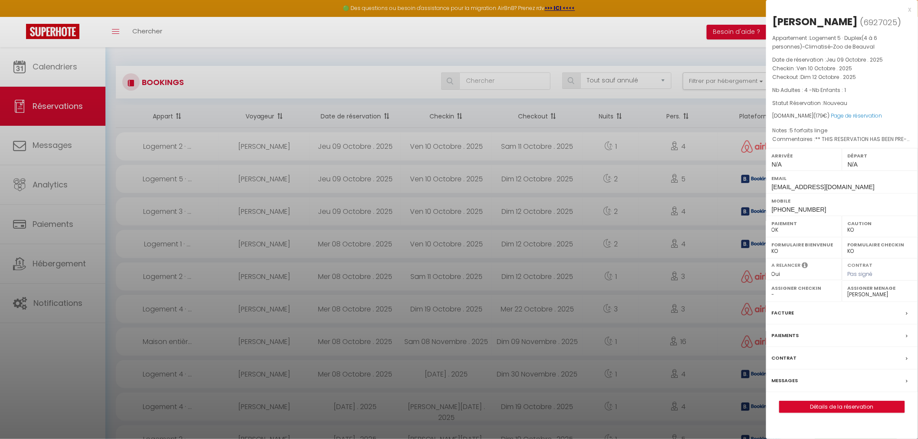
click at [784, 385] on label "Messages" at bounding box center [785, 380] width 26 height 9
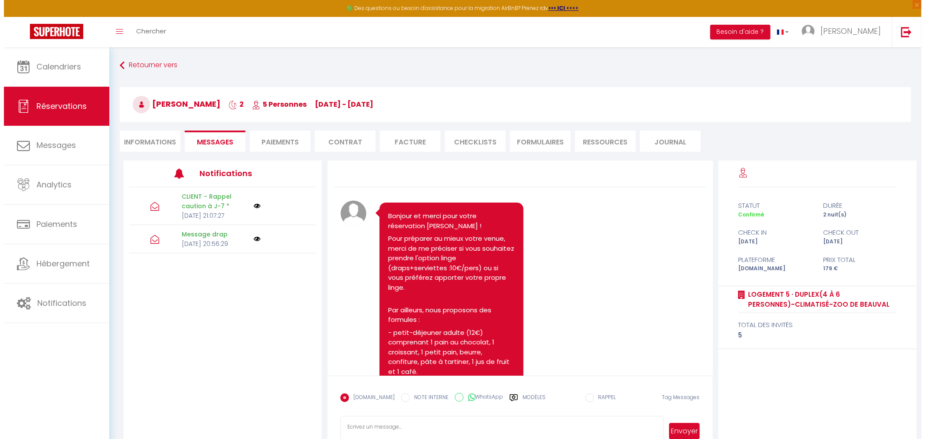
scroll to position [1099, 0]
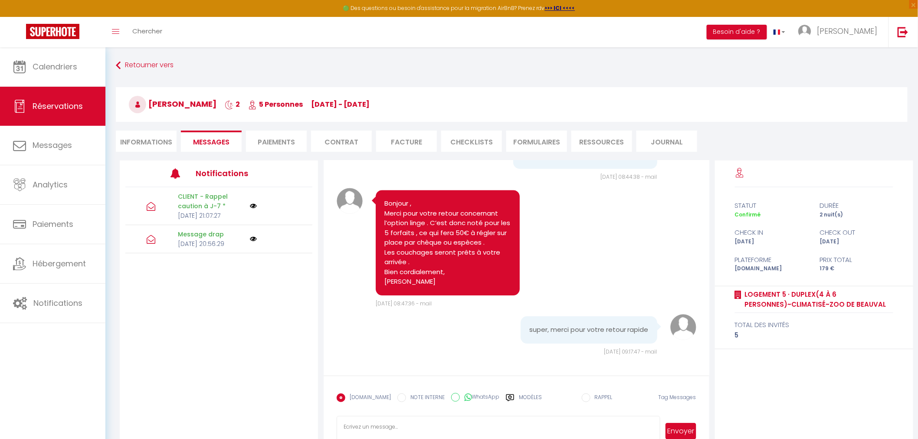
click at [252, 209] on img at bounding box center [253, 206] width 7 height 7
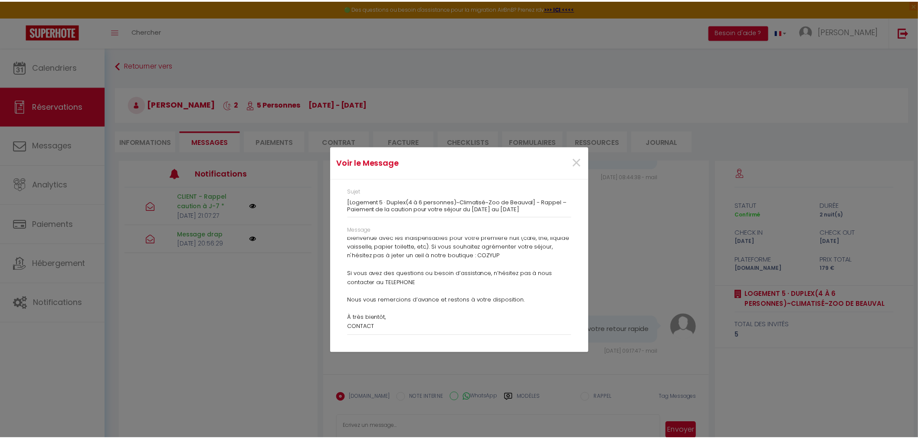
scroll to position [269, 0]
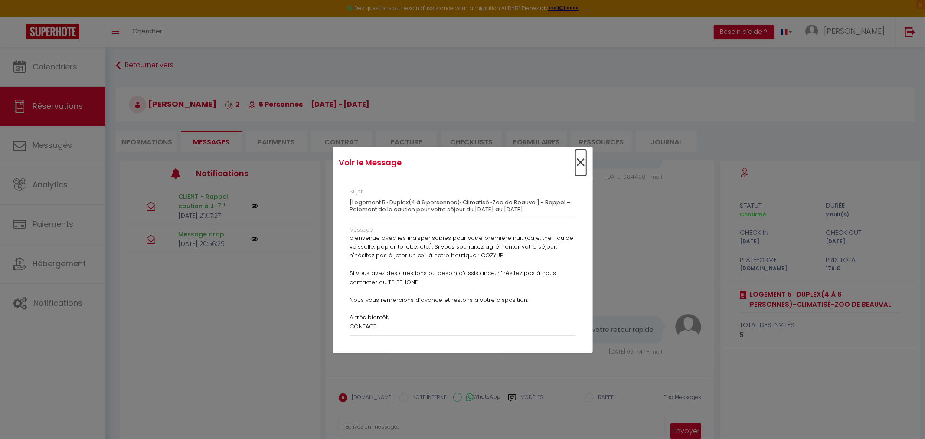
click at [578, 164] on span "×" at bounding box center [581, 163] width 11 height 26
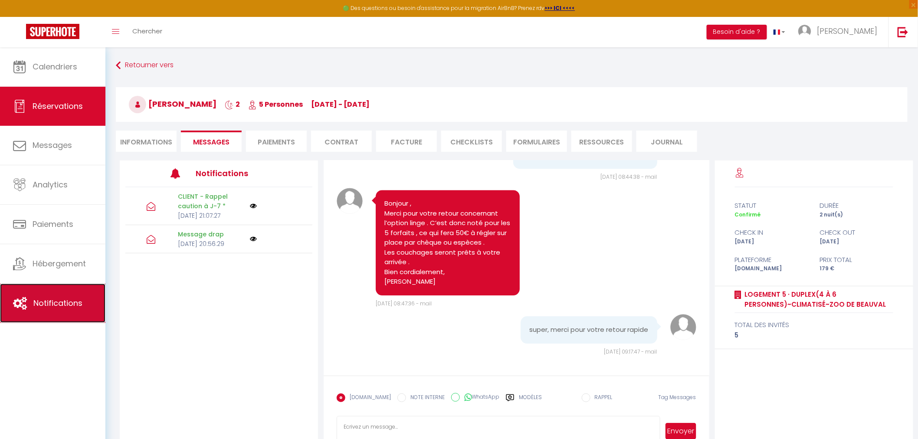
click at [62, 304] on span "Notifications" at bounding box center [57, 303] width 49 height 11
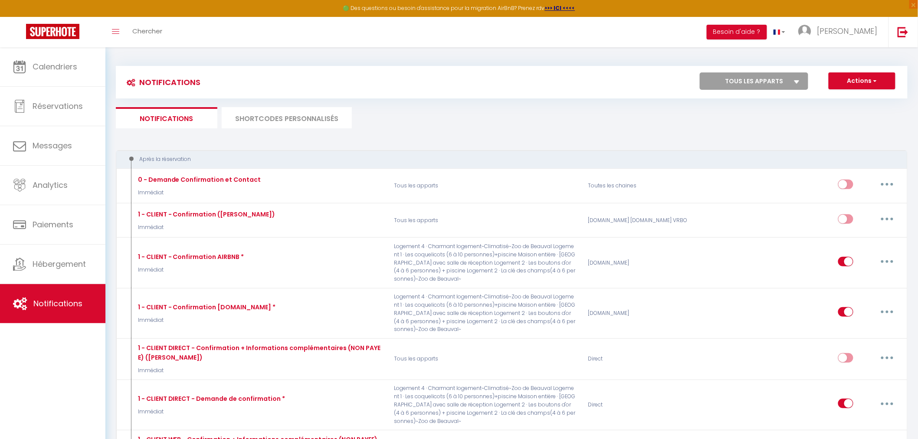
click at [273, 119] on li "SHORTCODES PERSONNALISÉS" at bounding box center [287, 117] width 130 height 21
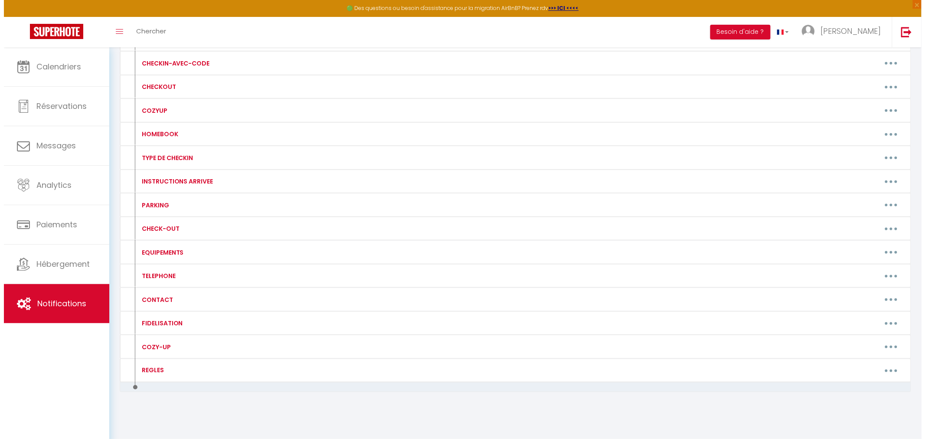
scroll to position [322, 0]
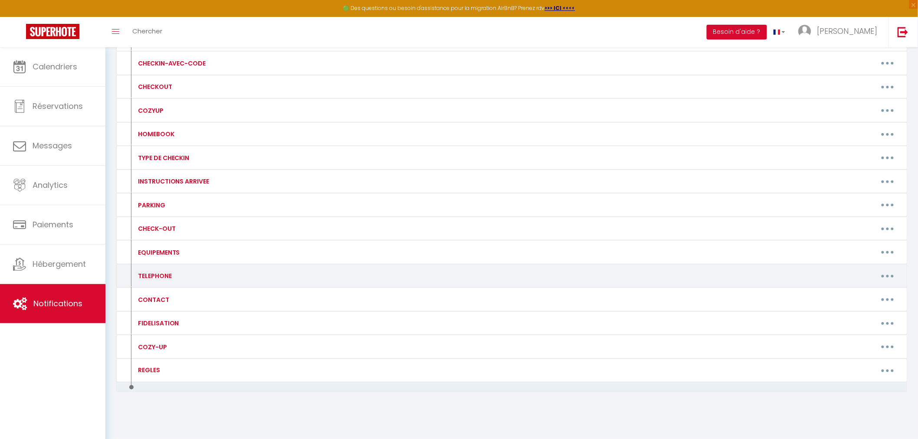
click at [886, 274] on button "button" at bounding box center [887, 276] width 24 height 14
click at [851, 296] on link "Editer" at bounding box center [865, 295] width 64 height 15
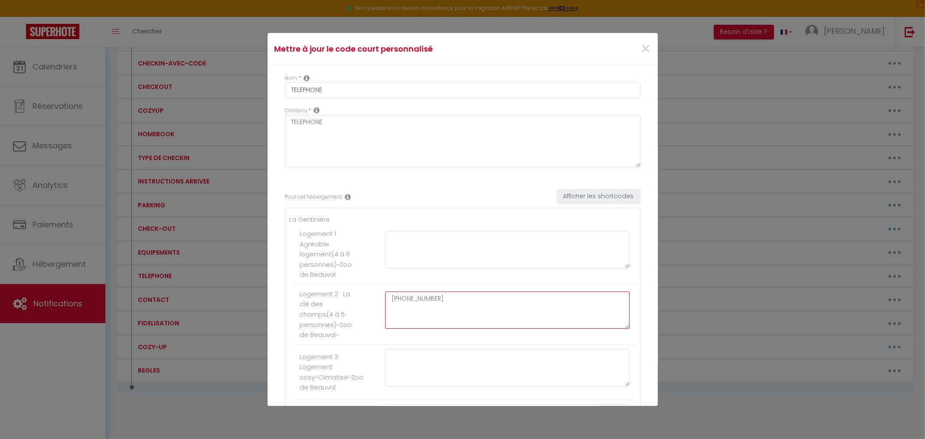
drag, startPoint x: 456, startPoint y: 298, endPoint x: 379, endPoint y: 297, distance: 77.2
click at [379, 297] on div "[PHONE_NUMBER]" at bounding box center [507, 314] width 256 height 46
click at [397, 240] on textarea at bounding box center [507, 249] width 245 height 37
paste textarea "[PHONE_NUMBER]"
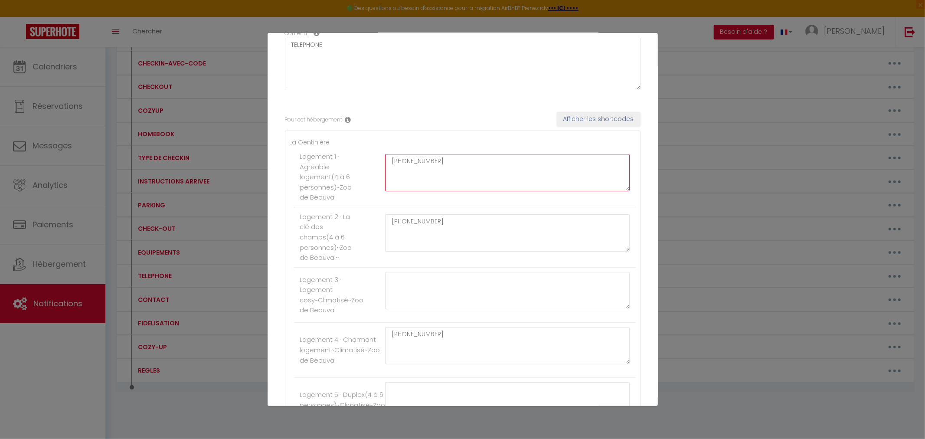
scroll to position [96, 0]
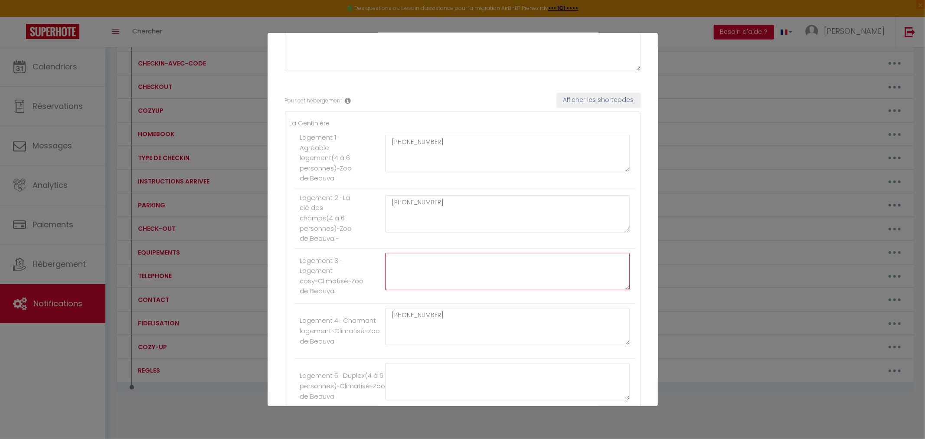
click at [398, 269] on textarea at bounding box center [507, 271] width 245 height 37
paste textarea "[PHONE_NUMBER]"
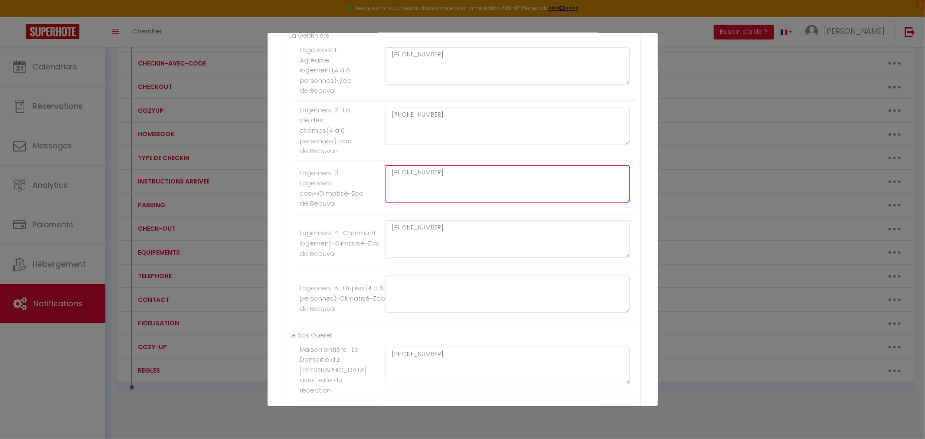
scroll to position [241, 0]
click at [405, 234] on textarea at bounding box center [507, 237] width 245 height 37
paste textarea "[PHONE_NUMBER]"
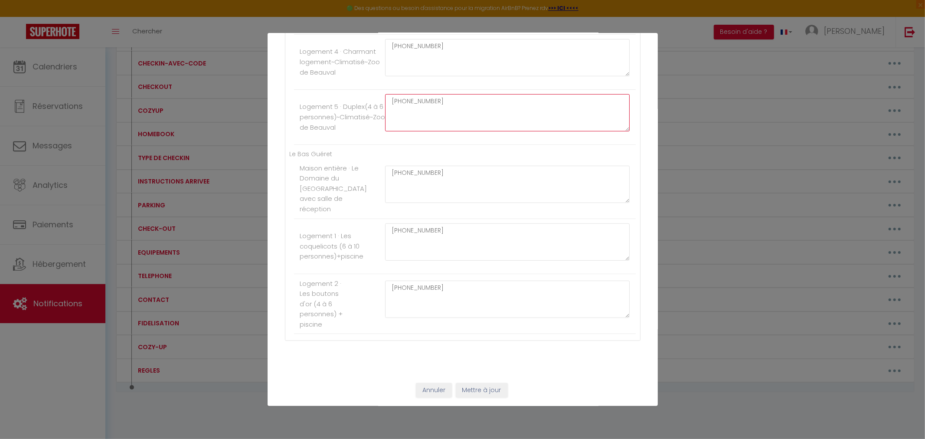
scroll to position [376, 0]
click at [465, 392] on button "Mettre à jour" at bounding box center [482, 390] width 52 height 15
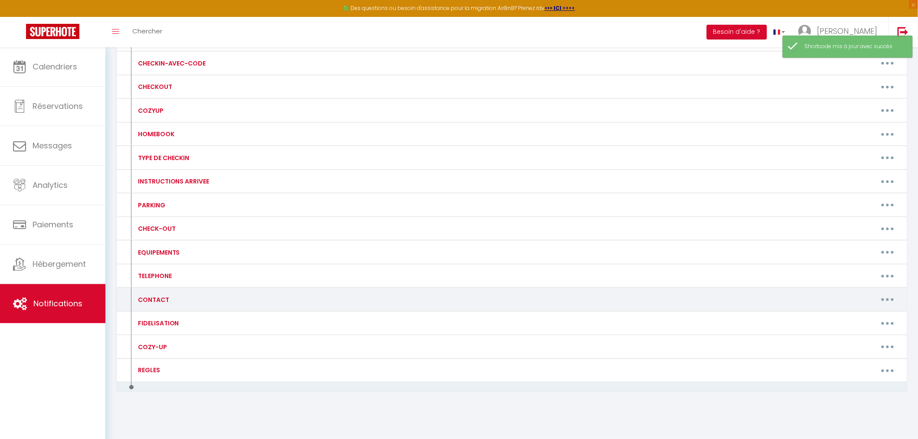
click at [894, 297] on button "button" at bounding box center [887, 300] width 24 height 14
click at [848, 318] on link "Editer" at bounding box center [865, 319] width 64 height 15
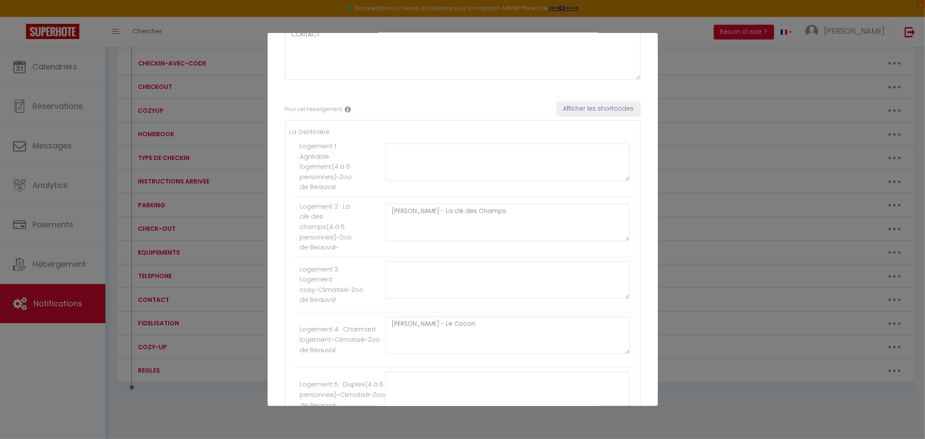
scroll to position [87, 0]
drag, startPoint x: 486, startPoint y: 216, endPoint x: 386, endPoint y: 213, distance: 99.8
click at [386, 213] on textarea "[PERSON_NAME] - La clé des Champs" at bounding box center [507, 222] width 245 height 37
click at [411, 156] on textarea at bounding box center [507, 162] width 245 height 37
paste textarea "[PERSON_NAME] - La clé des Champs"
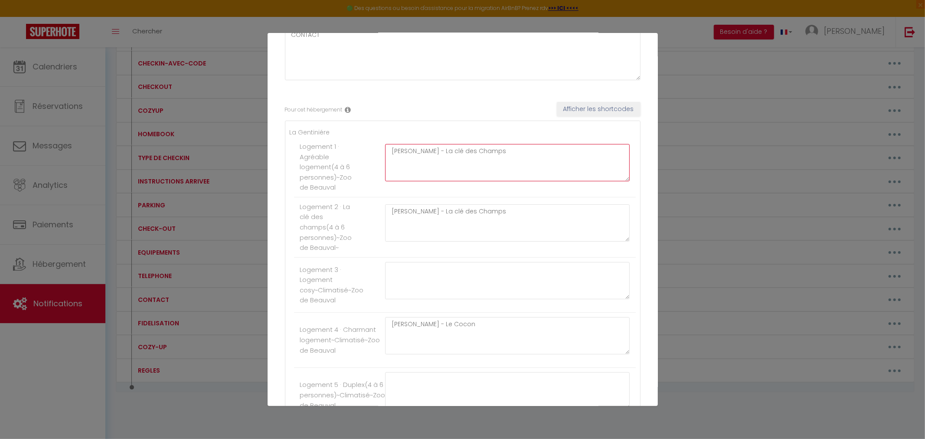
drag, startPoint x: 415, startPoint y: 153, endPoint x: 473, endPoint y: 153, distance: 58.1
click at [473, 153] on textarea "[PERSON_NAME] - La clé des Champs" at bounding box center [507, 162] width 245 height 37
click at [427, 278] on textarea at bounding box center [507, 280] width 245 height 37
paste textarea "[PERSON_NAME] - La clé des Champs"
drag, startPoint x: 414, startPoint y: 268, endPoint x: 474, endPoint y: 270, distance: 60.7
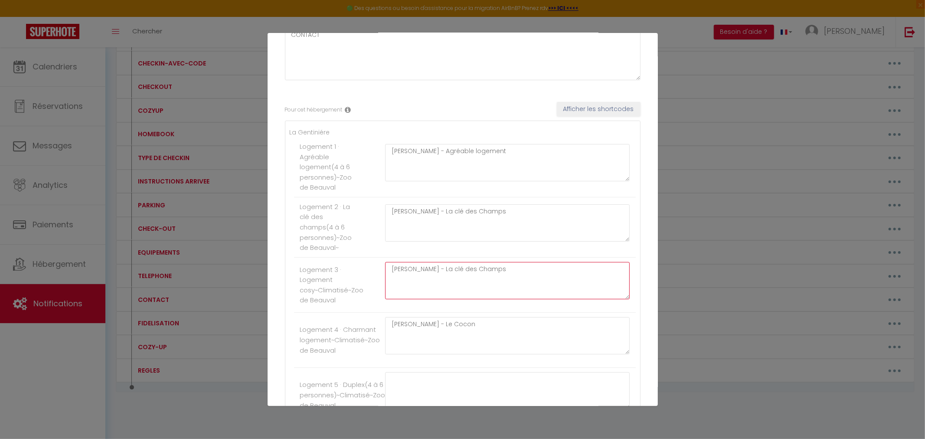
click at [474, 270] on textarea "[PERSON_NAME] - La clé des Champs" at bounding box center [507, 280] width 245 height 37
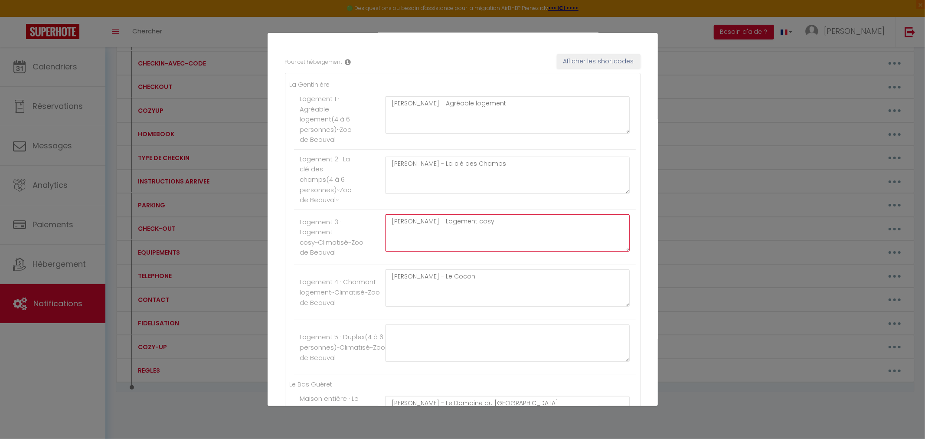
scroll to position [135, 0]
click at [423, 333] on textarea at bounding box center [507, 342] width 245 height 37
paste textarea "[PERSON_NAME] - La clé des Champs"
drag, startPoint x: 415, startPoint y: 333, endPoint x: 474, endPoint y: 333, distance: 59.4
click at [474, 333] on textarea "[PERSON_NAME] - La clé des Champs" at bounding box center [507, 342] width 245 height 37
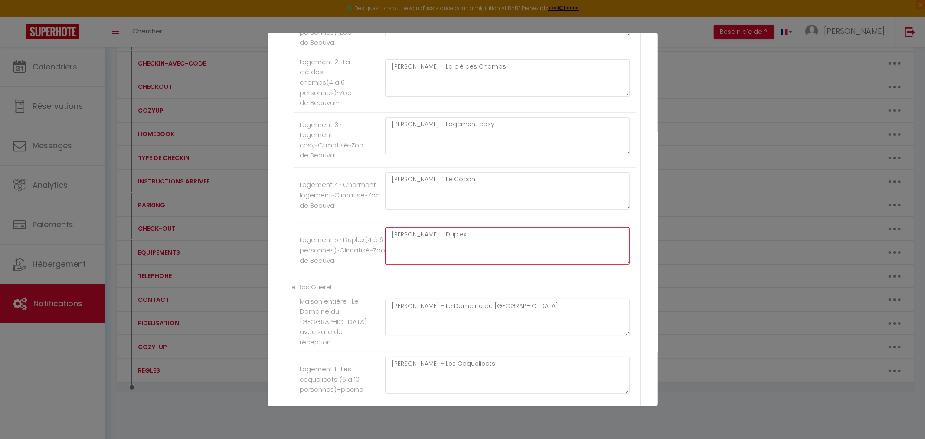
scroll to position [232, 0]
click at [415, 234] on textarea "[PERSON_NAME] - Duplex" at bounding box center [507, 246] width 245 height 37
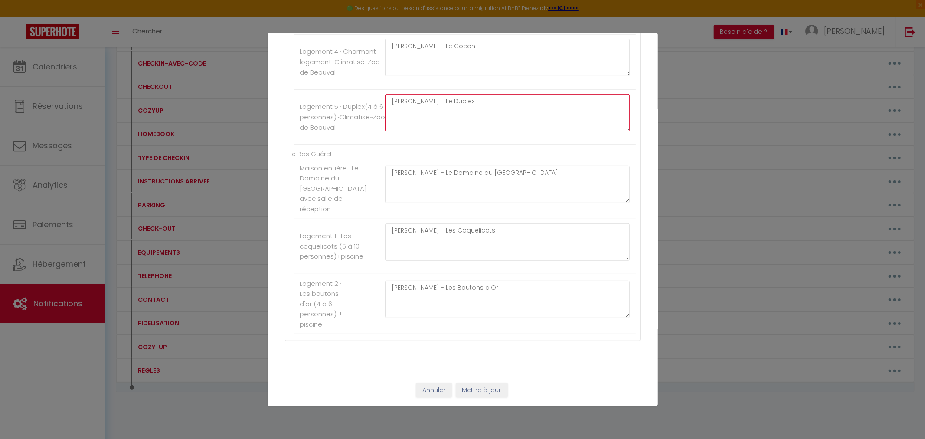
scroll to position [376, 0]
click at [478, 391] on button "Mettre à jour" at bounding box center [482, 390] width 52 height 15
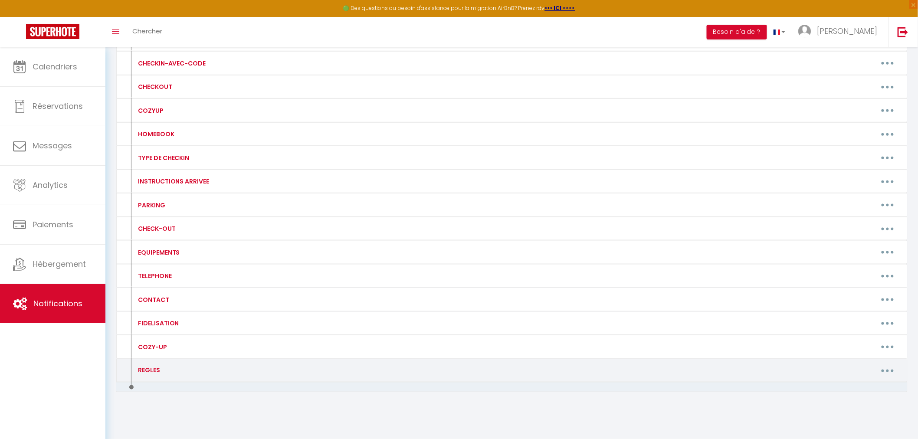
click at [882, 367] on button "button" at bounding box center [887, 370] width 24 height 14
click at [848, 391] on link "Editer" at bounding box center [865, 390] width 64 height 15
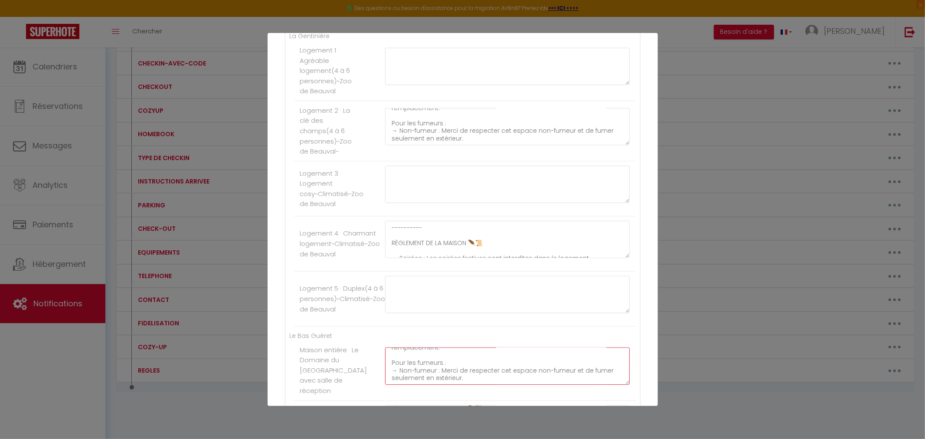
scroll to position [135, 0]
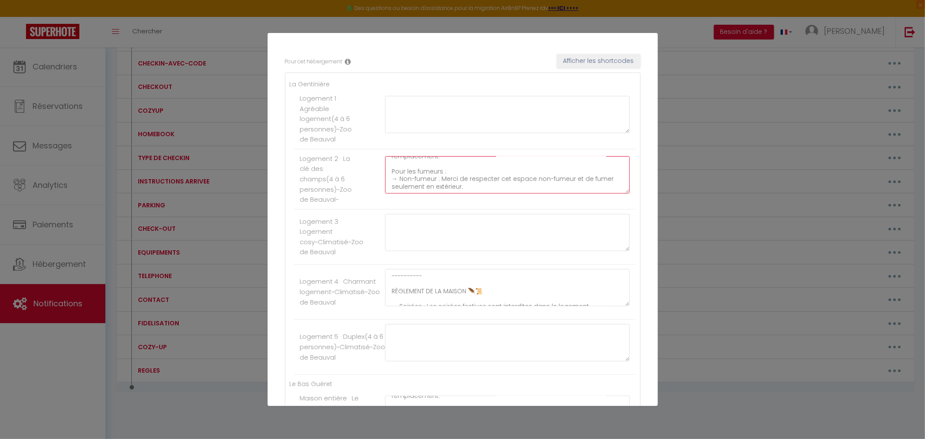
click at [518, 180] on textarea "---------- RÈGLEMENT DE LA MAISON 🪶📜 → Soirées : Les soirées festives sont inte…" at bounding box center [507, 174] width 245 height 37
click at [470, 186] on textarea "---------- RÈGLEMENT DE LA MAISON 🪶📜 → Soirées : Les soirées festives sont inte…" at bounding box center [507, 174] width 245 height 37
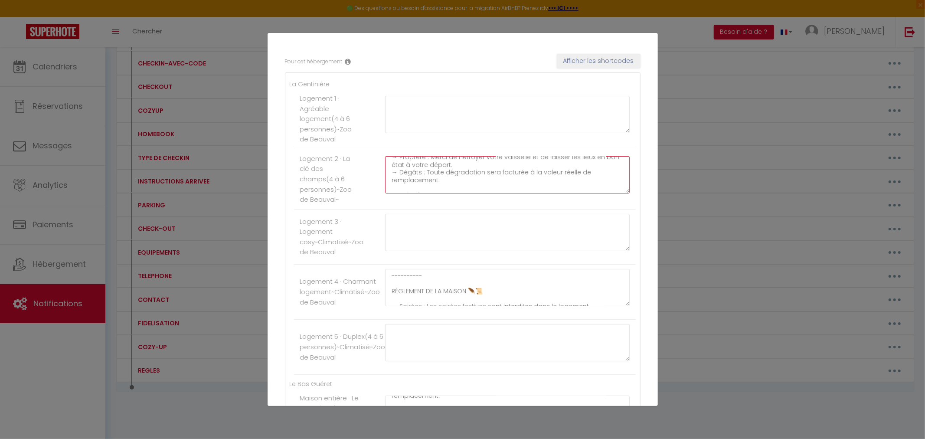
scroll to position [0, 0]
drag, startPoint x: 463, startPoint y: 187, endPoint x: 378, endPoint y: 163, distance: 88.9
click at [379, 163] on div "---------- RÈGLEMENT DE LA MAISON 🪶📜 → Soirées : Les soirées festives sont inte…" at bounding box center [507, 179] width 256 height 46
click at [409, 224] on textarea at bounding box center [507, 232] width 245 height 37
paste textarea "---------- RÈGLEMENT DE LA MAISON 🪶📜 → Soirées : Les soirées festives sont inte…"
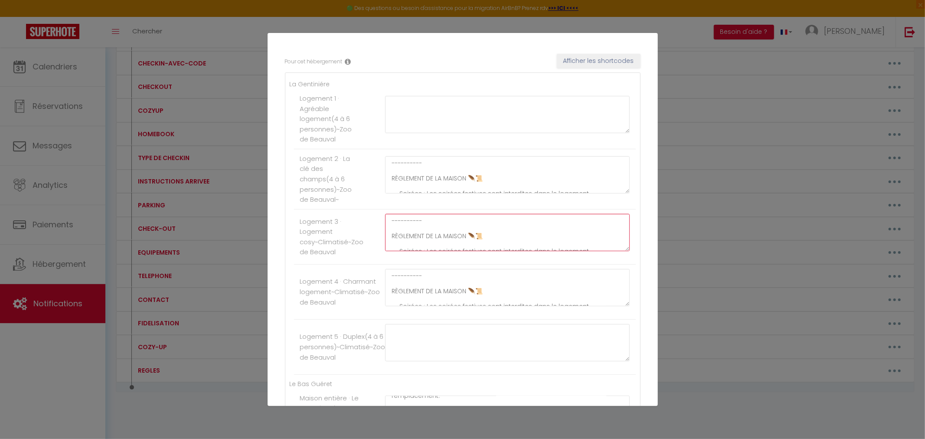
scroll to position [96, 0]
click at [423, 107] on textarea at bounding box center [507, 114] width 245 height 37
paste textarea "---------- RÈGLEMENT DE LA MAISON 🪶📜 → Soirées : Les soirées festives sont inte…"
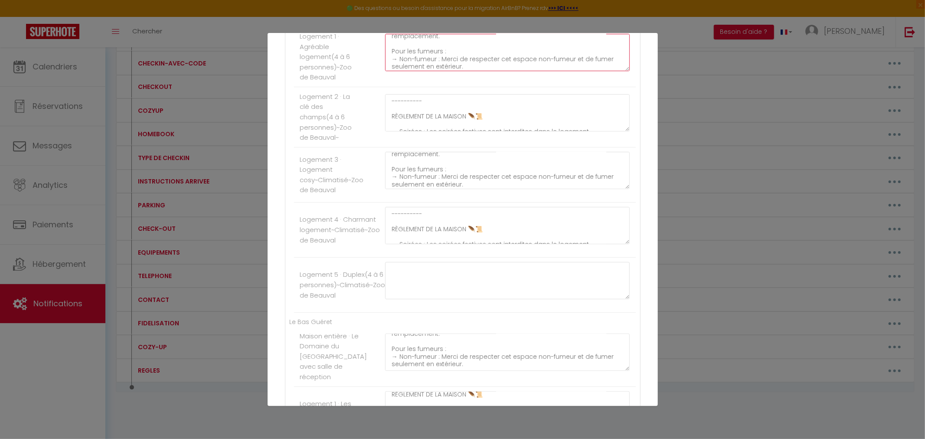
scroll to position [232, 0]
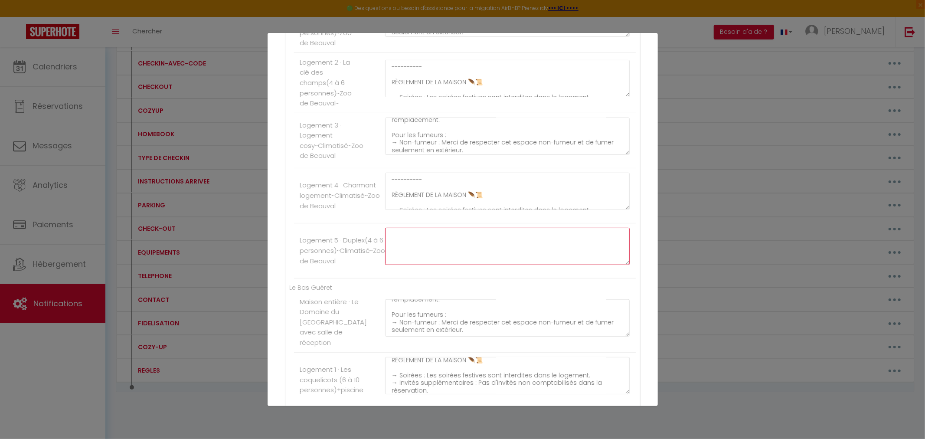
click at [418, 245] on textarea at bounding box center [507, 246] width 245 height 37
paste textarea "---------- RÈGLEMENT DE LA MAISON 🪶📜 → Soirées : Les soirées festives sont inte…"
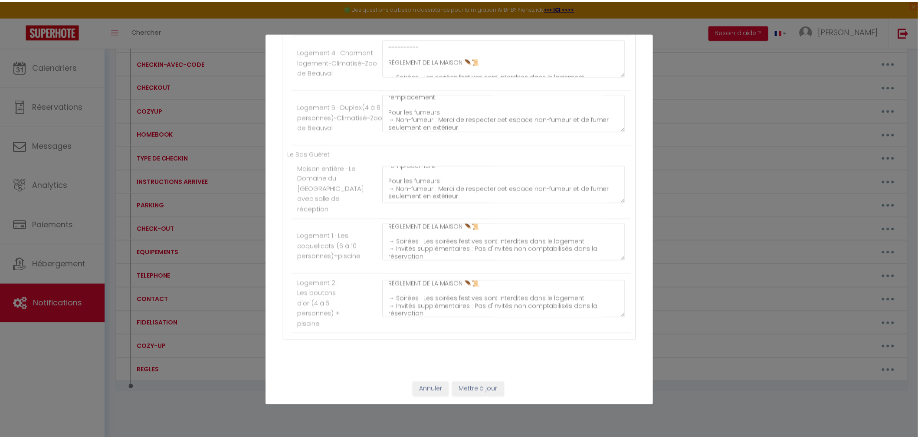
scroll to position [376, 0]
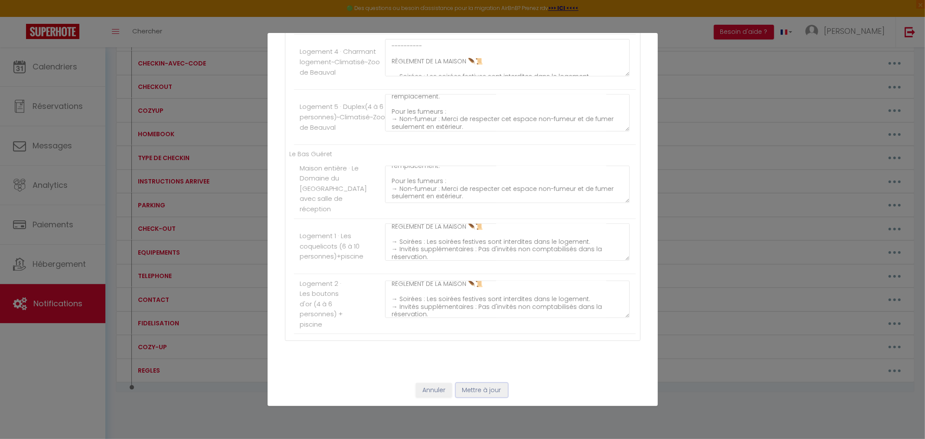
click at [471, 389] on button "Mettre à jour" at bounding box center [482, 390] width 52 height 15
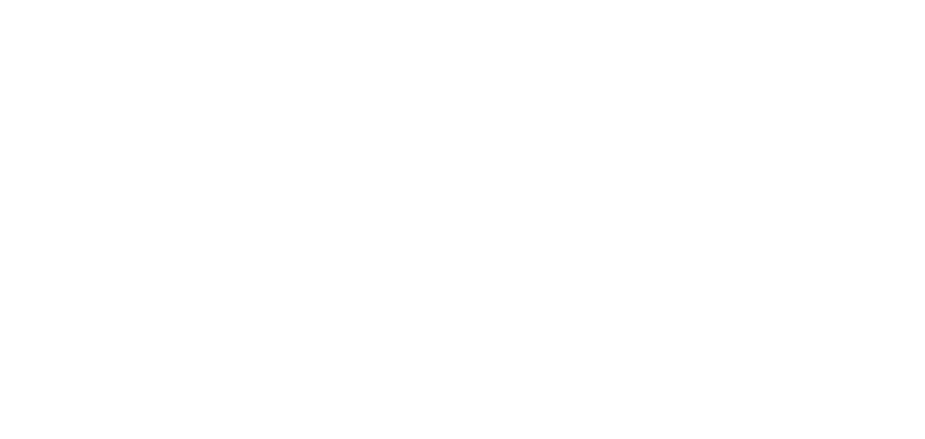
select select "2025"
select select "10"
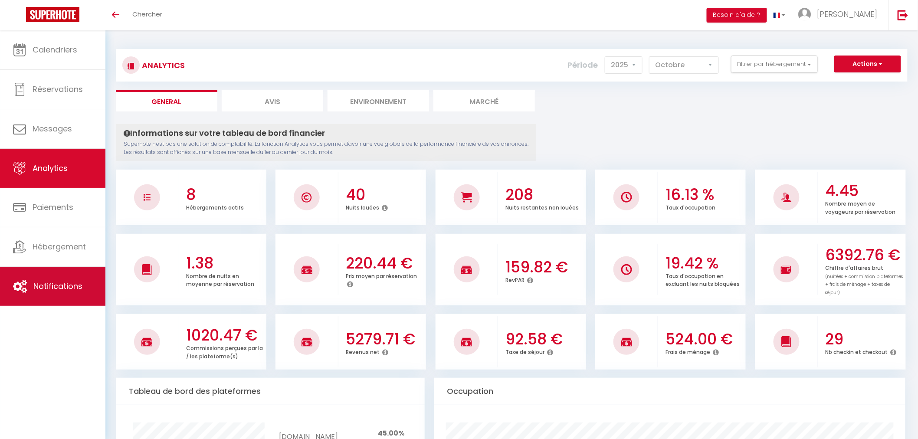
click at [49, 280] on link "Notifications" at bounding box center [52, 286] width 105 height 39
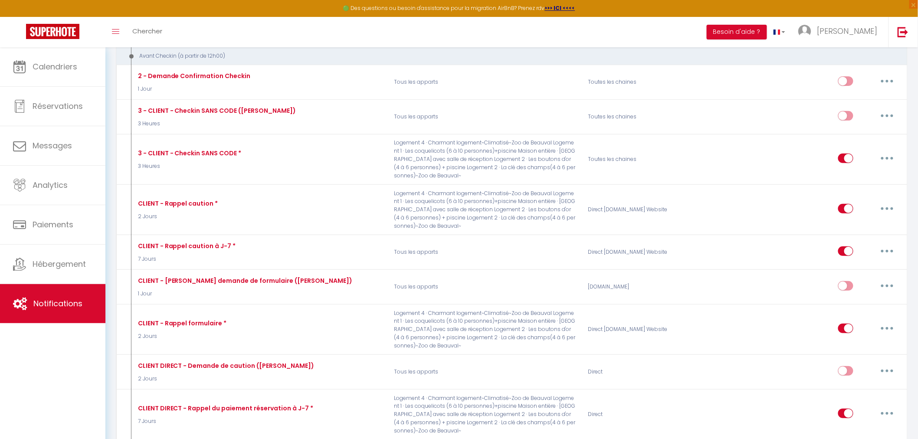
scroll to position [1446, 0]
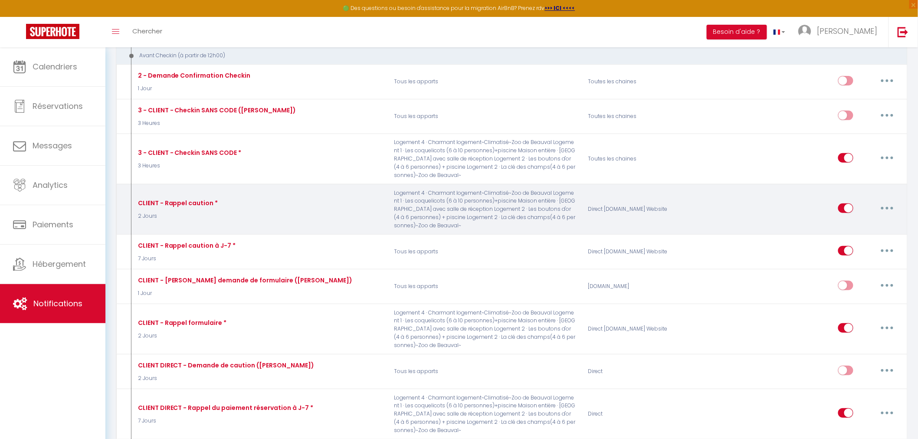
click at [893, 215] on button "button" at bounding box center [887, 208] width 24 height 14
click at [861, 235] on link "Editer" at bounding box center [864, 227] width 64 height 15
type input "CLIENT - Rappel caution *"
select select "2 Jours"
select select "if_deposit_not_paid"
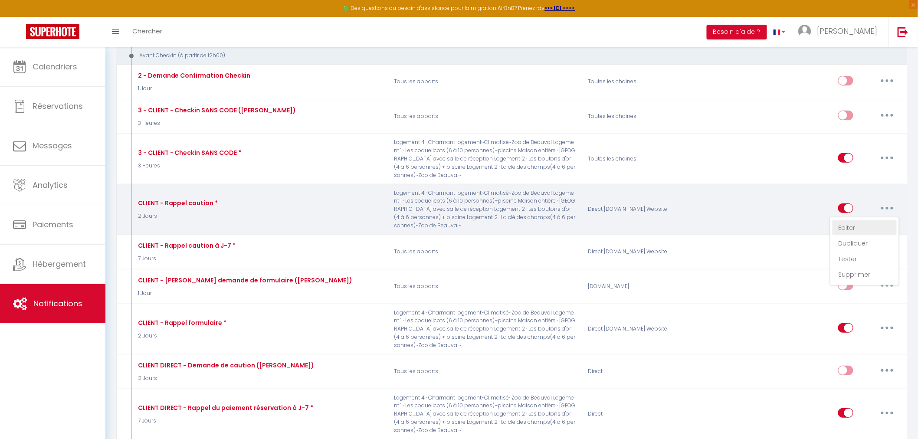
checkbox input "true"
checkbox input "false"
radio input "true"
type input "[[RENTAL:NAME]] - Action requise pour votre réservation"
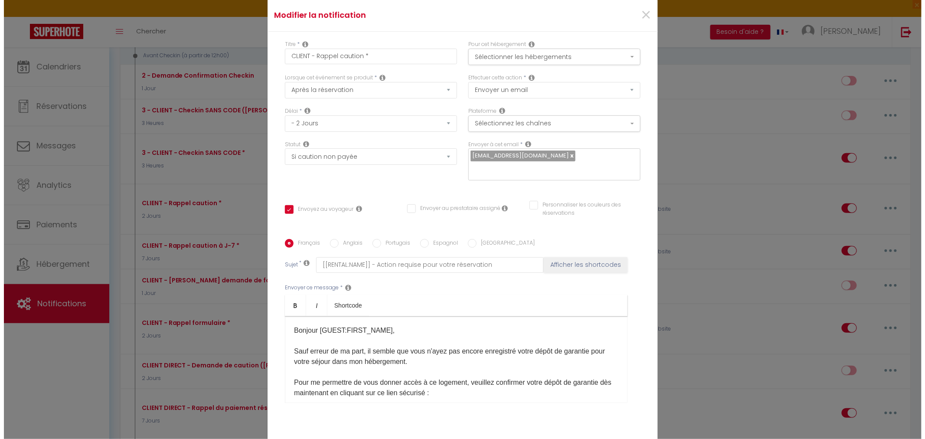
scroll to position [1431, 0]
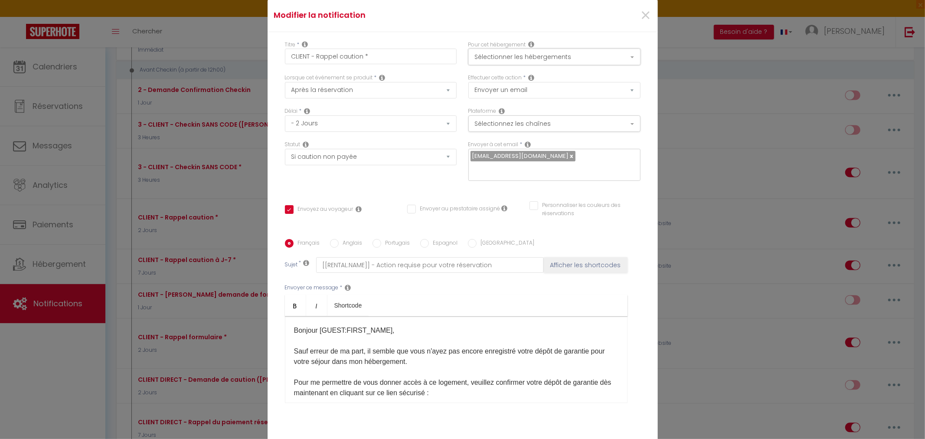
click at [627, 58] on button "Sélectionner les hébergements" at bounding box center [554, 57] width 172 height 16
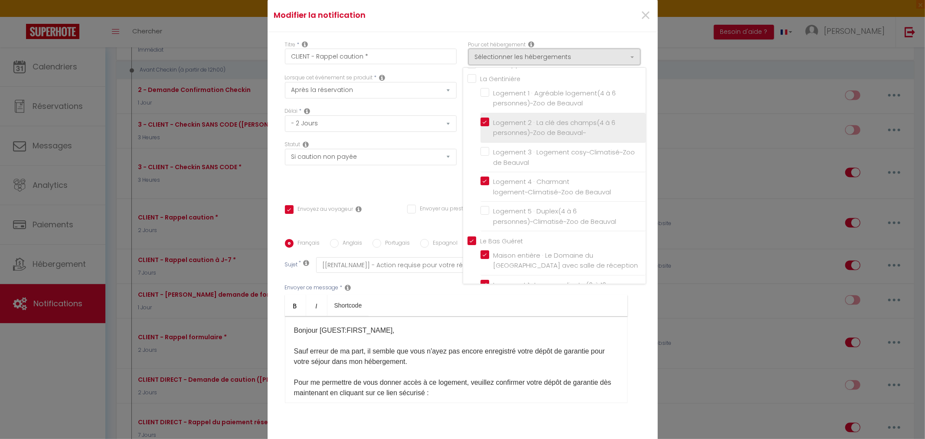
scroll to position [0, 0]
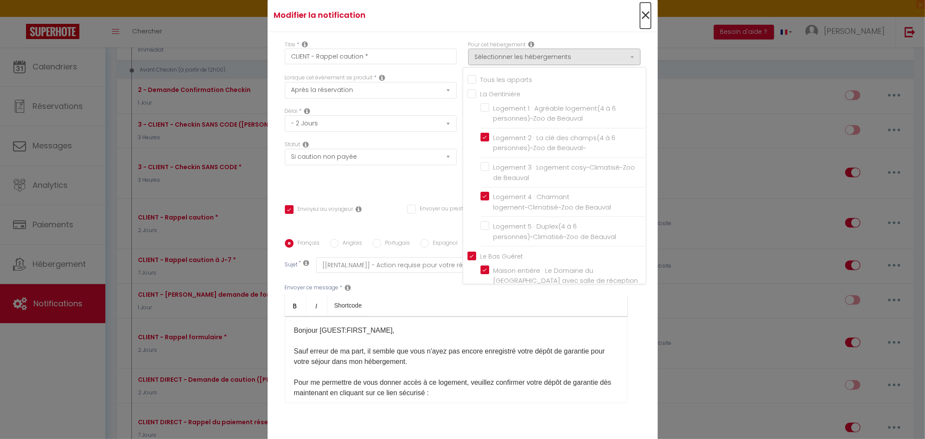
click at [647, 15] on span "×" at bounding box center [645, 16] width 11 height 26
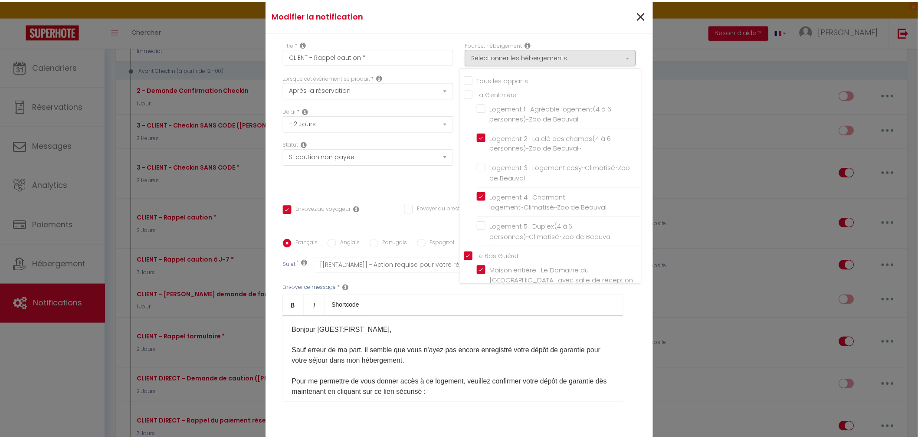
scroll to position [1446, 0]
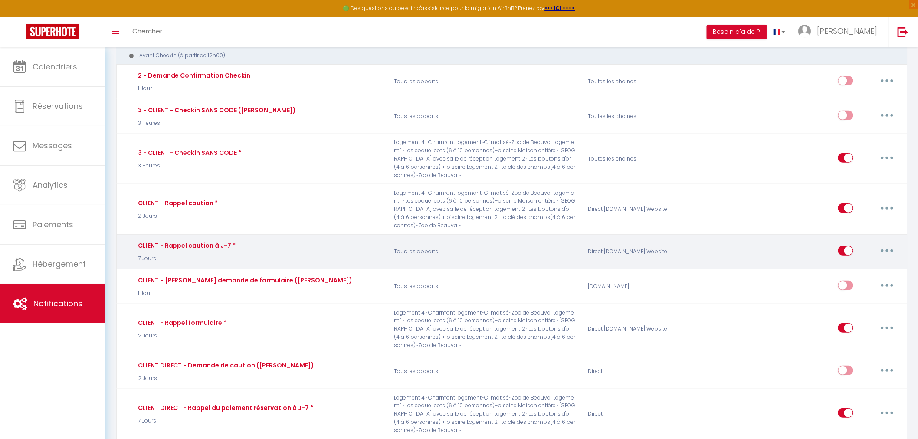
click at [887, 252] on icon "button" at bounding box center [887, 250] width 3 height 3
click at [854, 278] on link "Editer" at bounding box center [864, 270] width 64 height 15
type input "CLIENT - Rappel caution à J-7 *"
checkbox input "true"
select select "7 Jours"
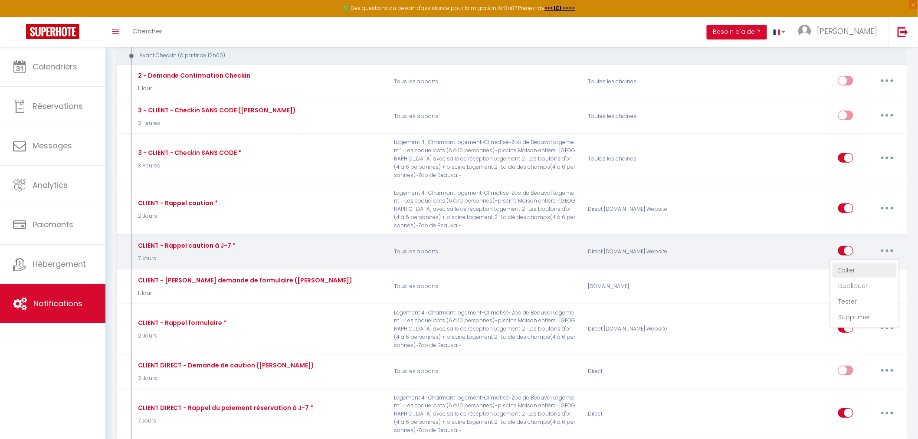
checkbox input "true"
checkbox input "false"
type input "[[RENTAL:NAME]] - Rappel – Paiement de la caution pour votre séjour du [BOOKING…"
checkbox input "true"
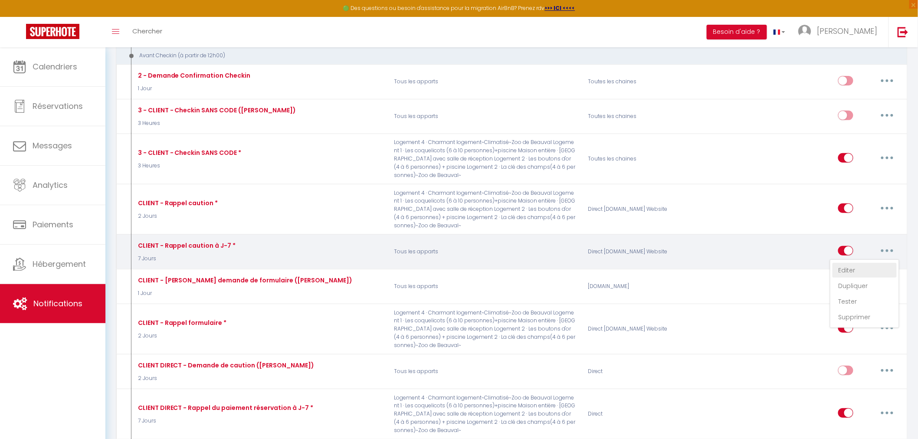
checkbox input "true"
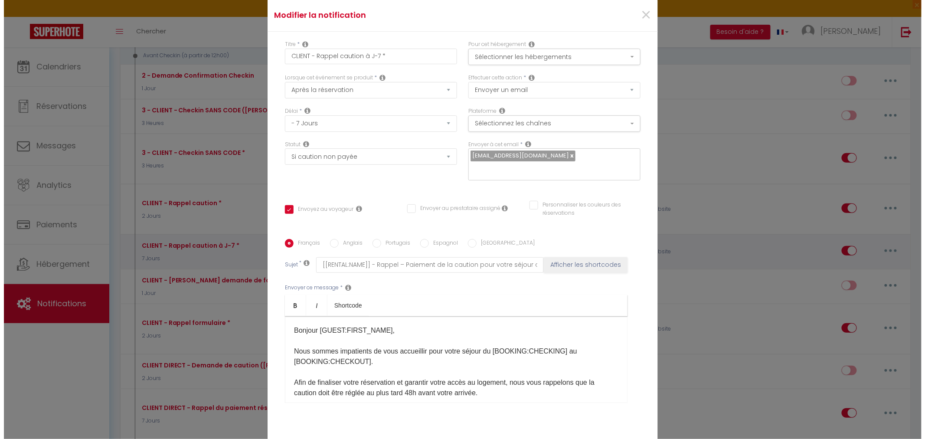
scroll to position [1431, 0]
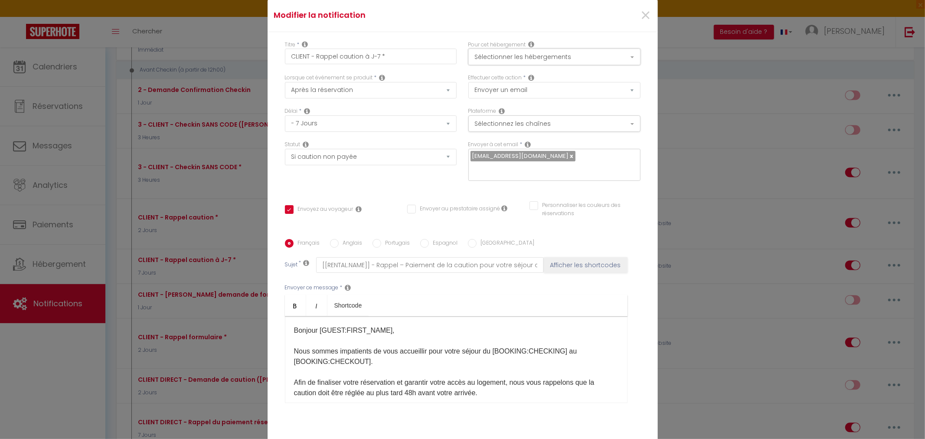
click at [621, 58] on button "Sélectionner les hébergements" at bounding box center [554, 57] width 172 height 16
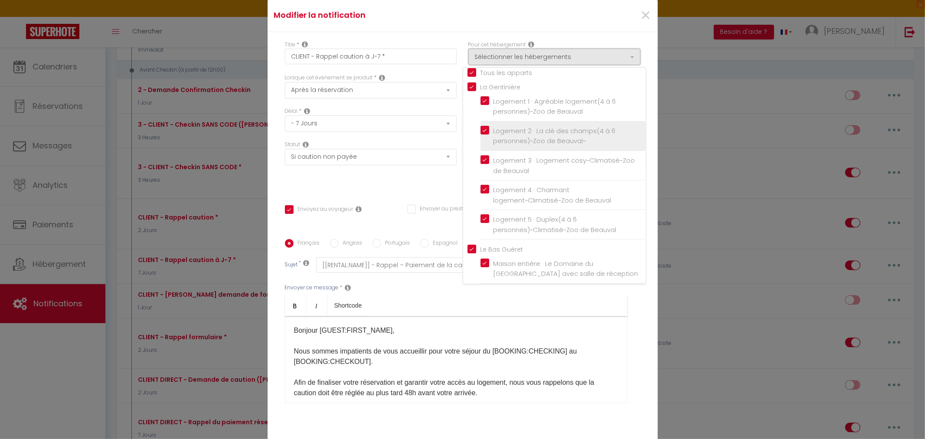
scroll to position [0, 0]
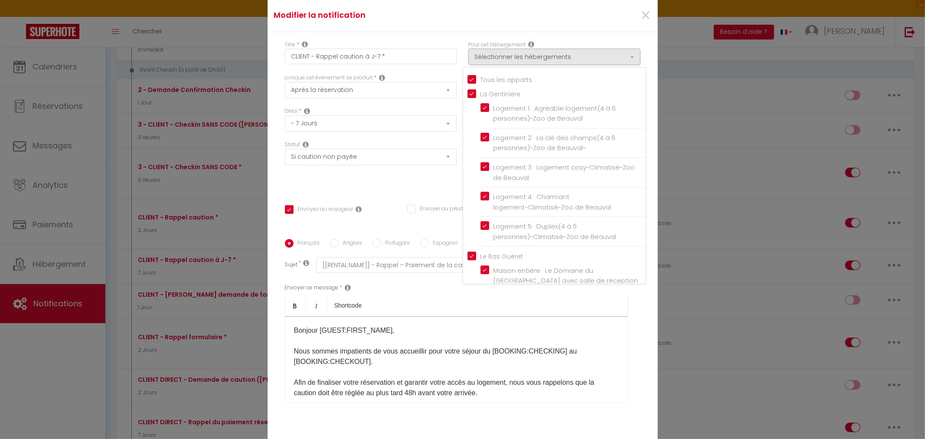
click at [386, 180] on div "Statut Aucun Si la réservation est payée Si réservation non payée Si la caution…" at bounding box center [370, 165] width 183 height 49
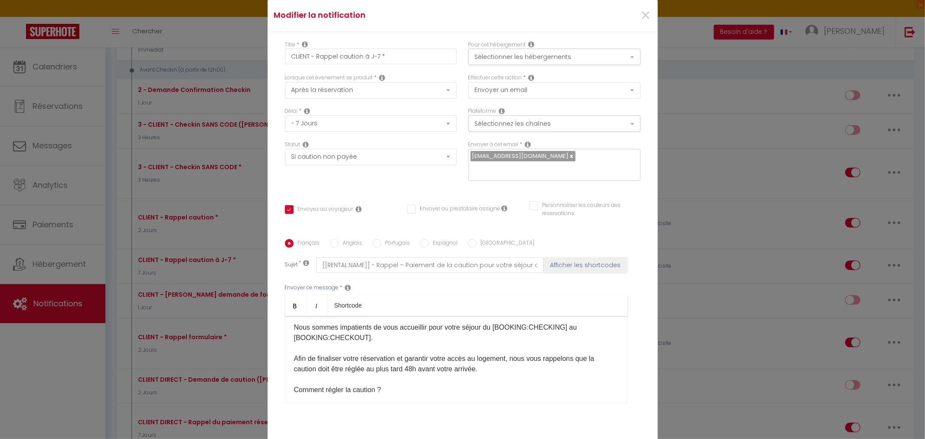
scroll to position [48, 0]
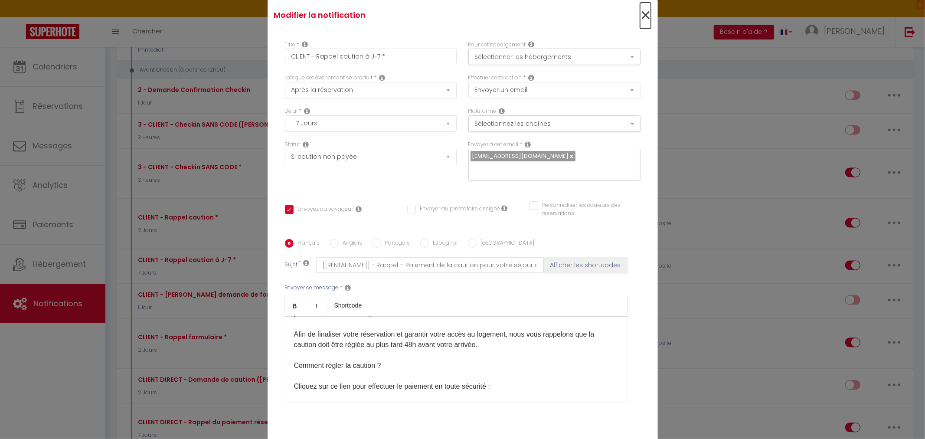
click at [645, 15] on span "×" at bounding box center [645, 16] width 11 height 26
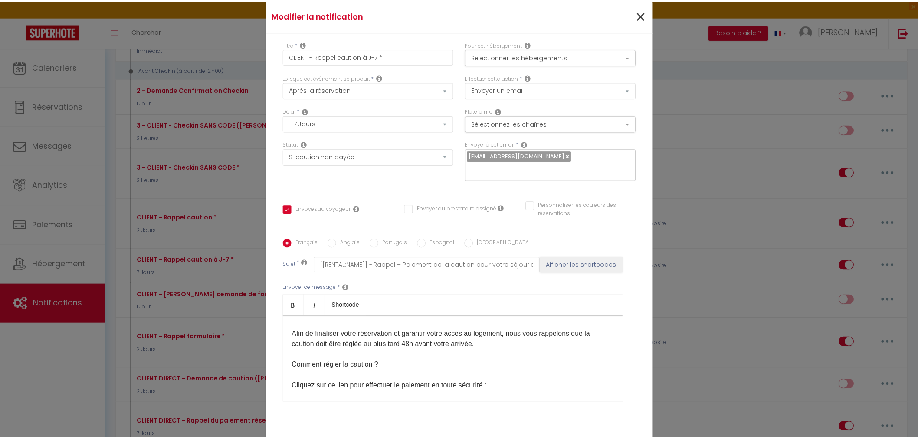
scroll to position [1446, 0]
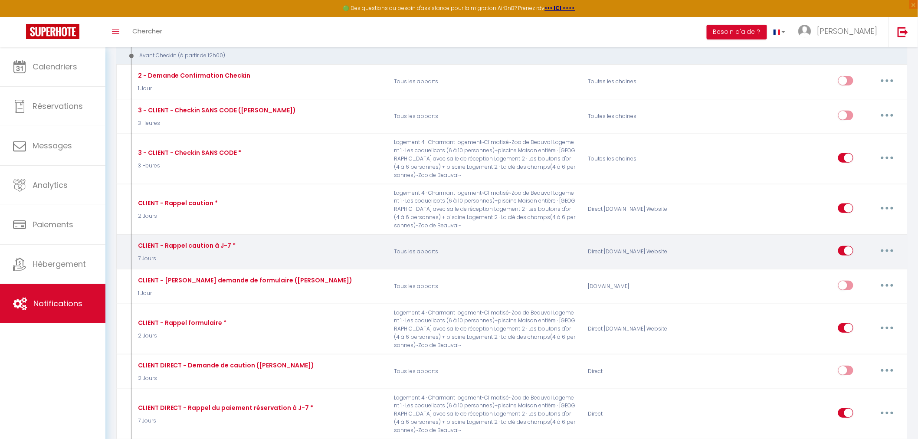
click at [888, 258] on button "button" at bounding box center [887, 251] width 24 height 14
click at [854, 278] on link "Editer" at bounding box center [864, 270] width 64 height 15
checkbox input "true"
checkbox input "false"
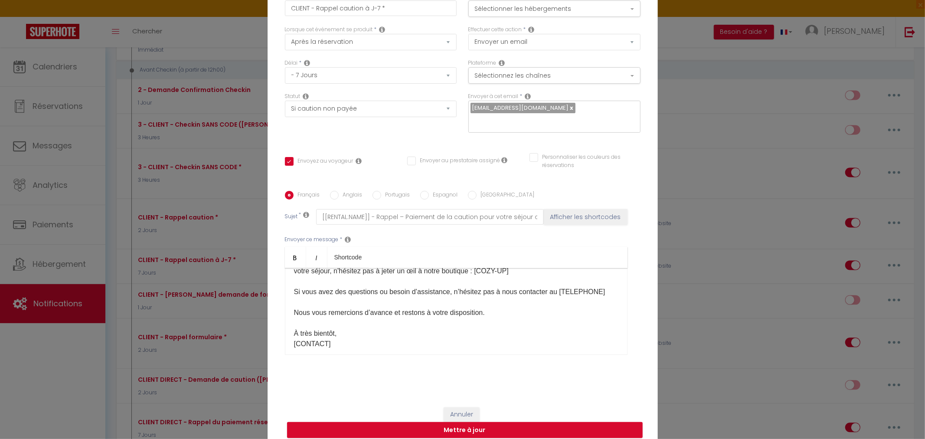
scroll to position [314, 0]
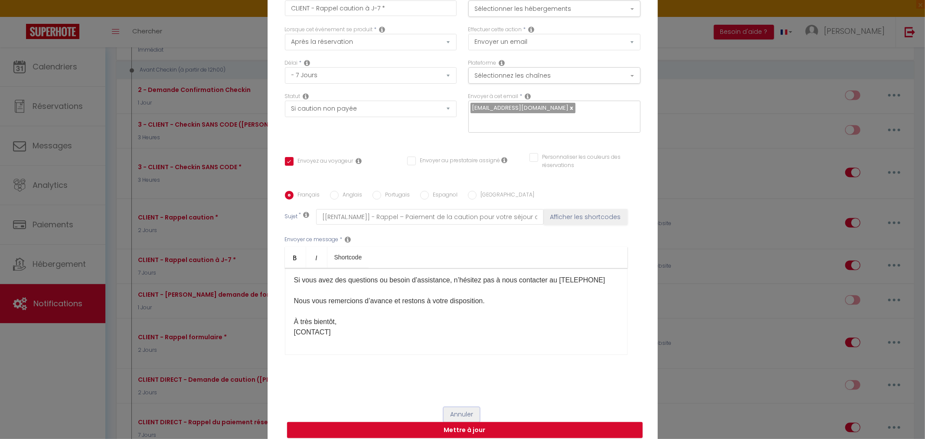
click at [458, 415] on button "Annuler" at bounding box center [462, 414] width 36 height 15
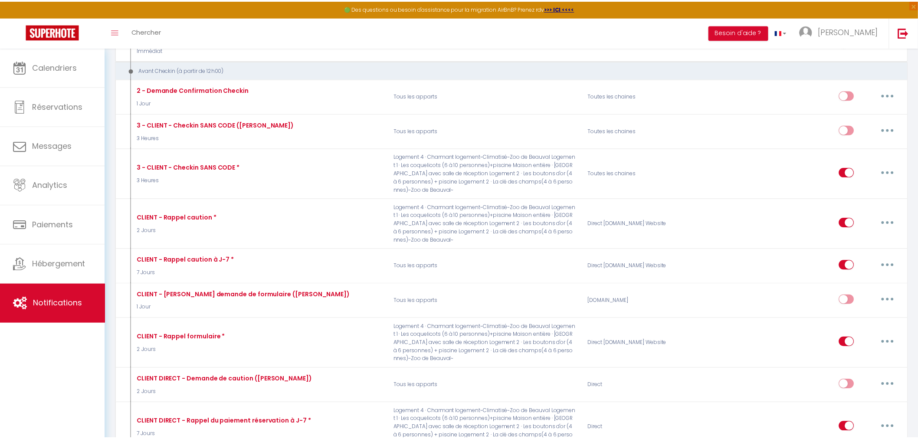
scroll to position [1446, 0]
